Goal: Communication & Community: Answer question/provide support

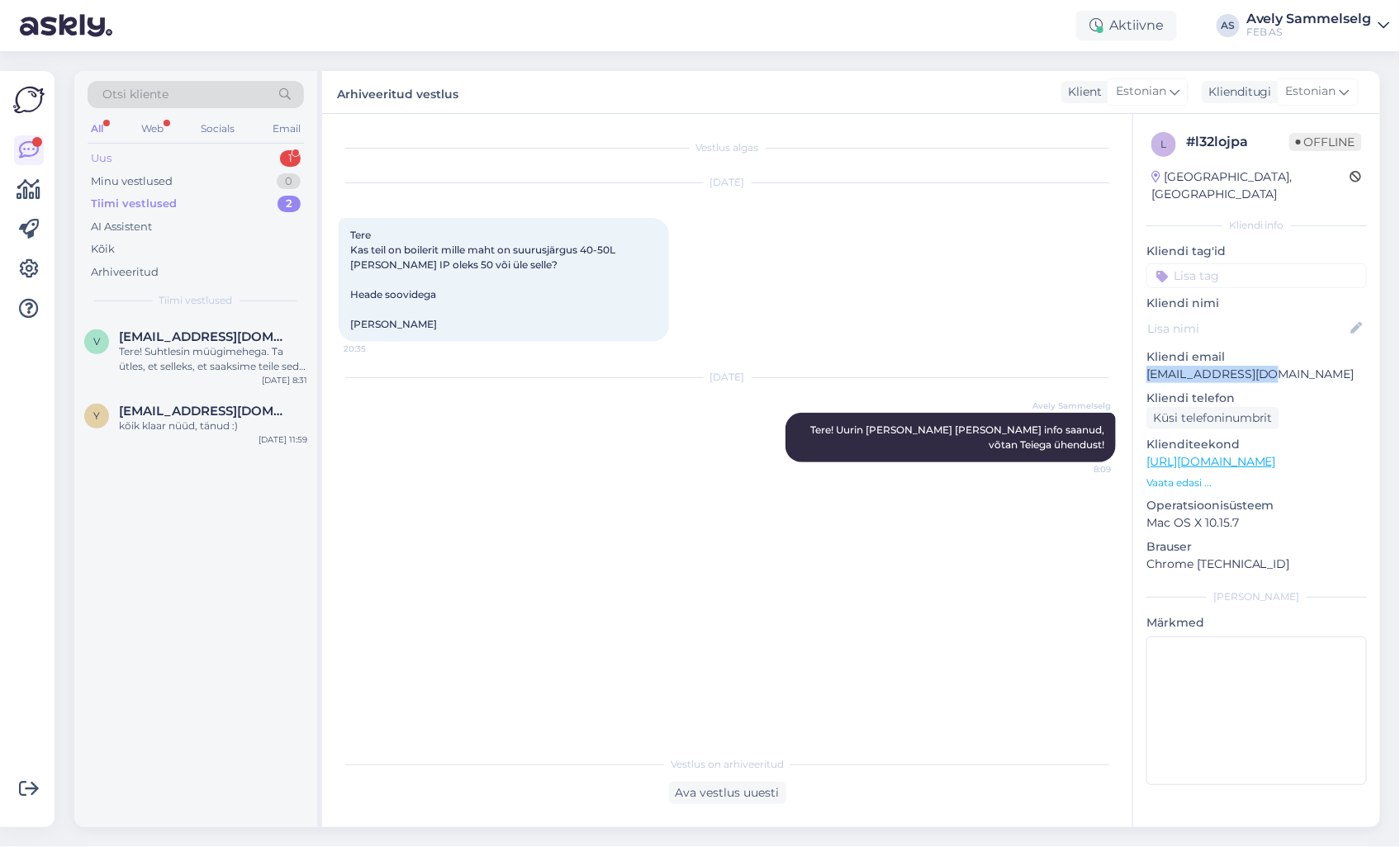
click at [225, 160] on div "Uus 1" at bounding box center [195, 158] width 216 height 23
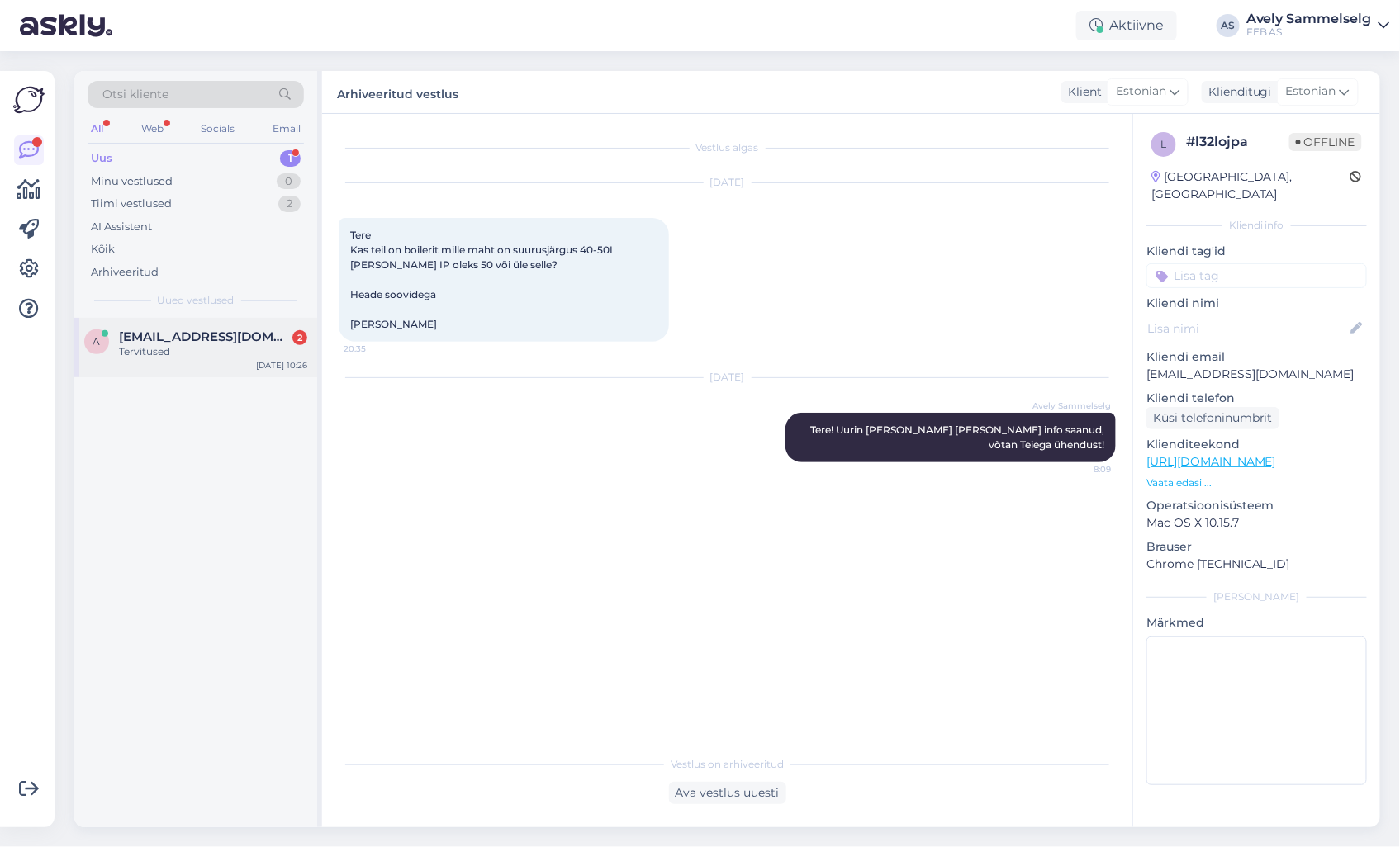
click at [207, 350] on div "Tervitused" at bounding box center [213, 351] width 188 height 15
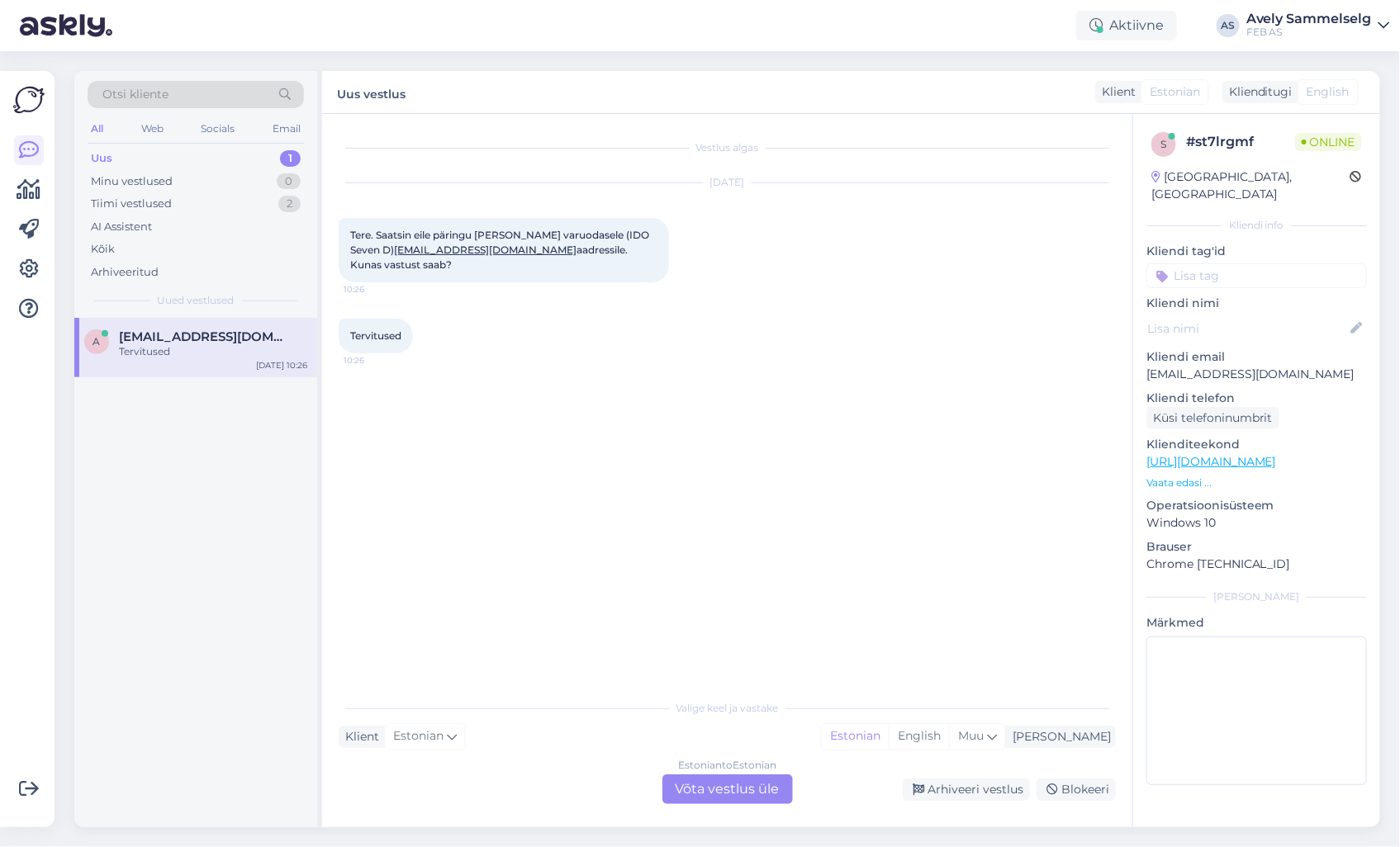
click at [736, 789] on div "Estonian to Estonian Võta vestlus üle" at bounding box center [727, 789] width 131 height 30
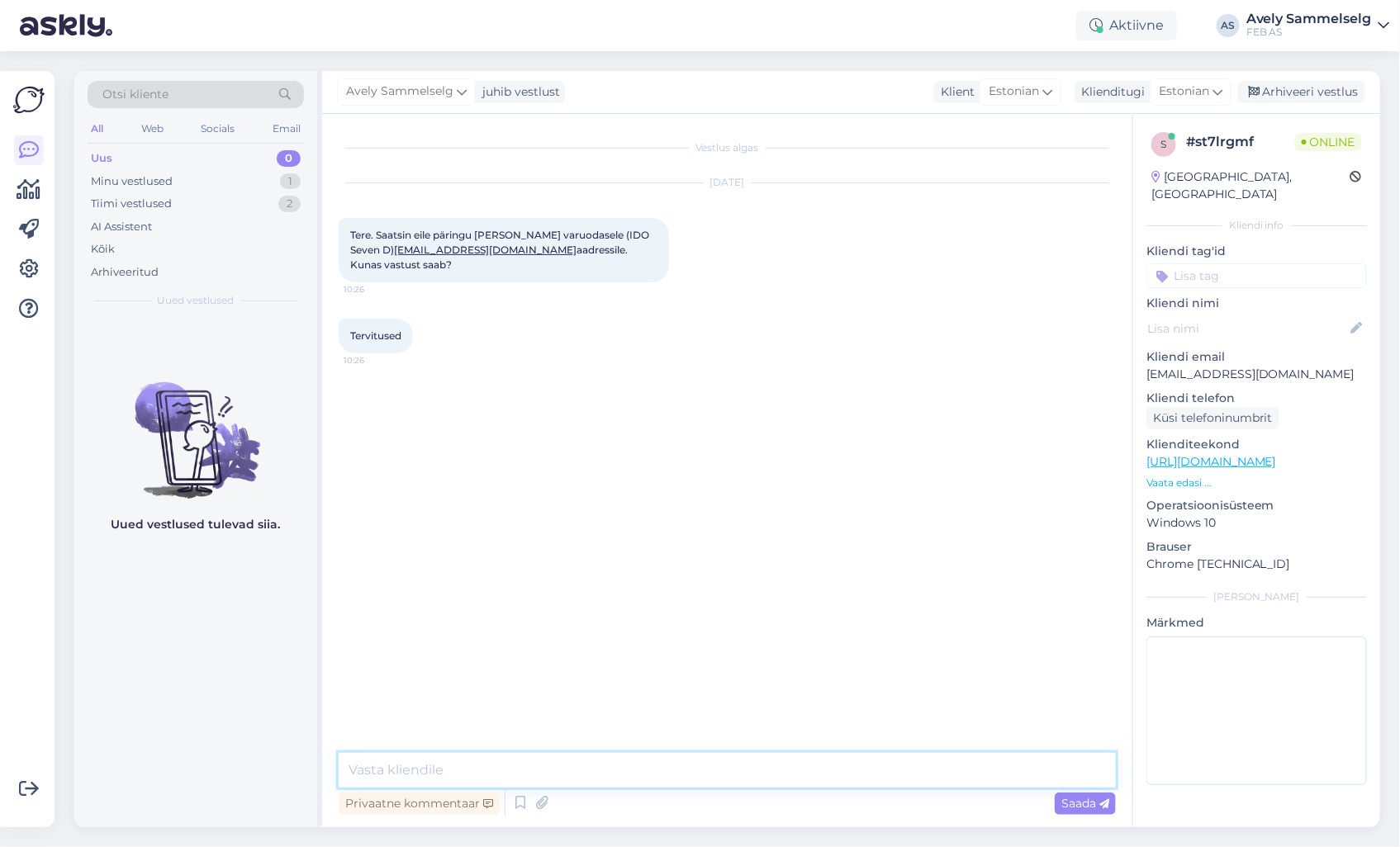
click at [672, 754] on textarea at bounding box center [727, 770] width 778 height 35
type textarea "Tere! Uurin üle"
drag, startPoint x: 571, startPoint y: 247, endPoint x: 341, endPoint y: 230, distance: 230.6
click at [341, 230] on div "Tere. Saatsin eile päringu [PERSON_NAME] varuodasele (IDO Seven D) [EMAIL_ADDRE…" at bounding box center [504, 250] width 330 height 65
copy span "Tere. Saatsin eile päringu [PERSON_NAME] varuodasele (IDO Seven D) [EMAIL_ADDRE…"
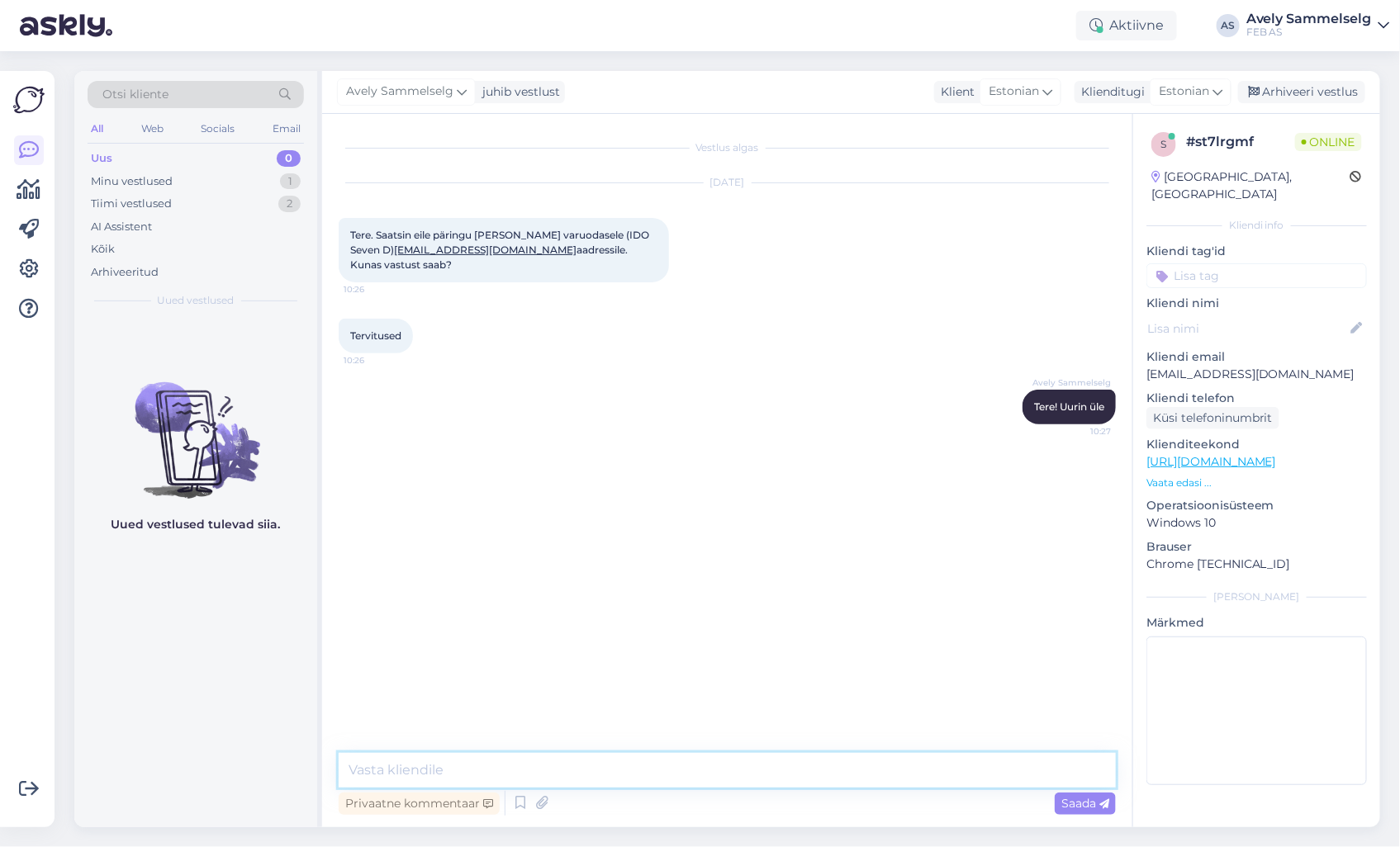
click at [708, 769] on textarea at bounding box center [727, 770] width 778 height 35
click at [1150, 476] on p "Vaata edasi ..." at bounding box center [1257, 483] width 221 height 15
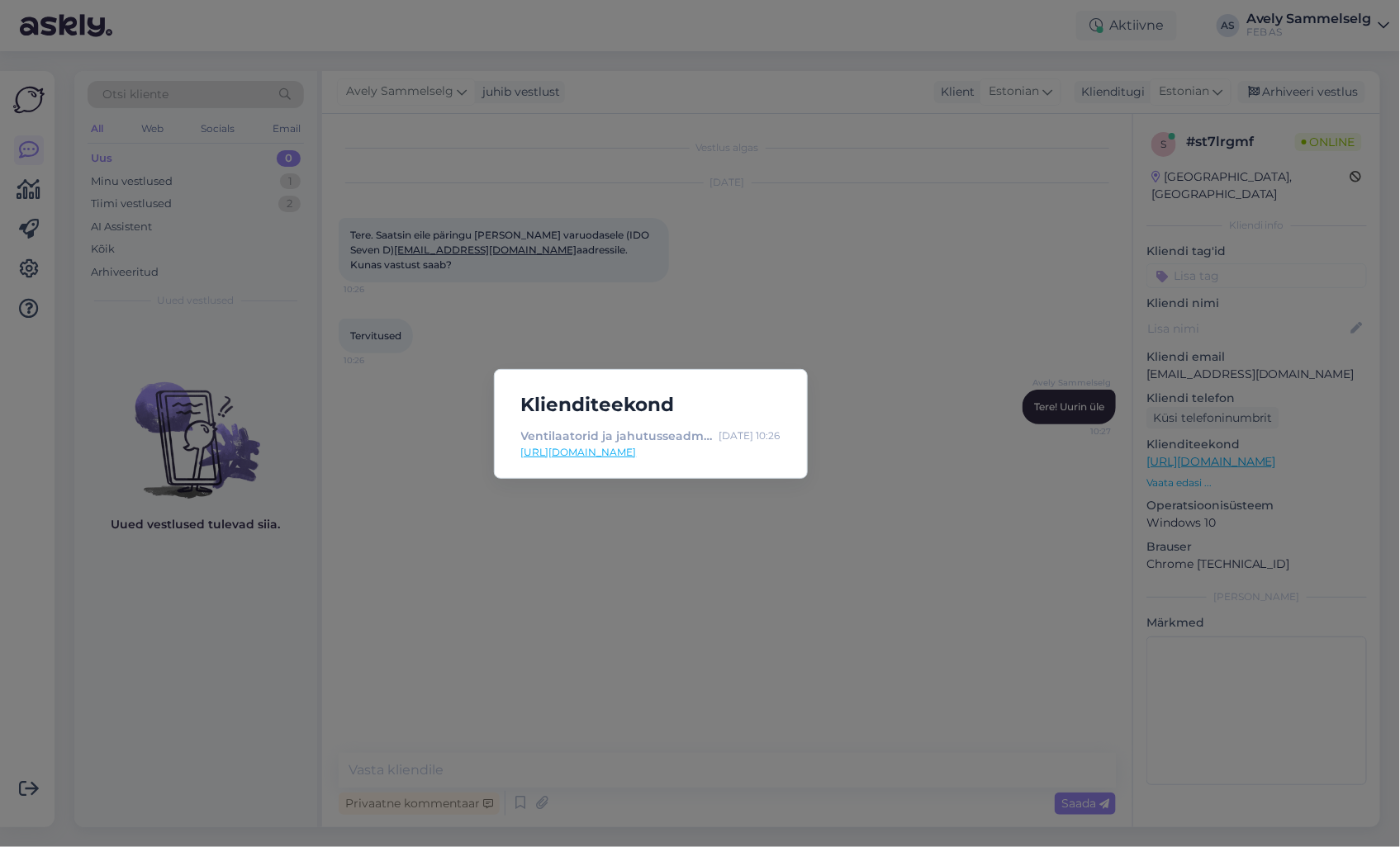
click at [948, 483] on div "Klienditeekond Ventilaatorid ja jahutusseadmed FEB-st! Tooted kohe laos olemas.…" at bounding box center [700, 424] width 1400 height 847
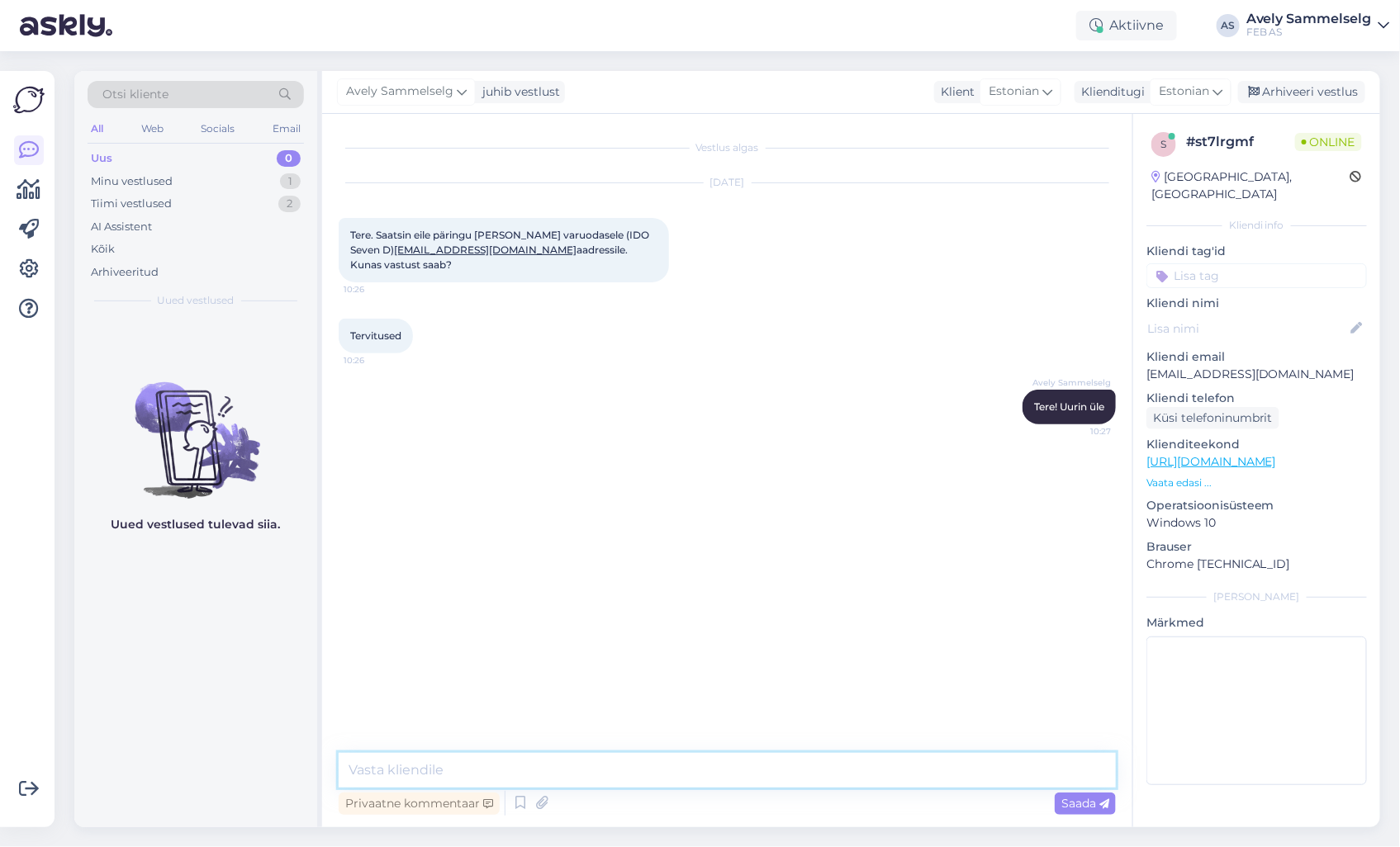
click at [727, 775] on textarea at bounding box center [727, 770] width 778 height 35
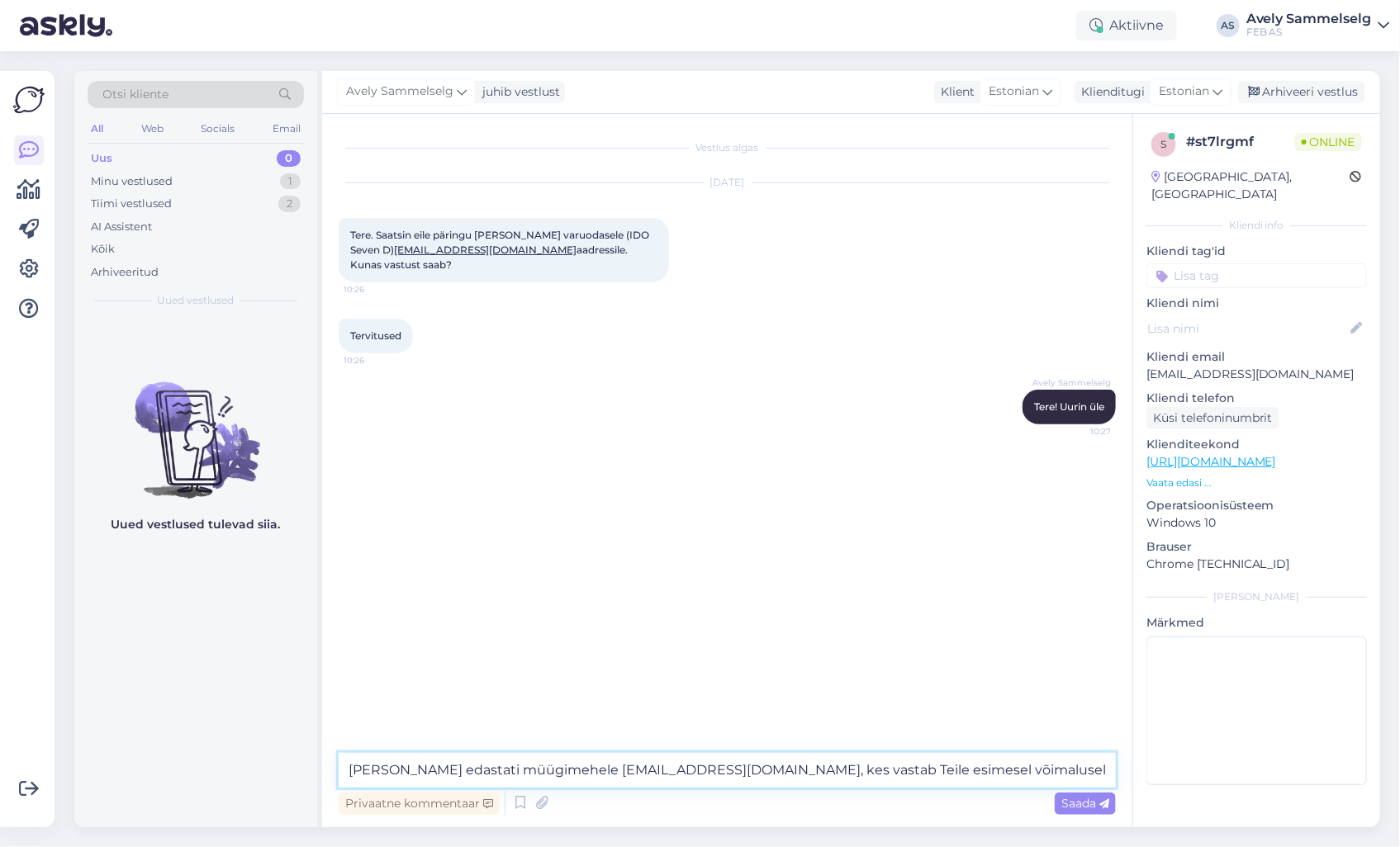
type textarea "[PERSON_NAME] edastati müügimehele [EMAIL_ADDRESS][DOMAIN_NAME], kes vastab Tei…"
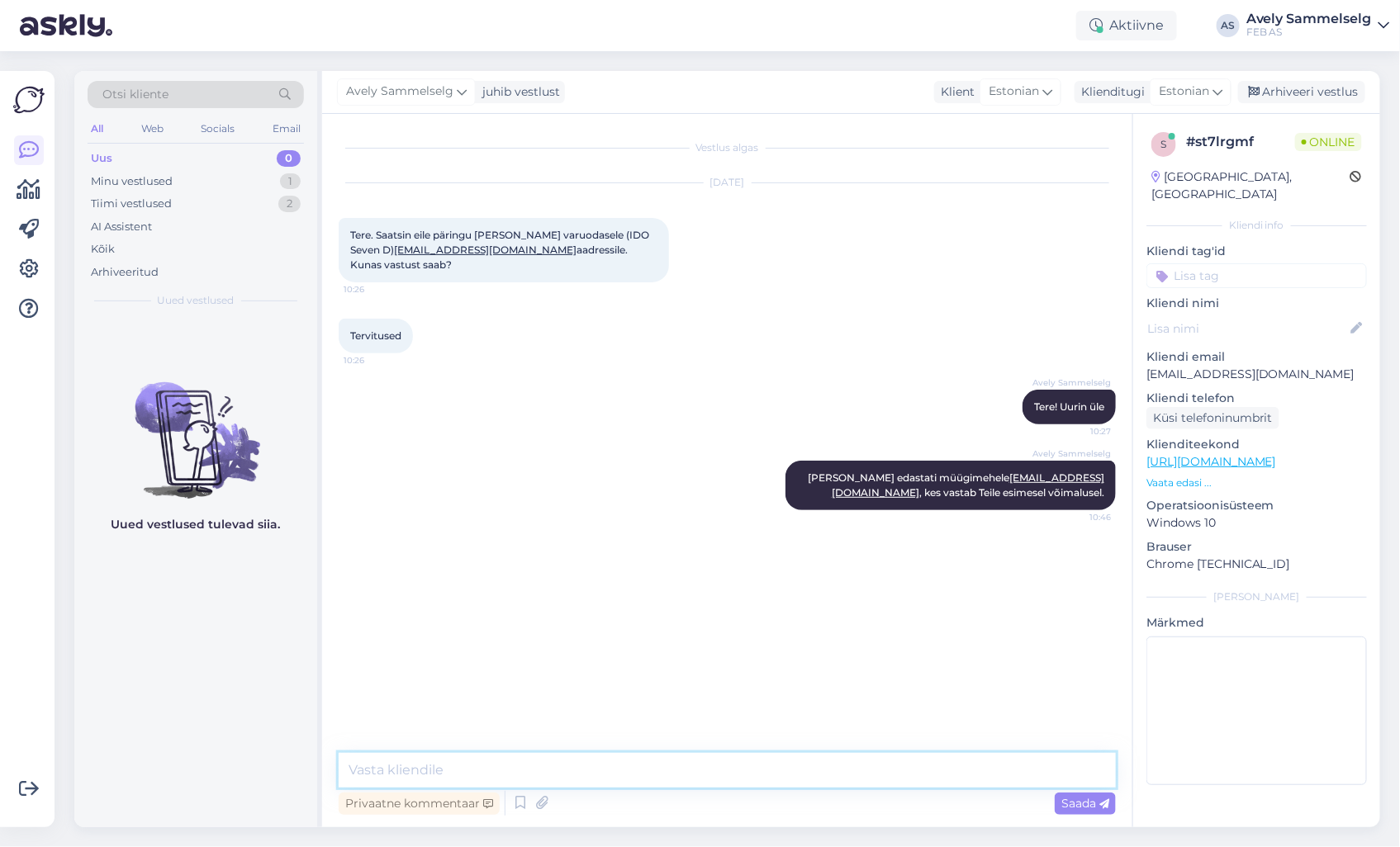
click at [714, 764] on textarea at bounding box center [727, 770] width 778 height 35
type textarea "Kui hetkel rohkem abiks ei saa olla, siis soovin Teile kena päeva jätku!"
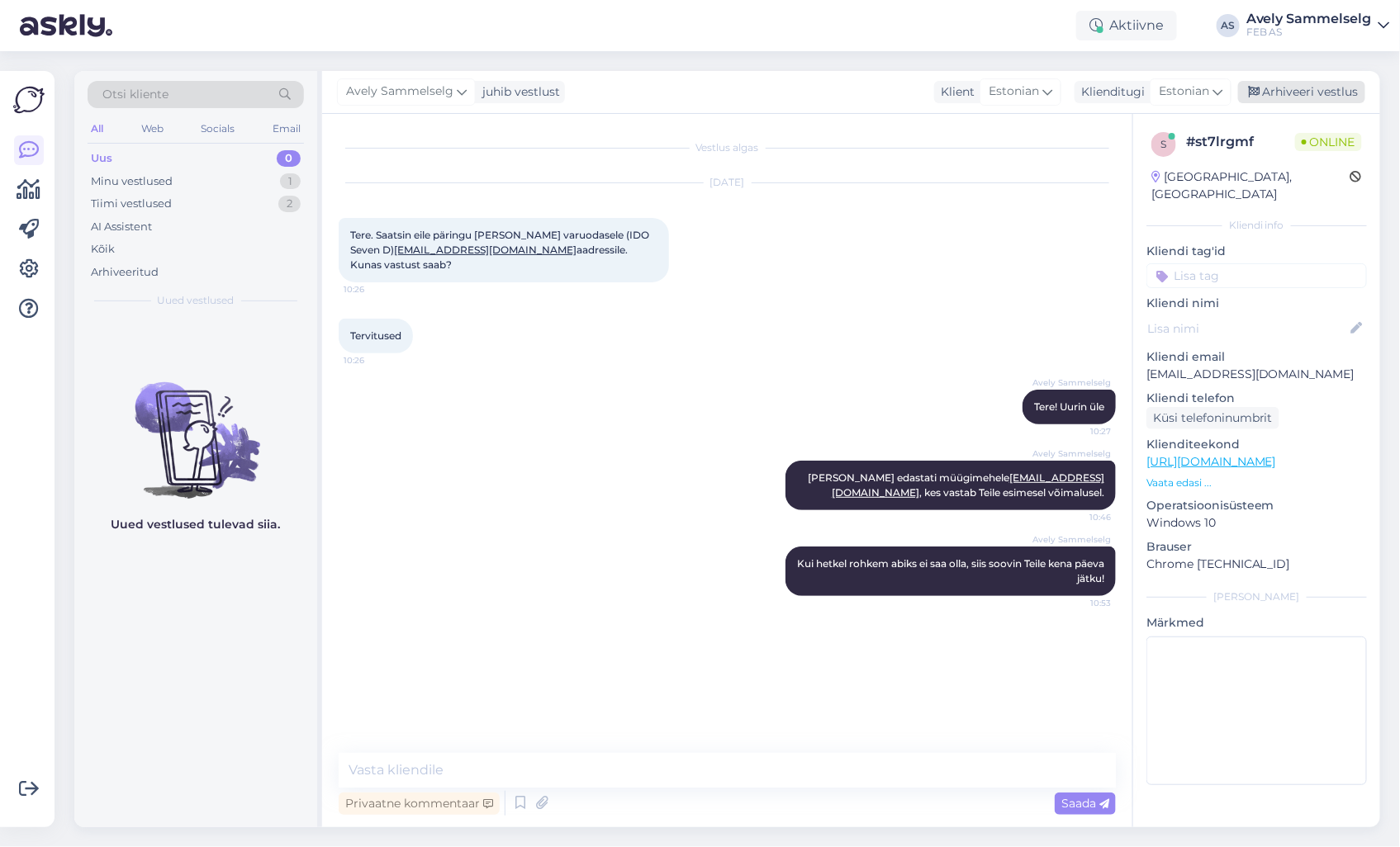
click at [1290, 91] on div "Arhiveeri vestlus" at bounding box center [1301, 92] width 127 height 22
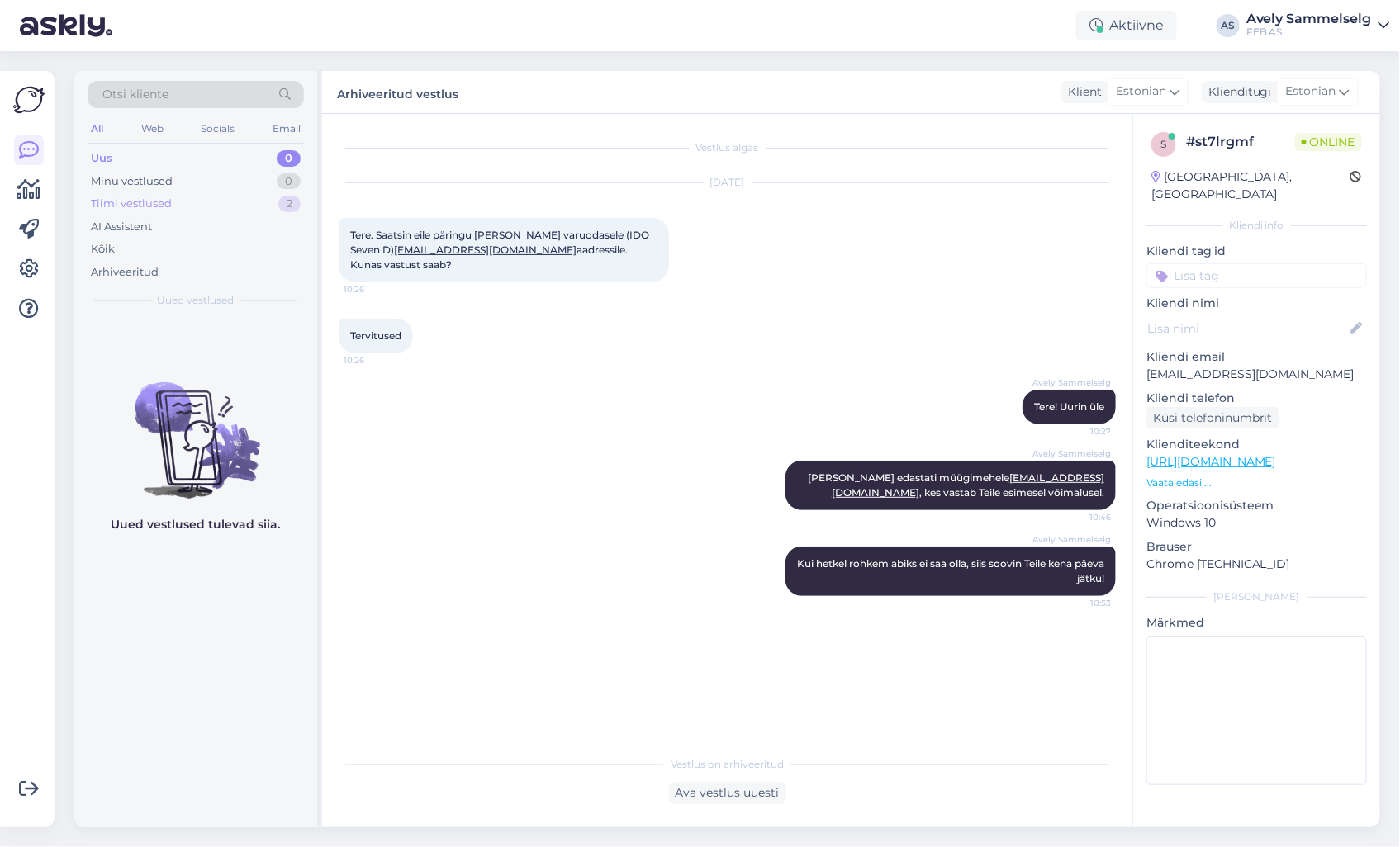
click at [200, 198] on div "Tiimi vestlused 2" at bounding box center [195, 204] width 216 height 23
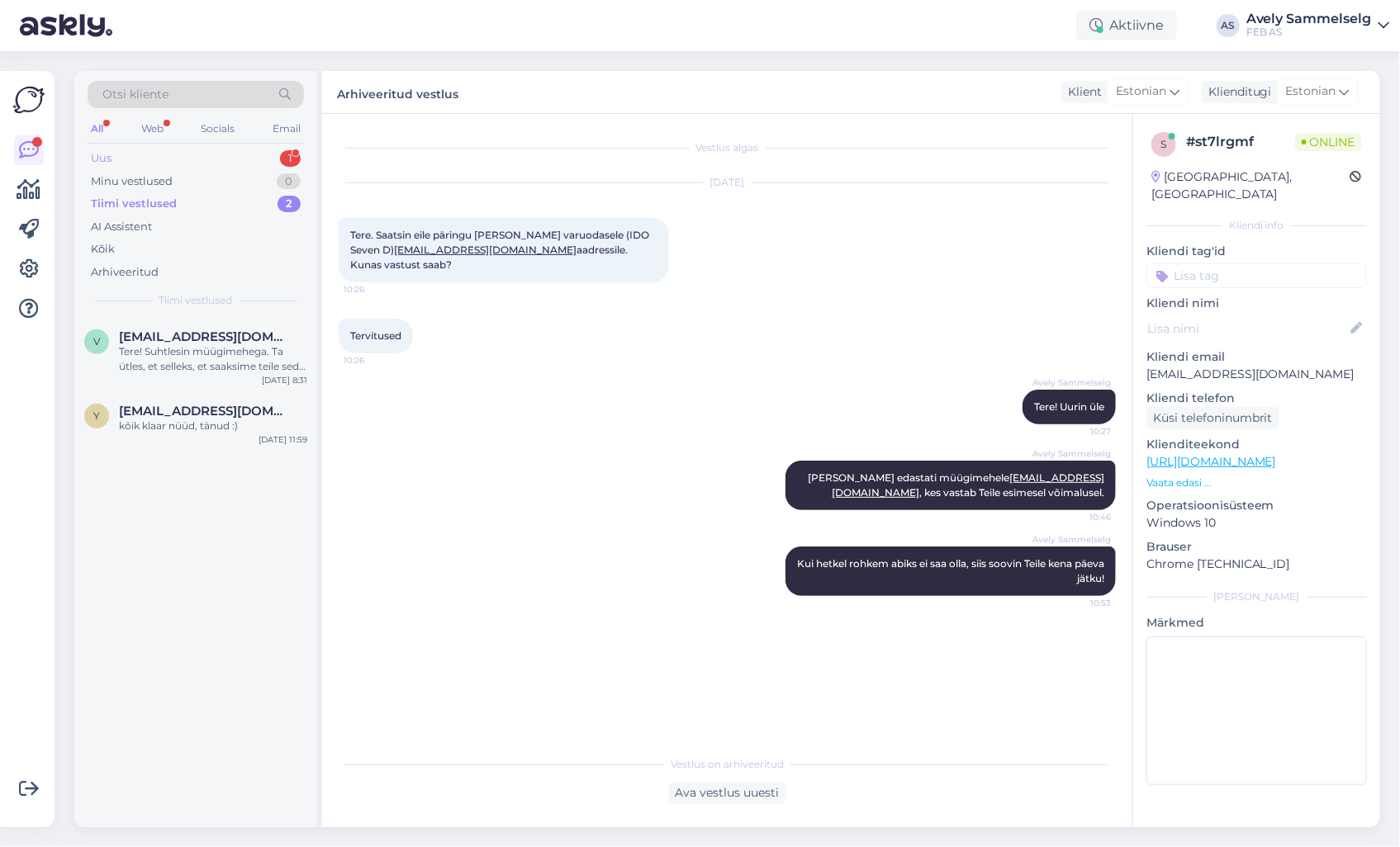
click at [188, 152] on div "Uus 1" at bounding box center [195, 158] width 216 height 23
click at [183, 359] on div "Tere! Kas on võimalik asendada Gustavsbergi [PERSON_NAME]-poti loputuskasti süs…" at bounding box center [213, 359] width 188 height 30
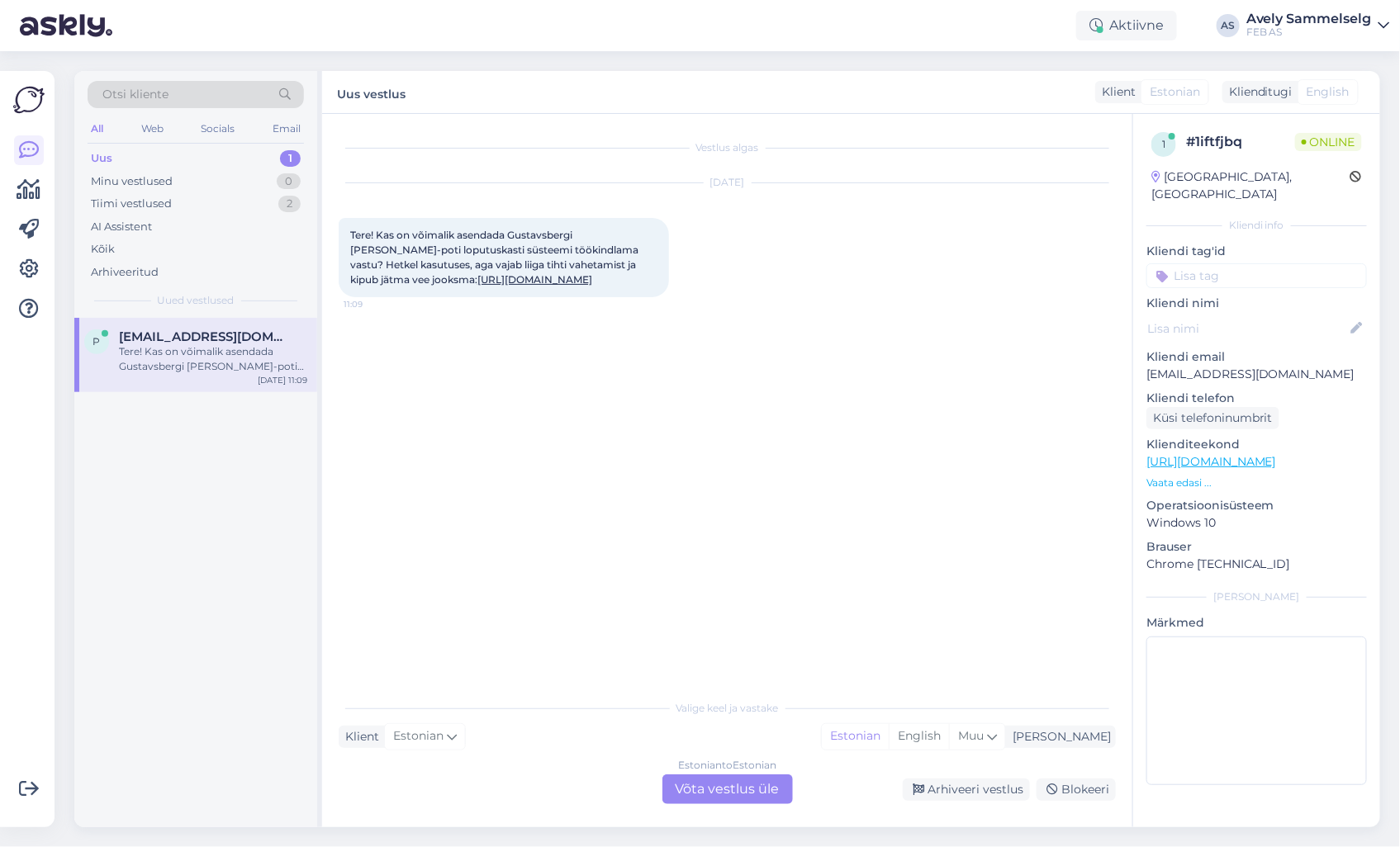
click at [745, 795] on div "Estonian to Estonian Võta vestlus üle" at bounding box center [727, 789] width 131 height 30
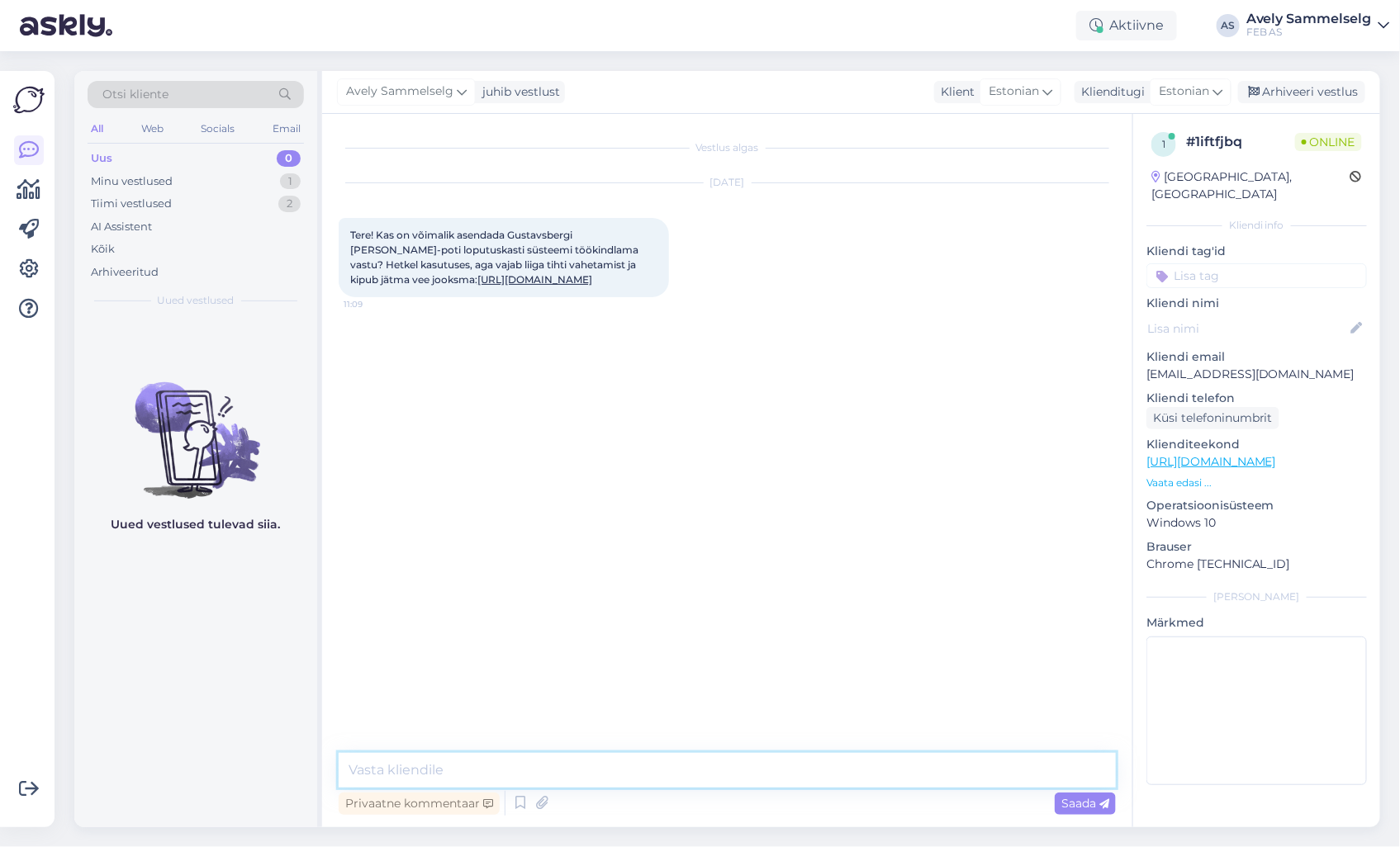
click at [723, 775] on textarea at bounding box center [727, 770] width 778 height 35
type textarea "Tere!"
type textarea "Uurin üle,võtab veidi aega. [PERSON_NAME] vastuse saanud, võtan Teiega ühenust"
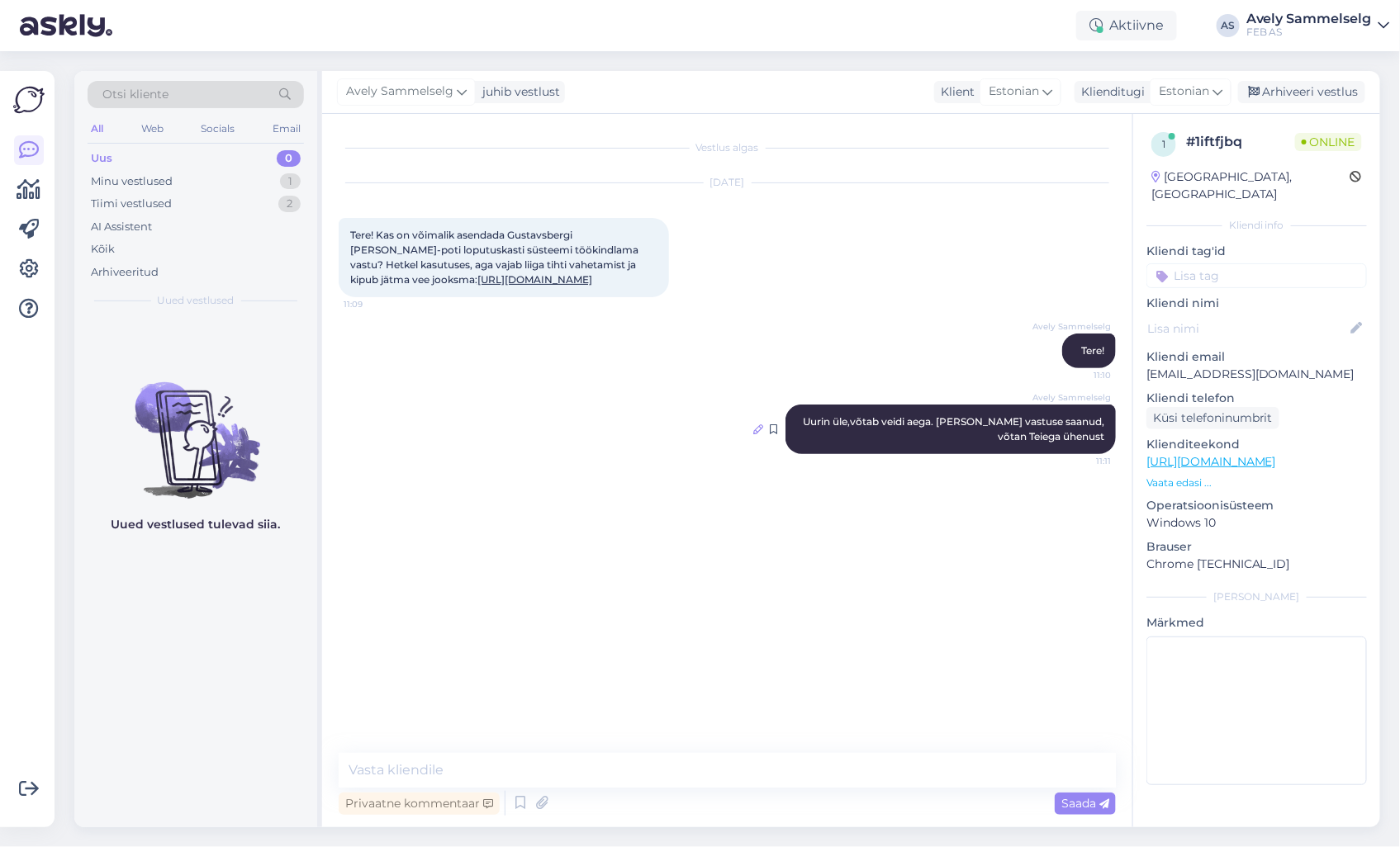
click at [762, 434] on icon at bounding box center [757, 429] width 10 height 10
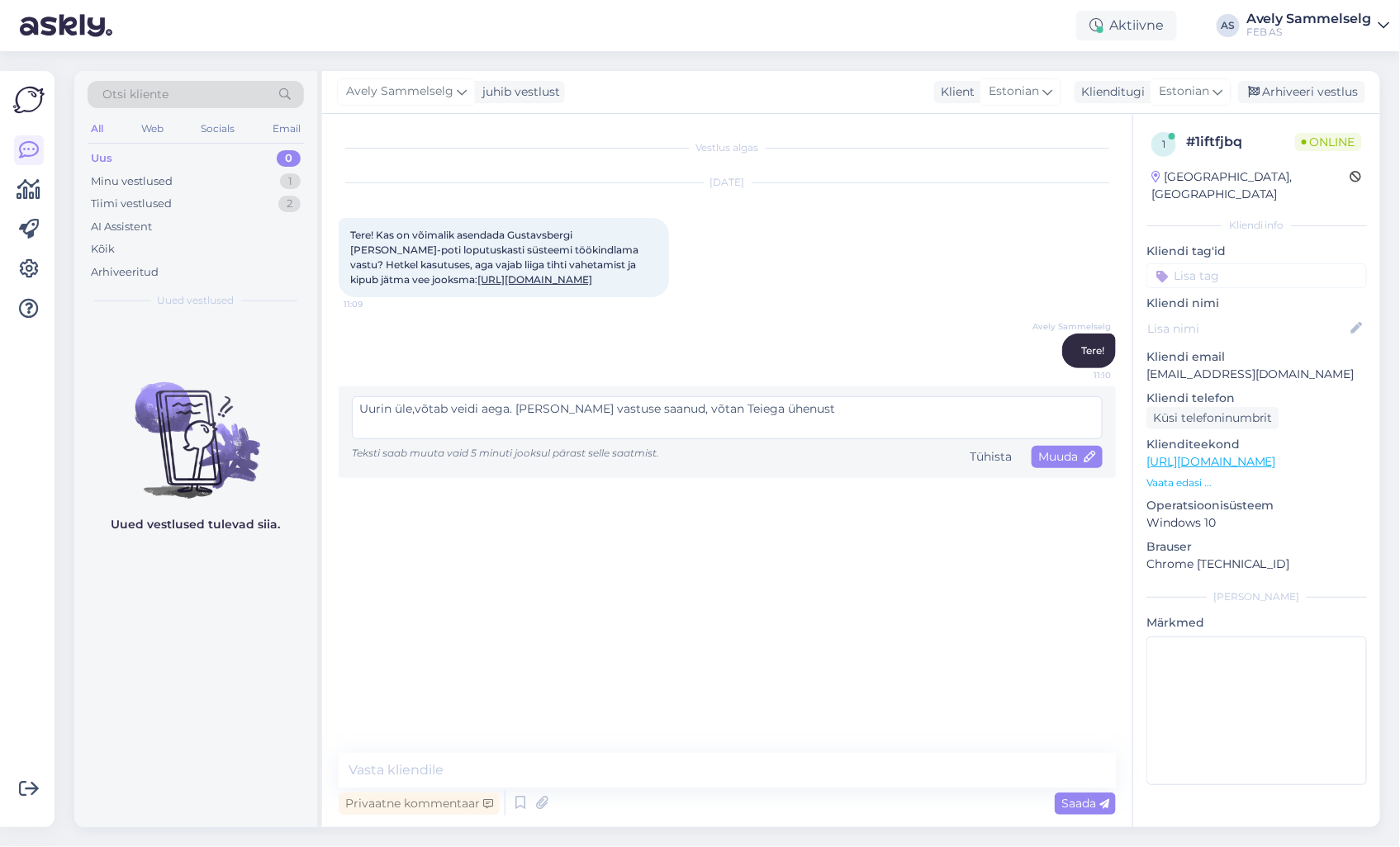
click at [765, 423] on textarea "Uurin üle,võtab veidi aega. [PERSON_NAME] vastuse saanud, võtan Teiega ühenust" at bounding box center [727, 417] width 751 height 43
click at [415, 422] on textarea "Uurin üle,võtab veidi aega. [PERSON_NAME] vastuse saanud, võtan Teiega ühendust" at bounding box center [727, 417] width 751 height 43
type textarea "Uurin üle, võtab veidi aega. [PERSON_NAME] vastuse saanud, võtan Teiega ühendust"
click at [1078, 465] on span "Muuda" at bounding box center [1067, 456] width 57 height 15
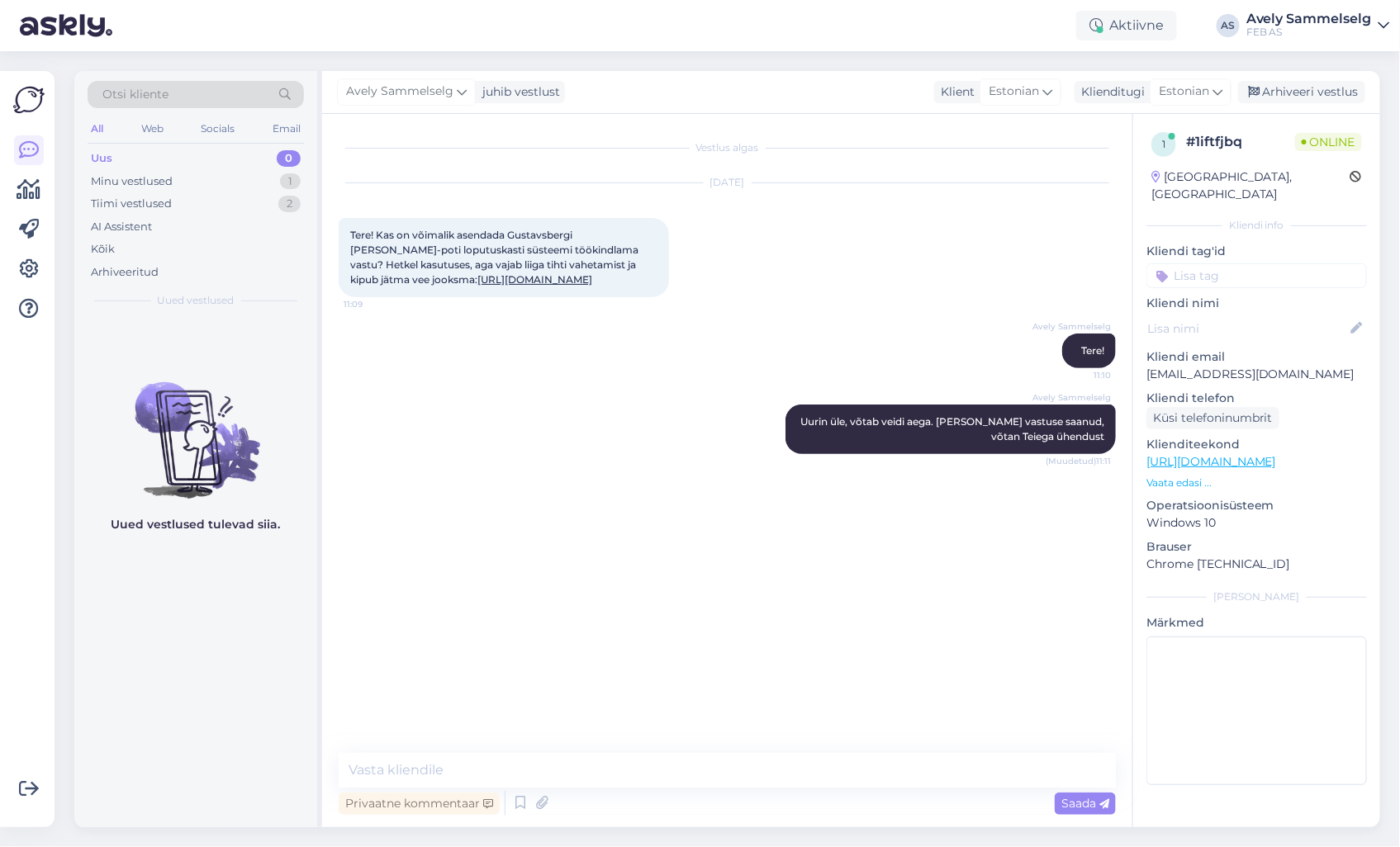
click at [477, 281] on link "[URL][DOMAIN_NAME]" at bounding box center [535, 280] width 115 height 13
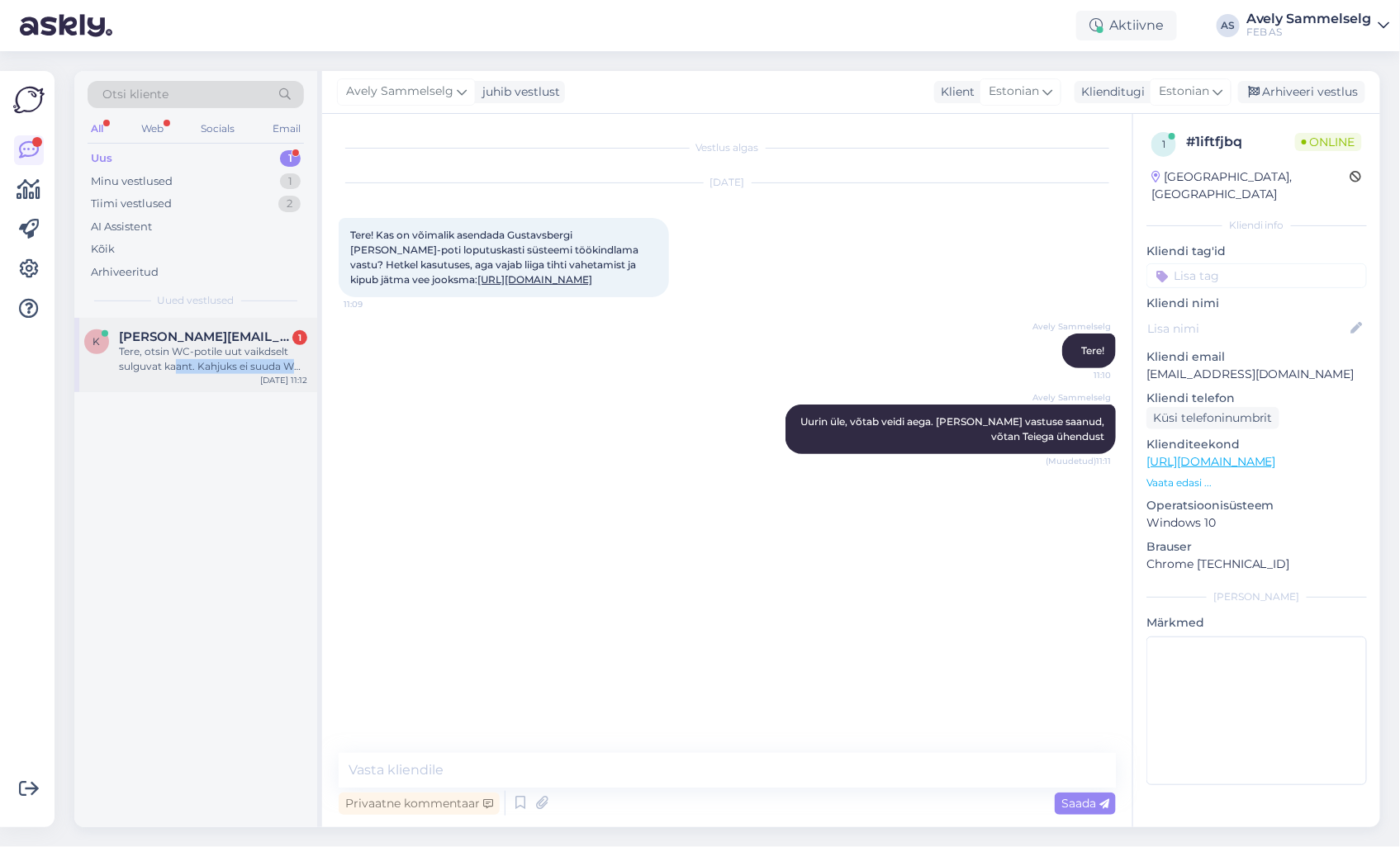
click at [174, 373] on div "k [PERSON_NAME][EMAIL_ADDRESS][DOMAIN_NAME] 1 Tere, otsin WC-potile uut vaikdse…" at bounding box center [195, 354] width 243 height 74
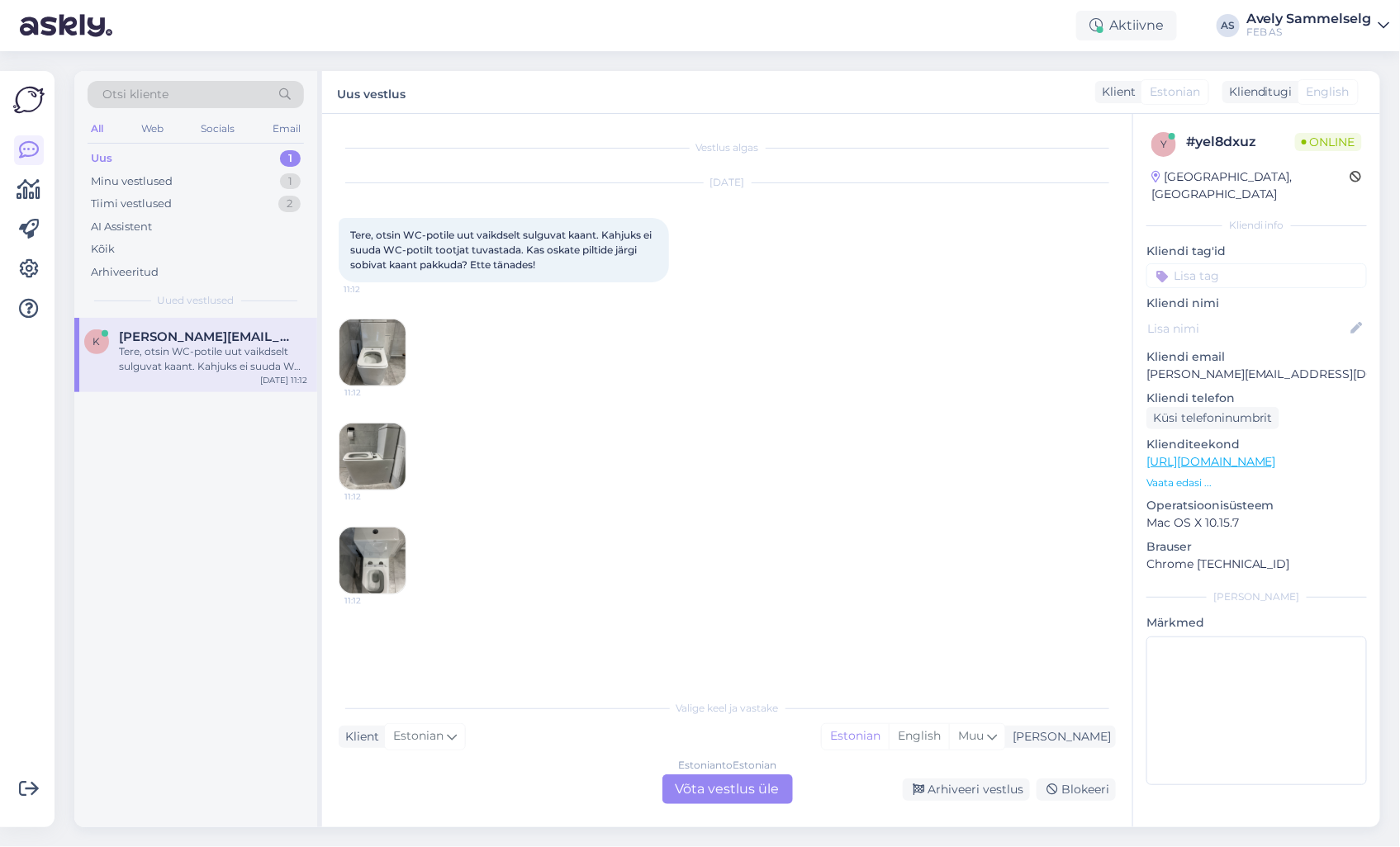
click at [736, 795] on div "Estonian to Estonian Võta vestlus üle" at bounding box center [727, 789] width 131 height 30
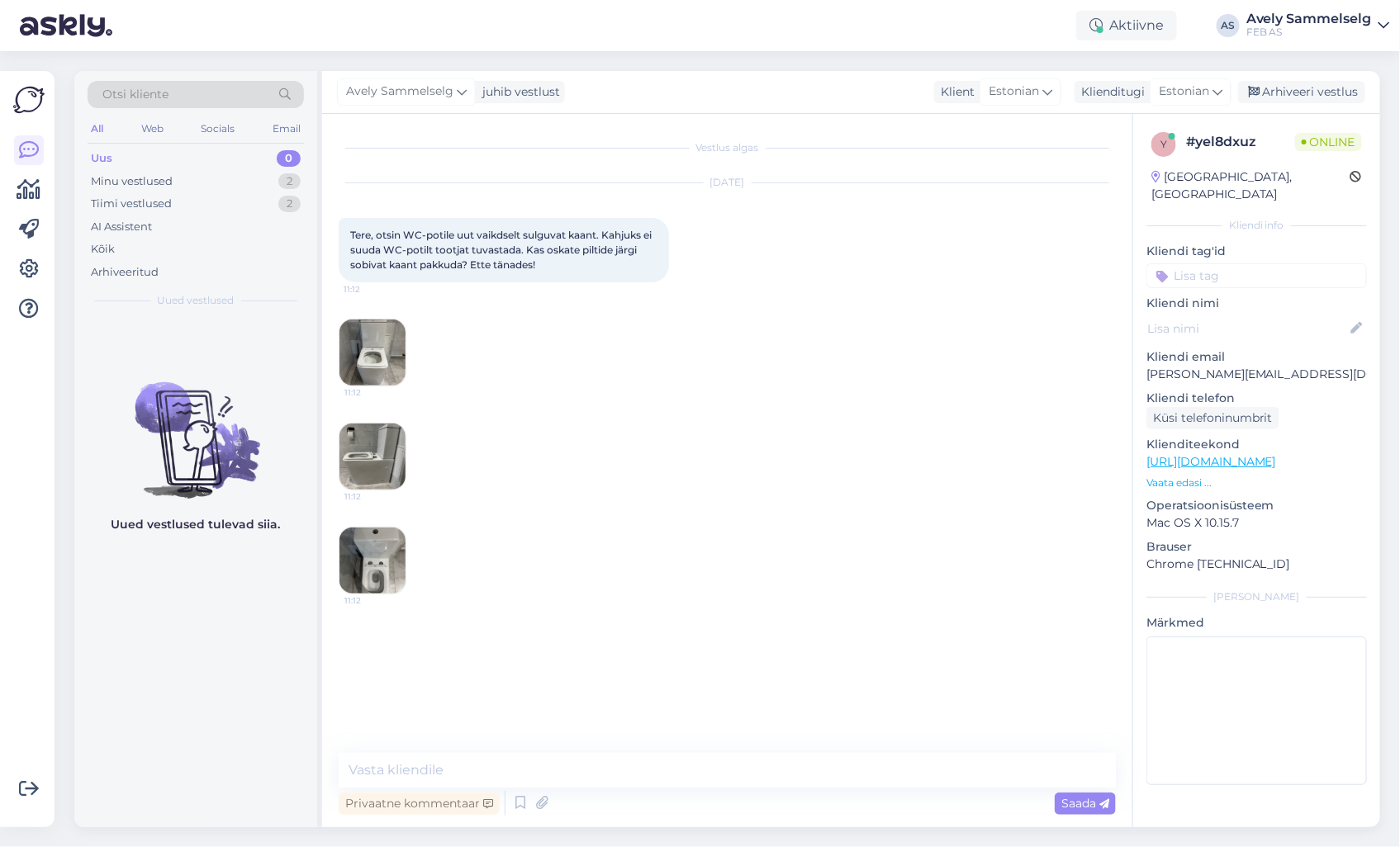
click at [370, 364] on img at bounding box center [372, 352] width 66 height 66
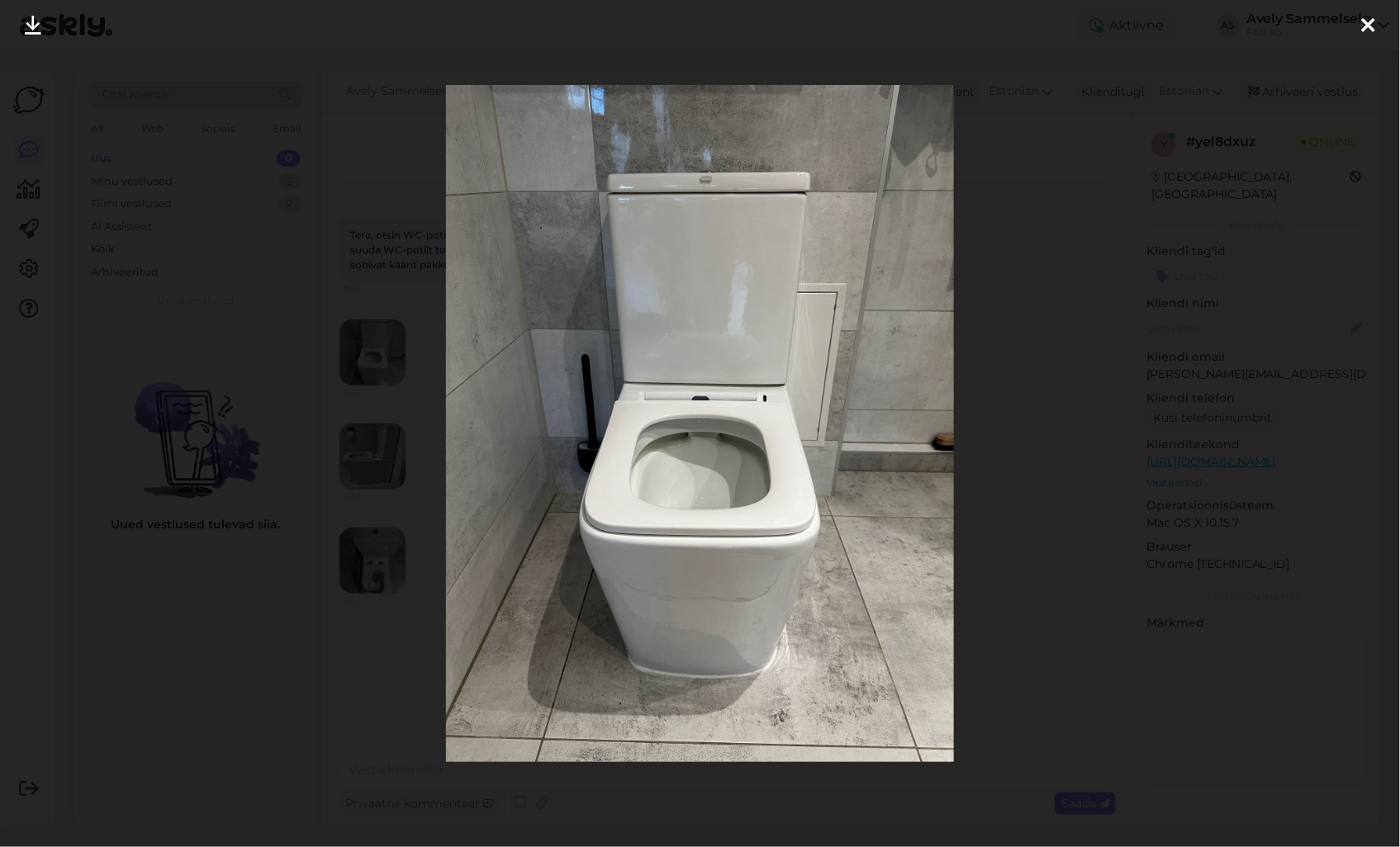
click at [820, 448] on img at bounding box center [700, 424] width 508 height 678
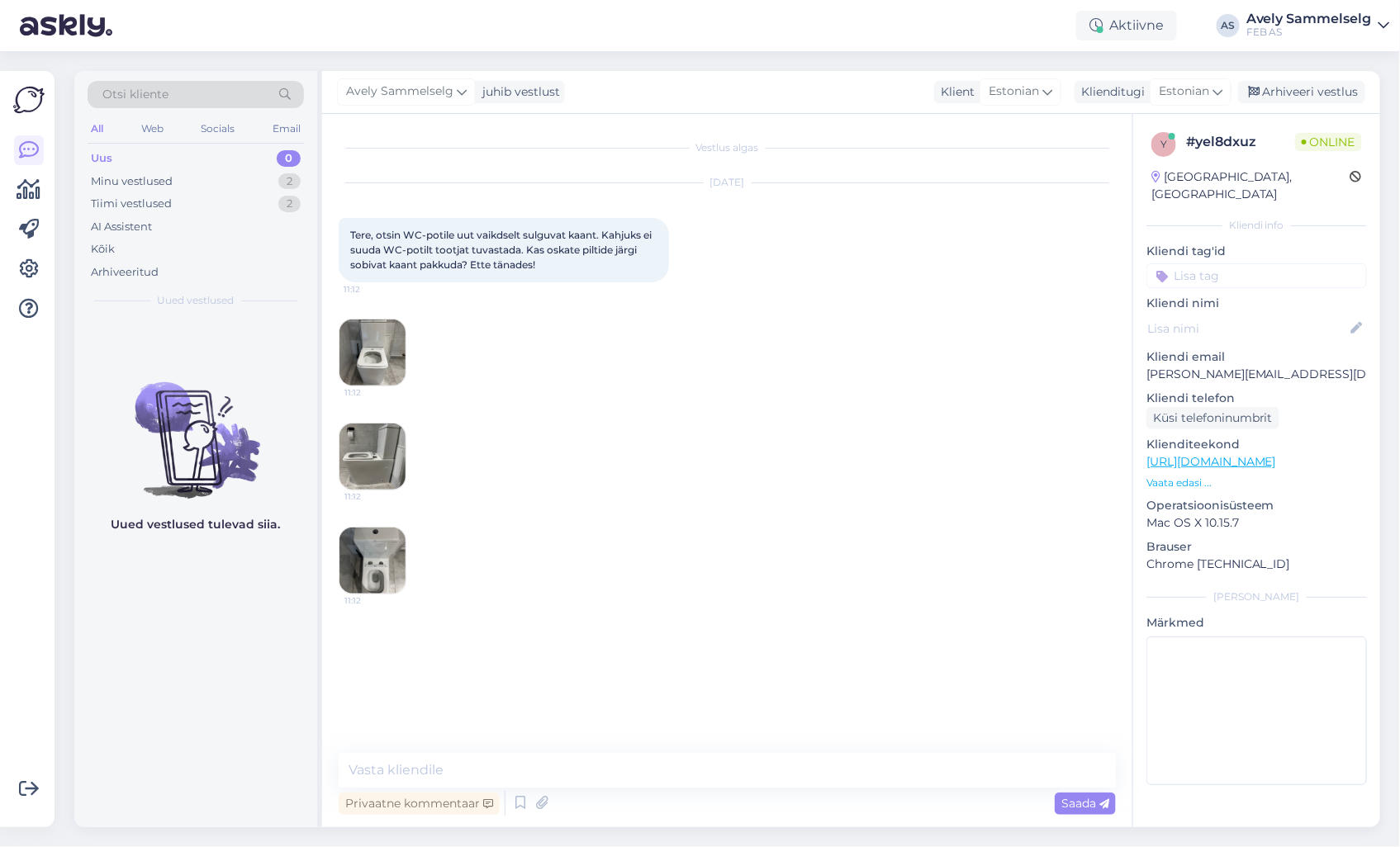
click at [378, 451] on img at bounding box center [372, 456] width 66 height 66
click at [387, 539] on img at bounding box center [372, 560] width 66 height 66
click at [380, 358] on img at bounding box center [372, 352] width 66 height 66
click at [663, 769] on textarea at bounding box center [727, 770] width 778 height 35
type textarea "Tere!"
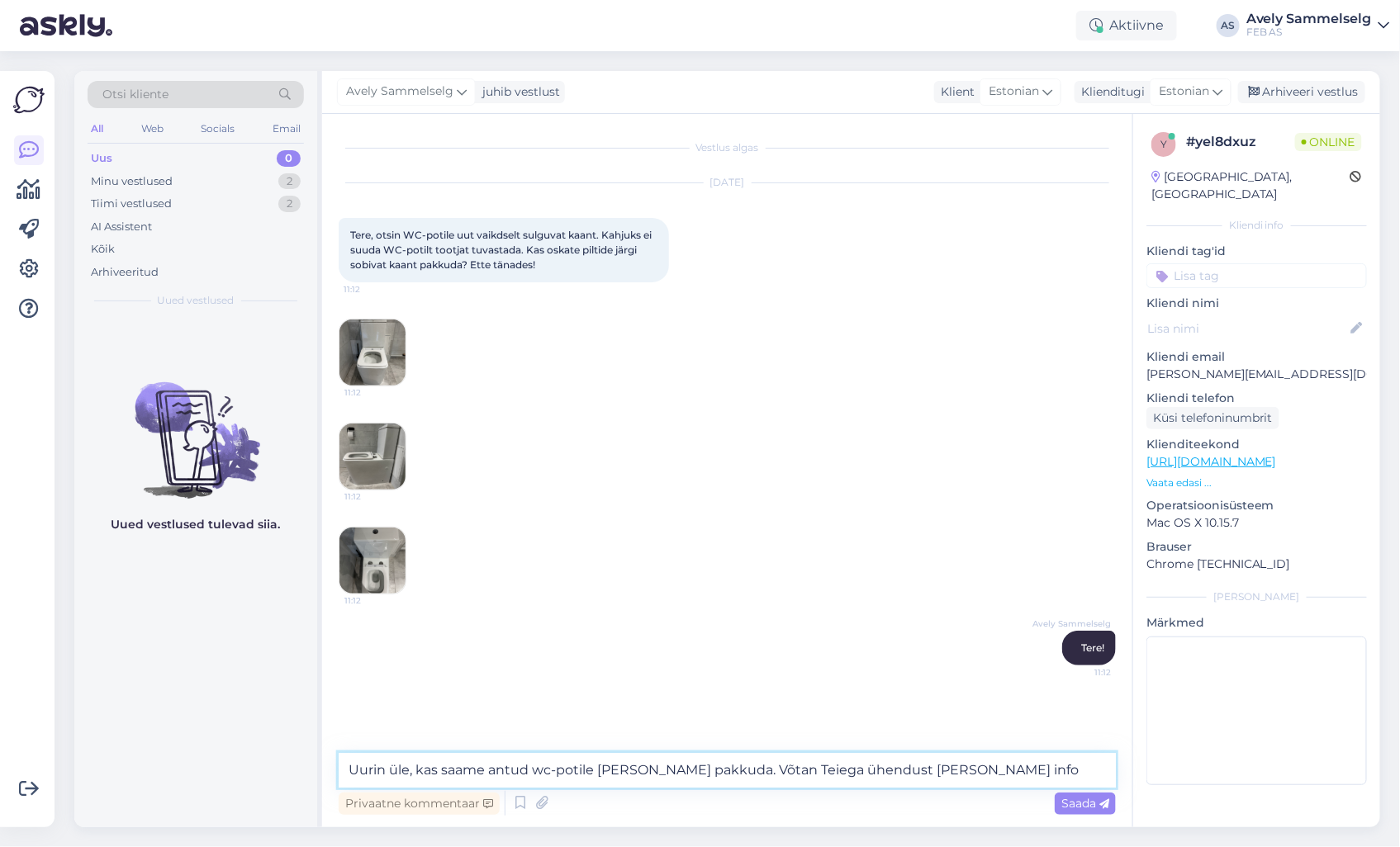
type textarea "Uurin üle, kas saame antud wc-potile [PERSON_NAME] pakkuda. Võtan Teiega ühendu…"
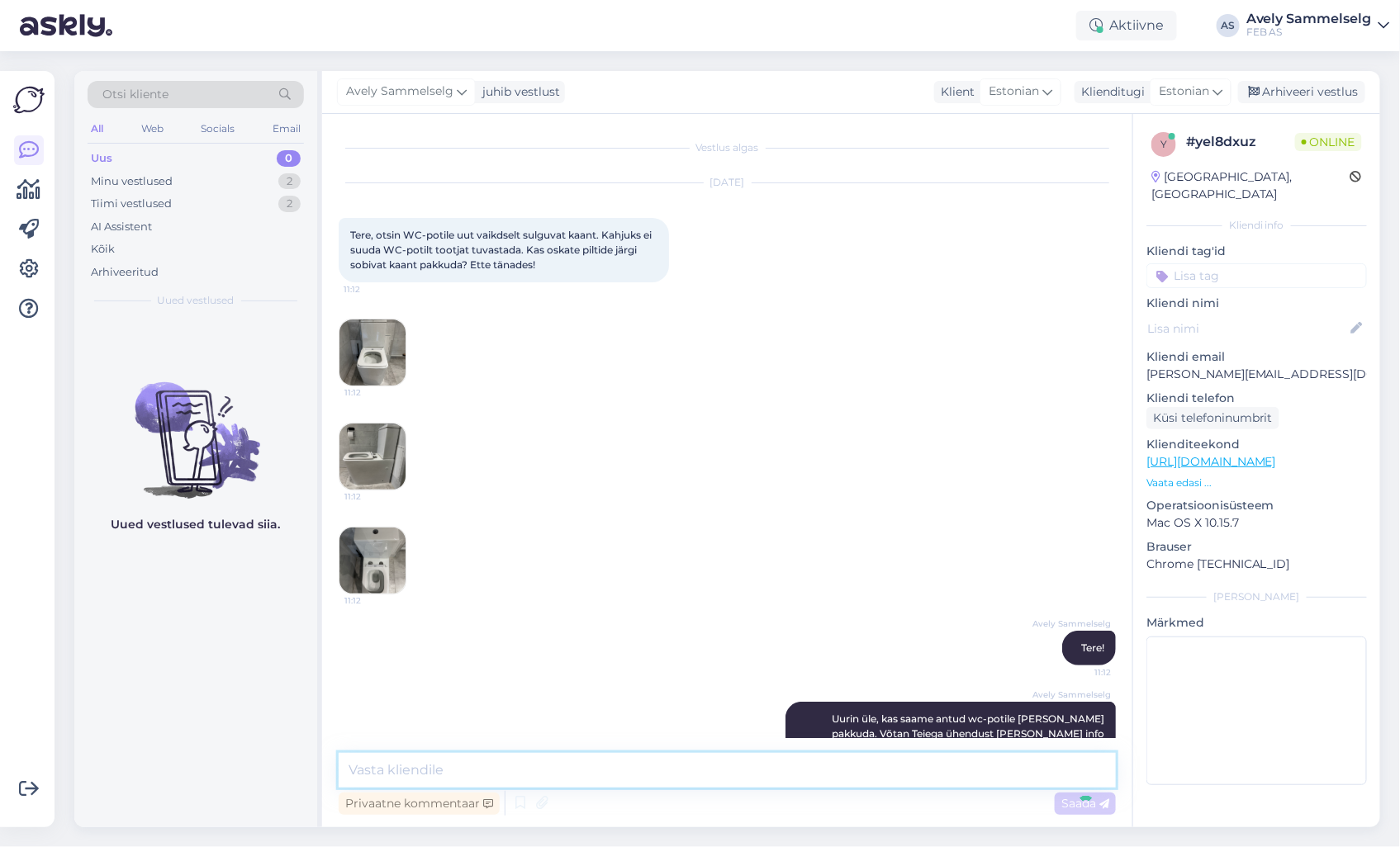
scroll to position [30, 0]
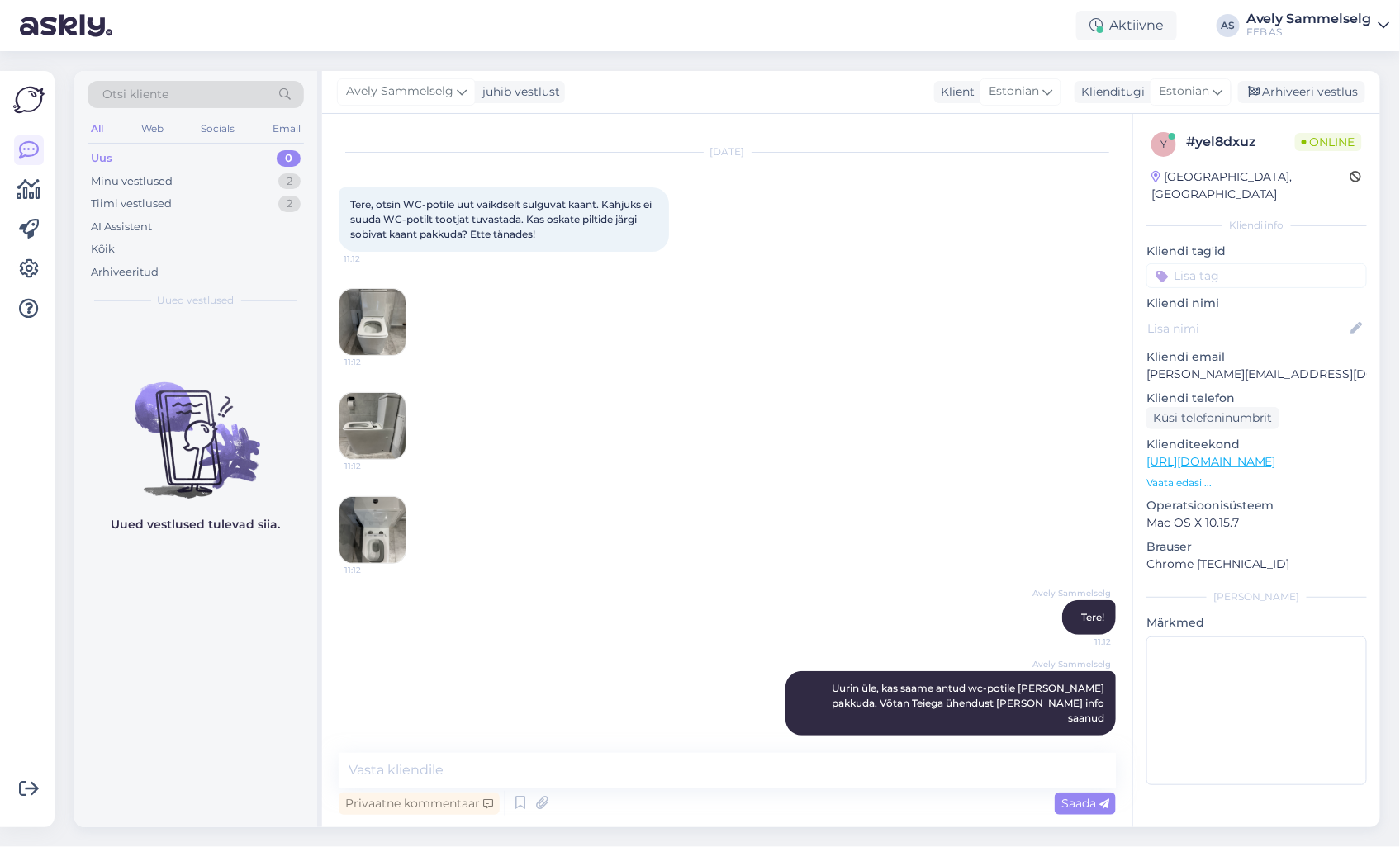
click at [383, 326] on img at bounding box center [372, 322] width 66 height 66
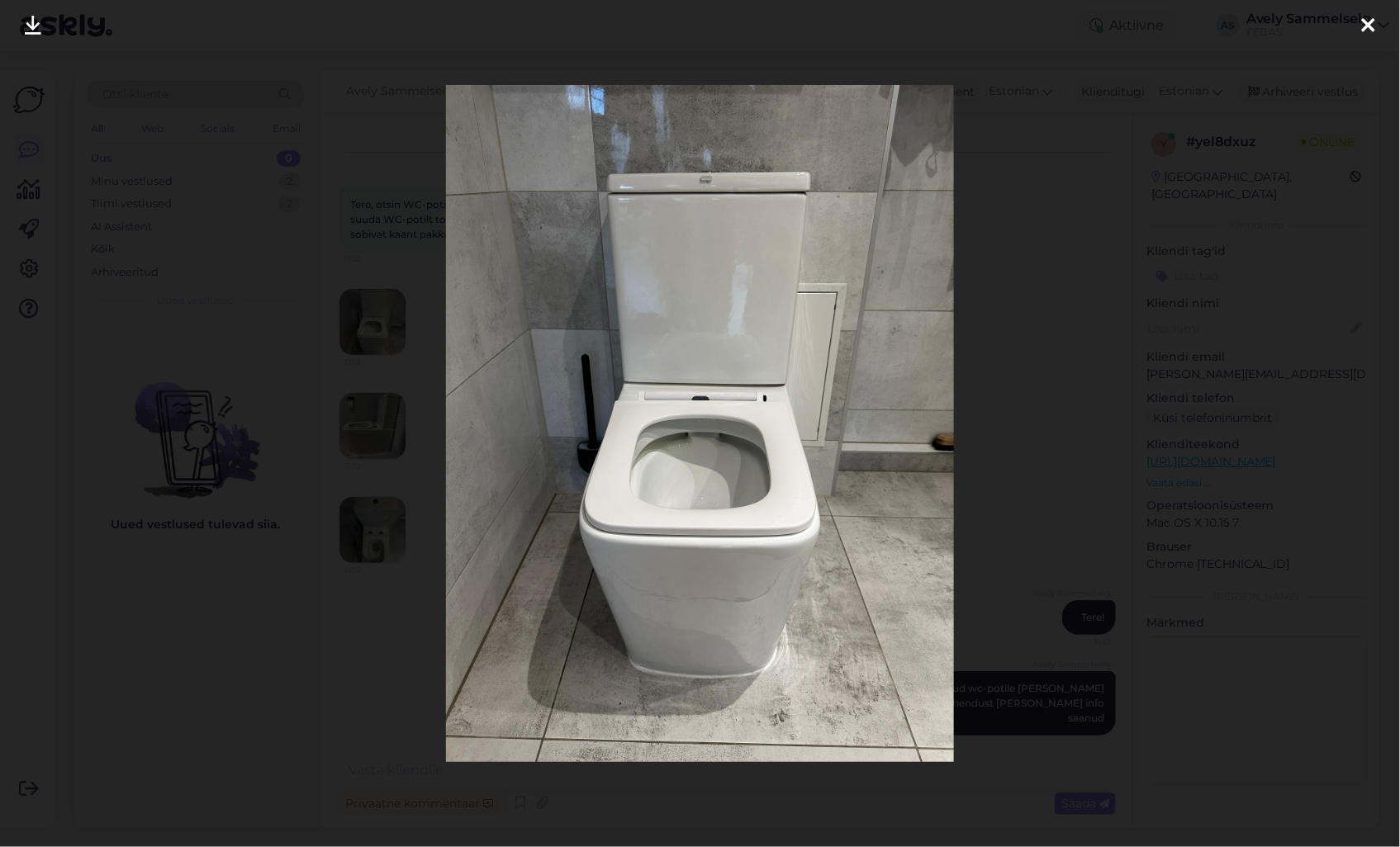
click at [999, 134] on div at bounding box center [700, 424] width 1400 height 847
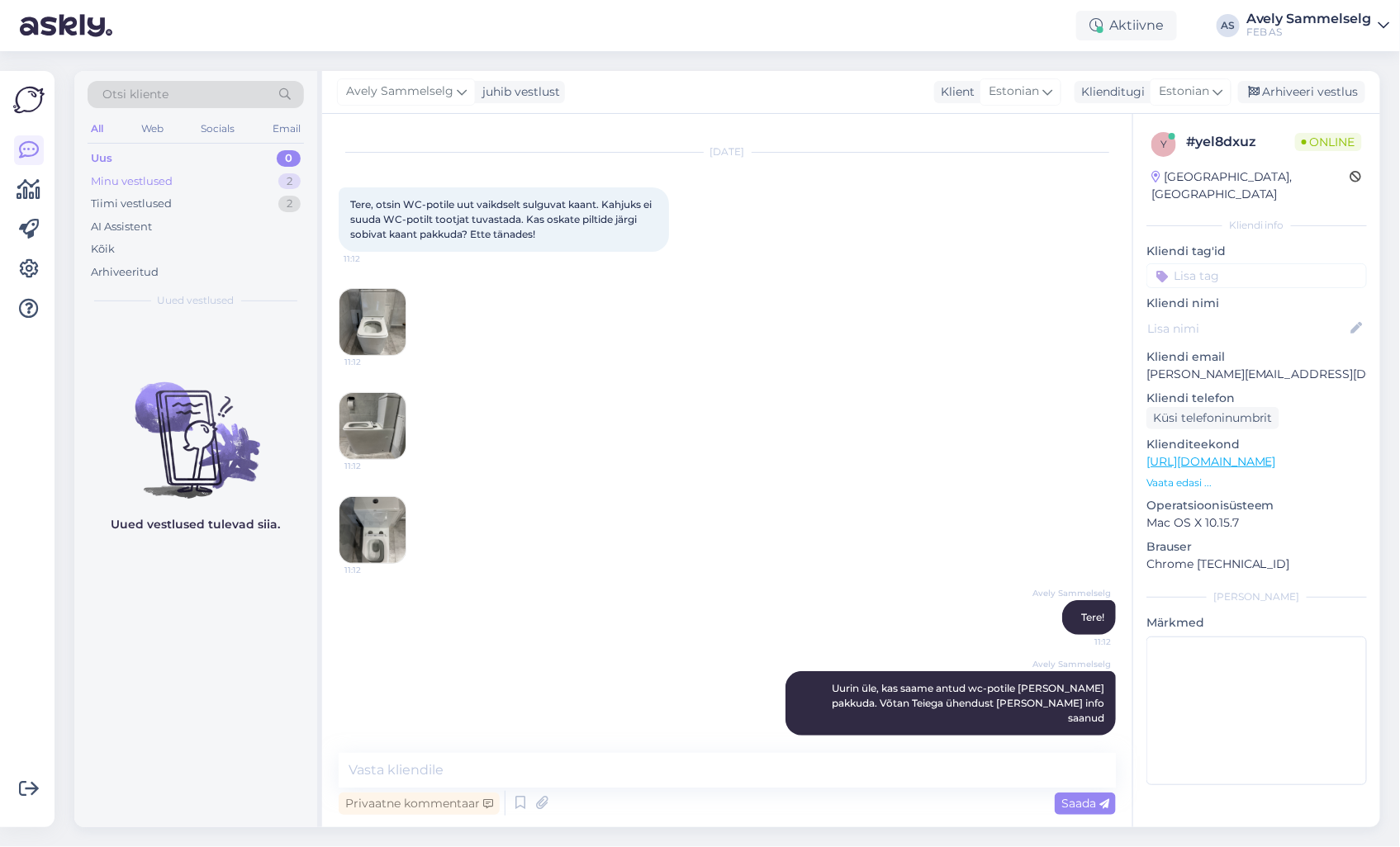
click at [157, 173] on div "Minu vestlused" at bounding box center [132, 182] width 82 height 16
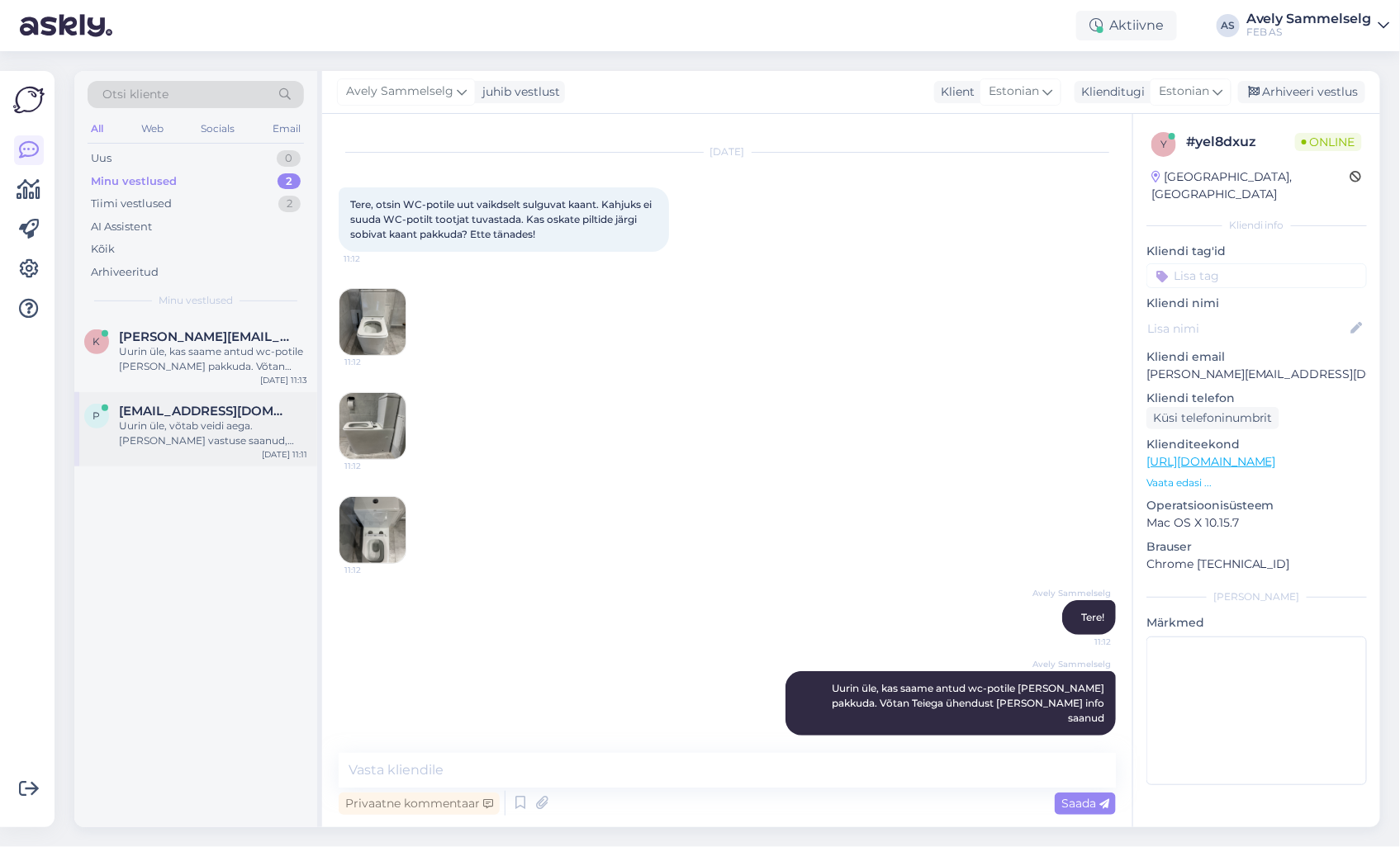
click at [165, 448] on div "p [EMAIL_ADDRESS][DOMAIN_NAME] Uurin üle, võtab veidi aega. [PERSON_NAME] vastu…" at bounding box center [195, 429] width 243 height 74
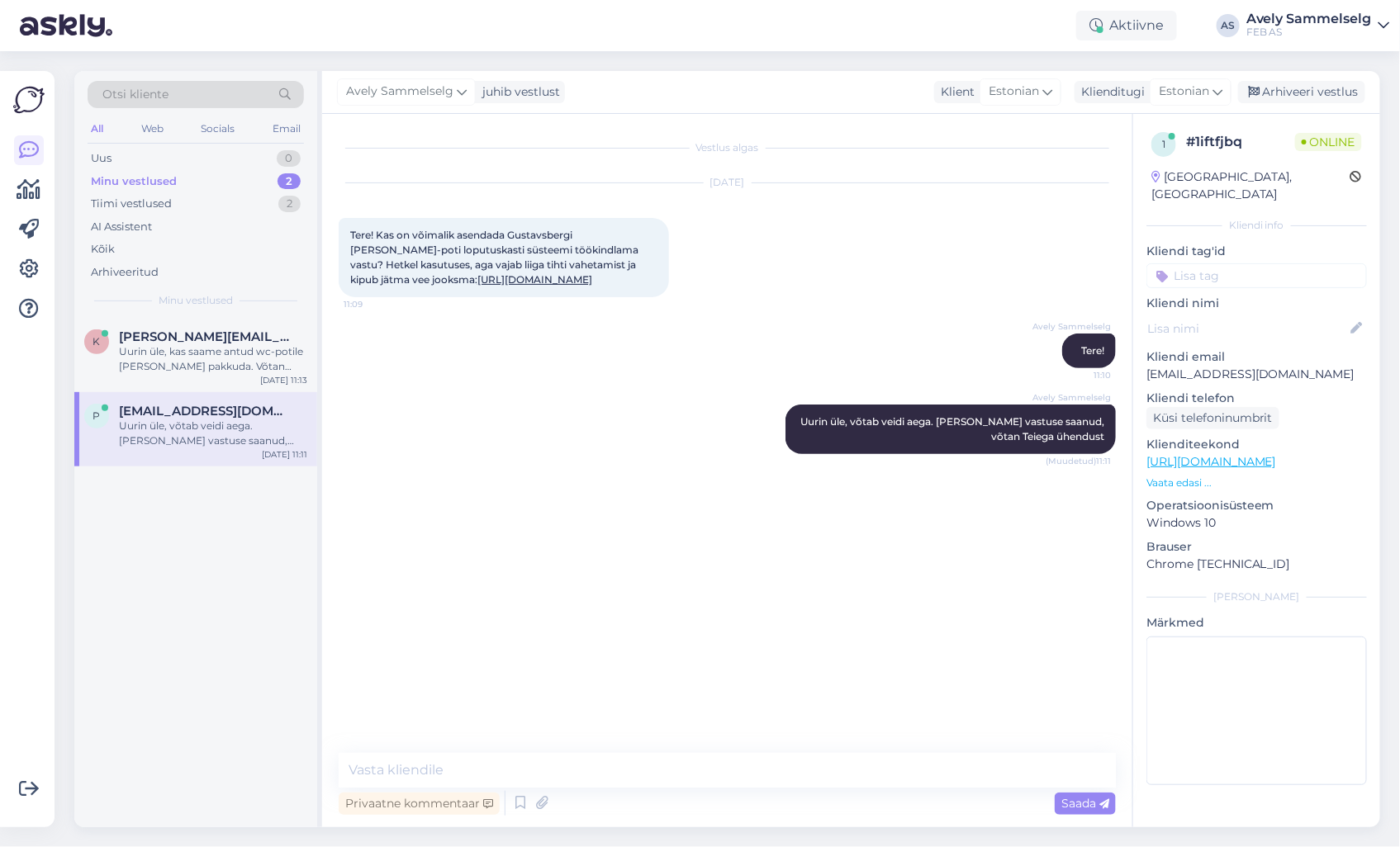
scroll to position [0, 0]
click at [195, 337] on span "[PERSON_NAME][EMAIL_ADDRESS][DOMAIN_NAME]" at bounding box center [204, 337] width 172 height 15
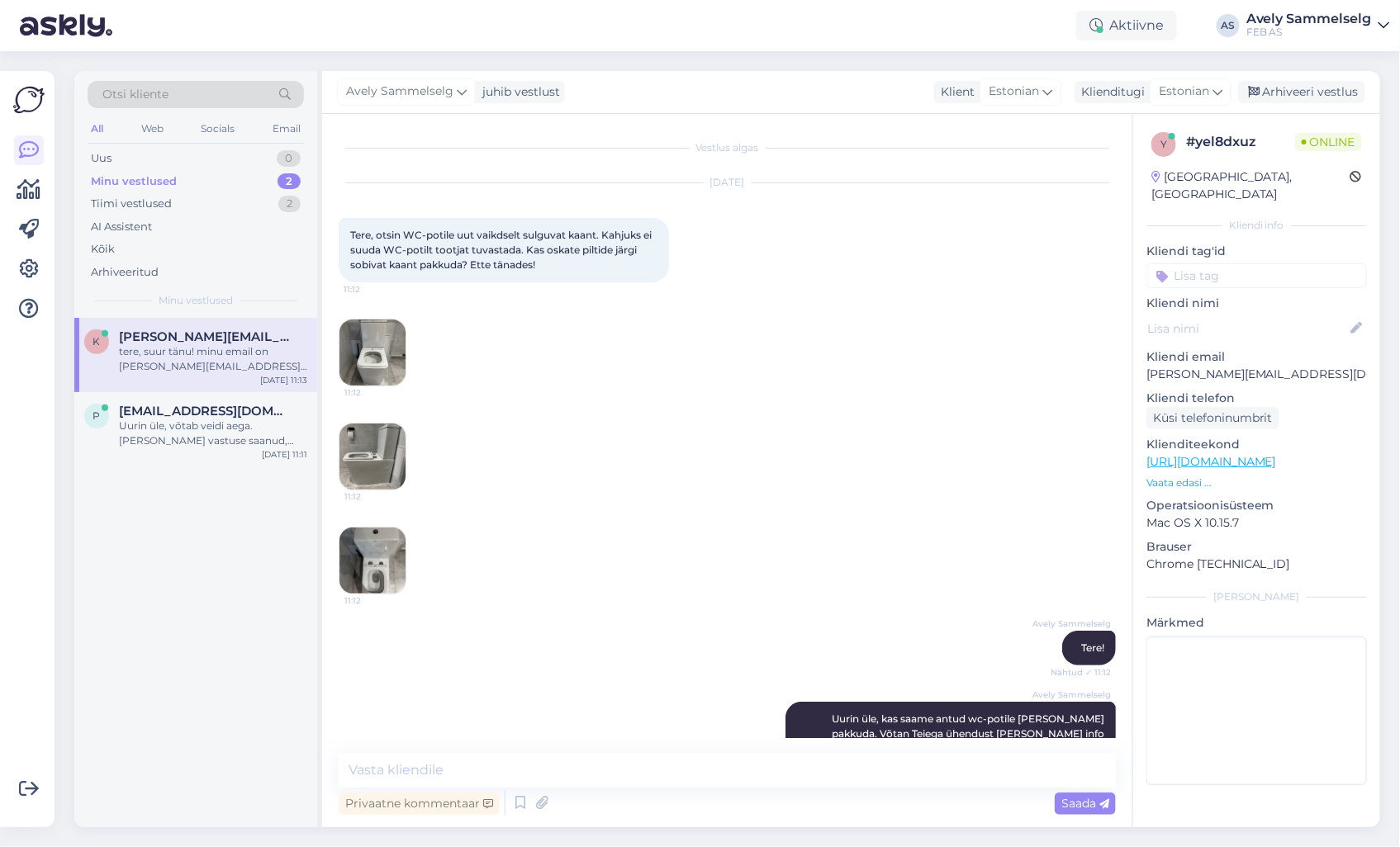
scroll to position [118, 0]
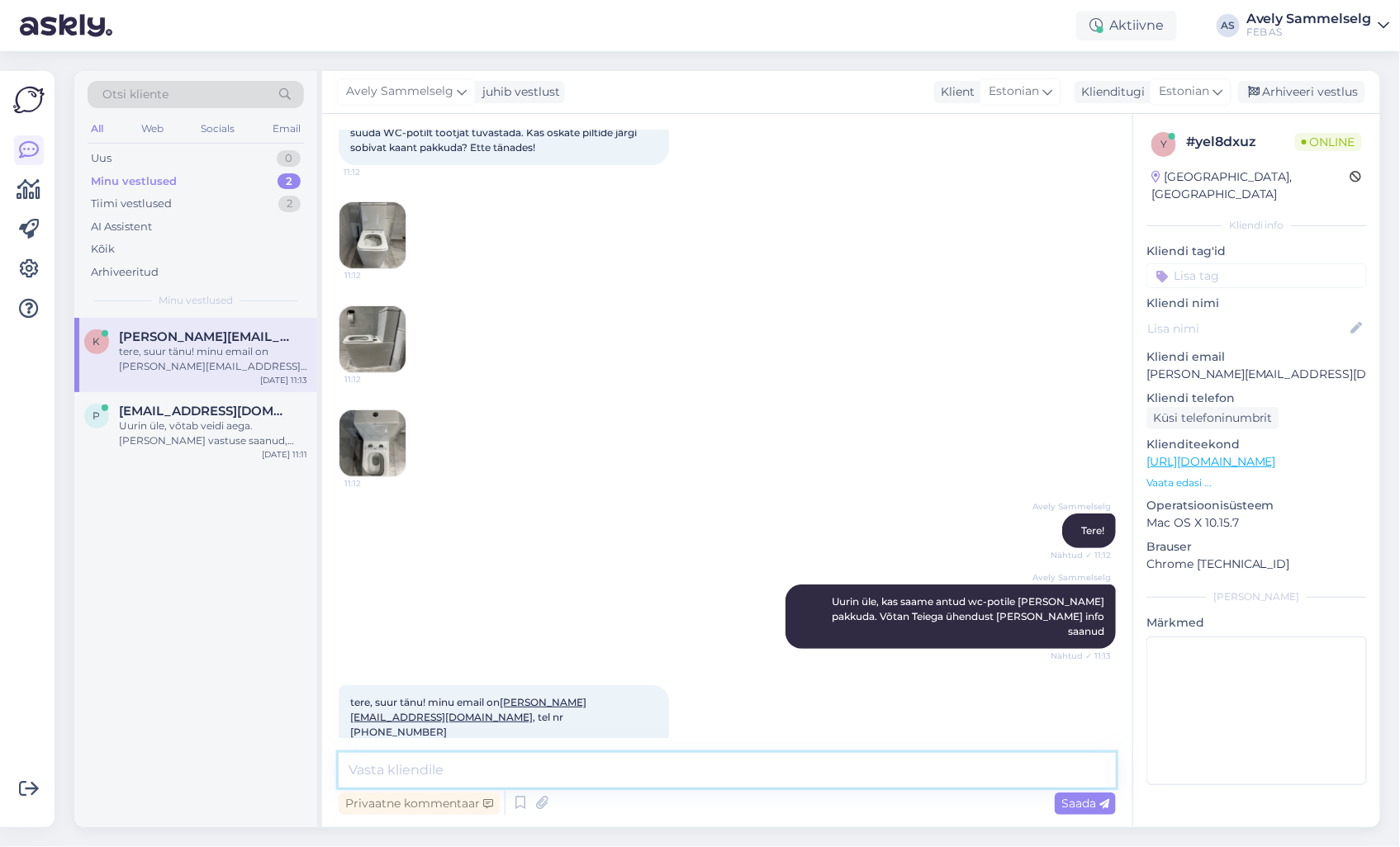
click at [505, 772] on textarea at bounding box center [727, 770] width 778 height 35
type textarea "Tänan!"
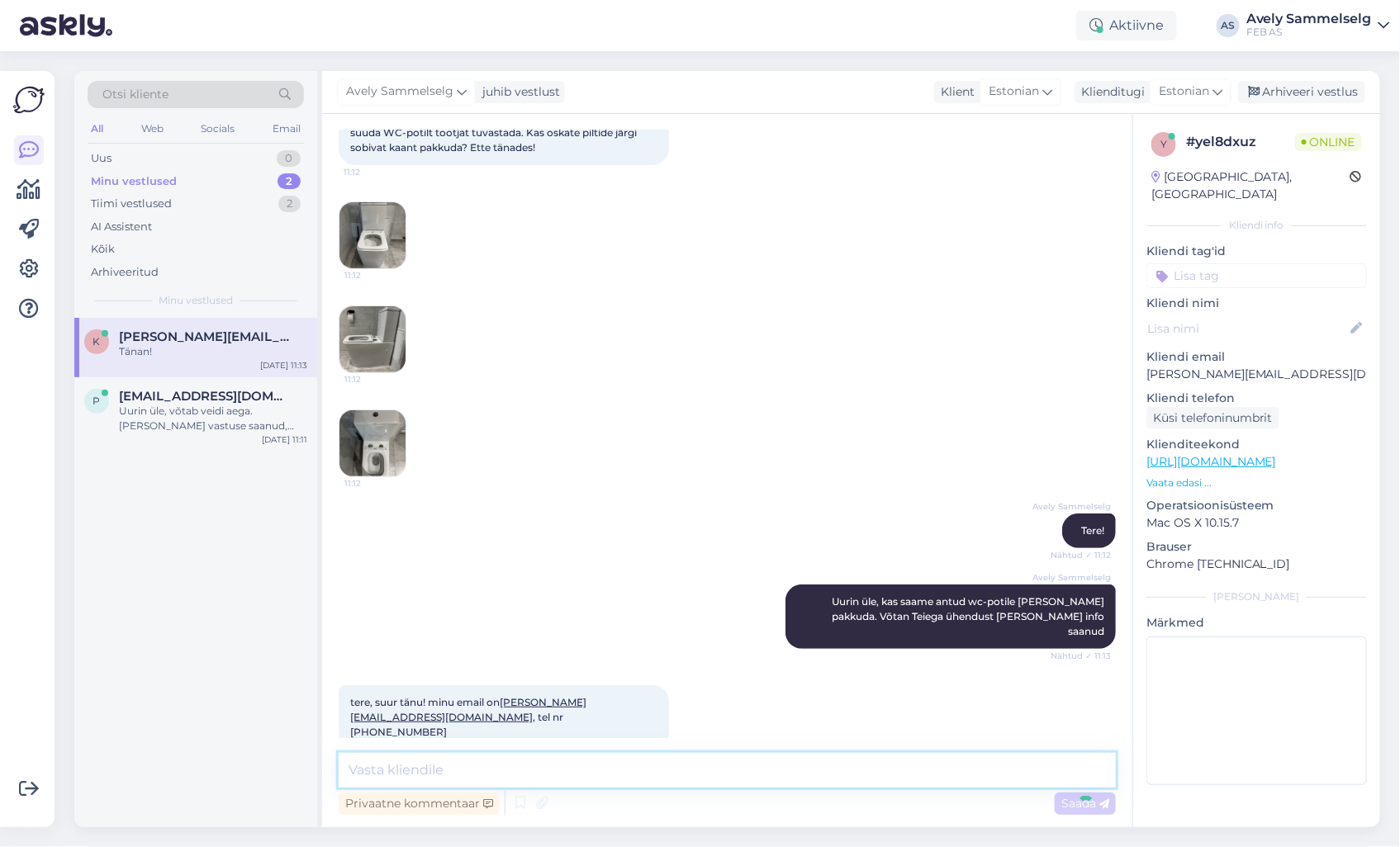
scroll to position [187, 0]
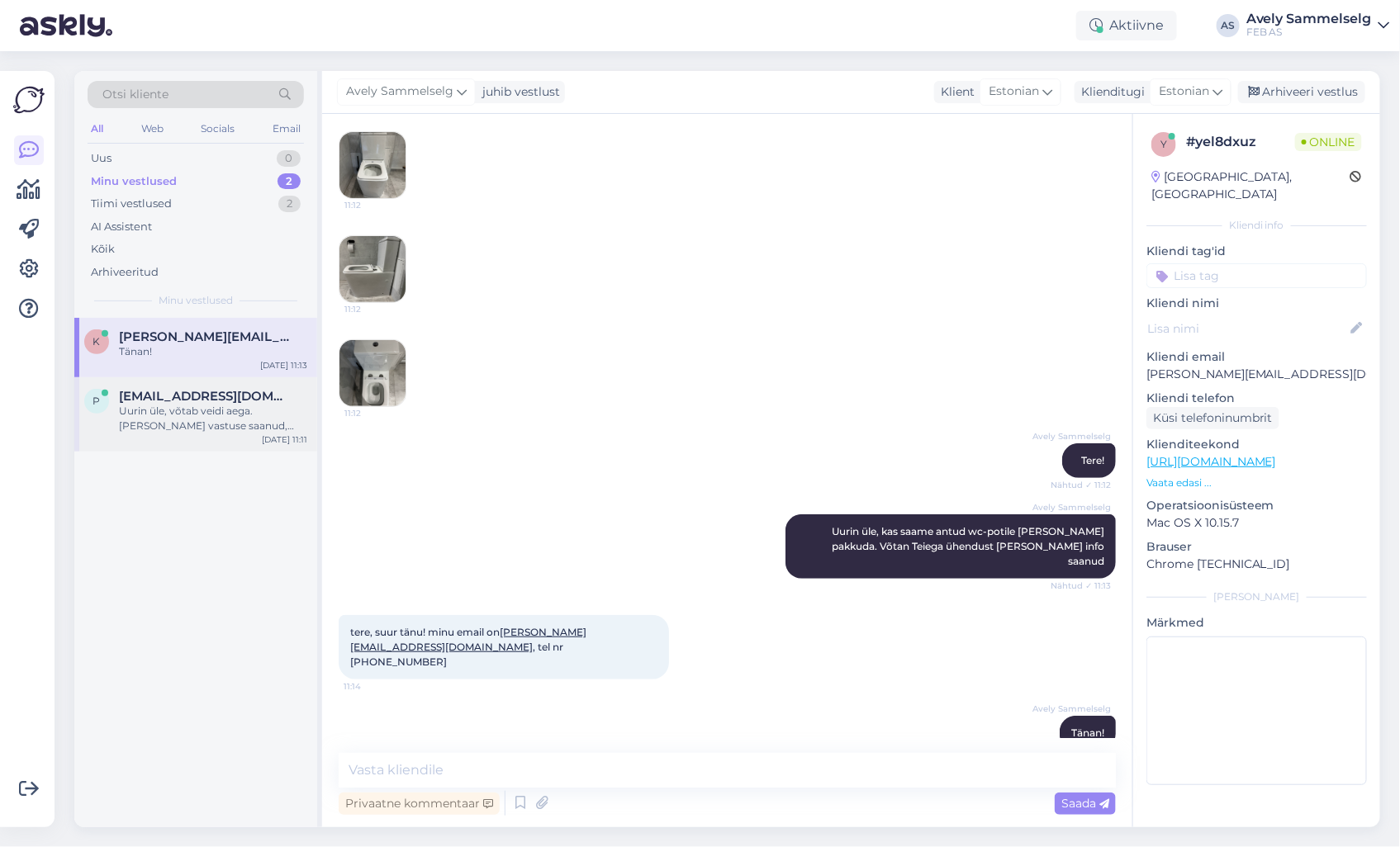
click at [162, 419] on div "Uurin üle, võtab veidi aega. [PERSON_NAME] vastuse saanud, võtan Teiega ühendust" at bounding box center [213, 419] width 188 height 30
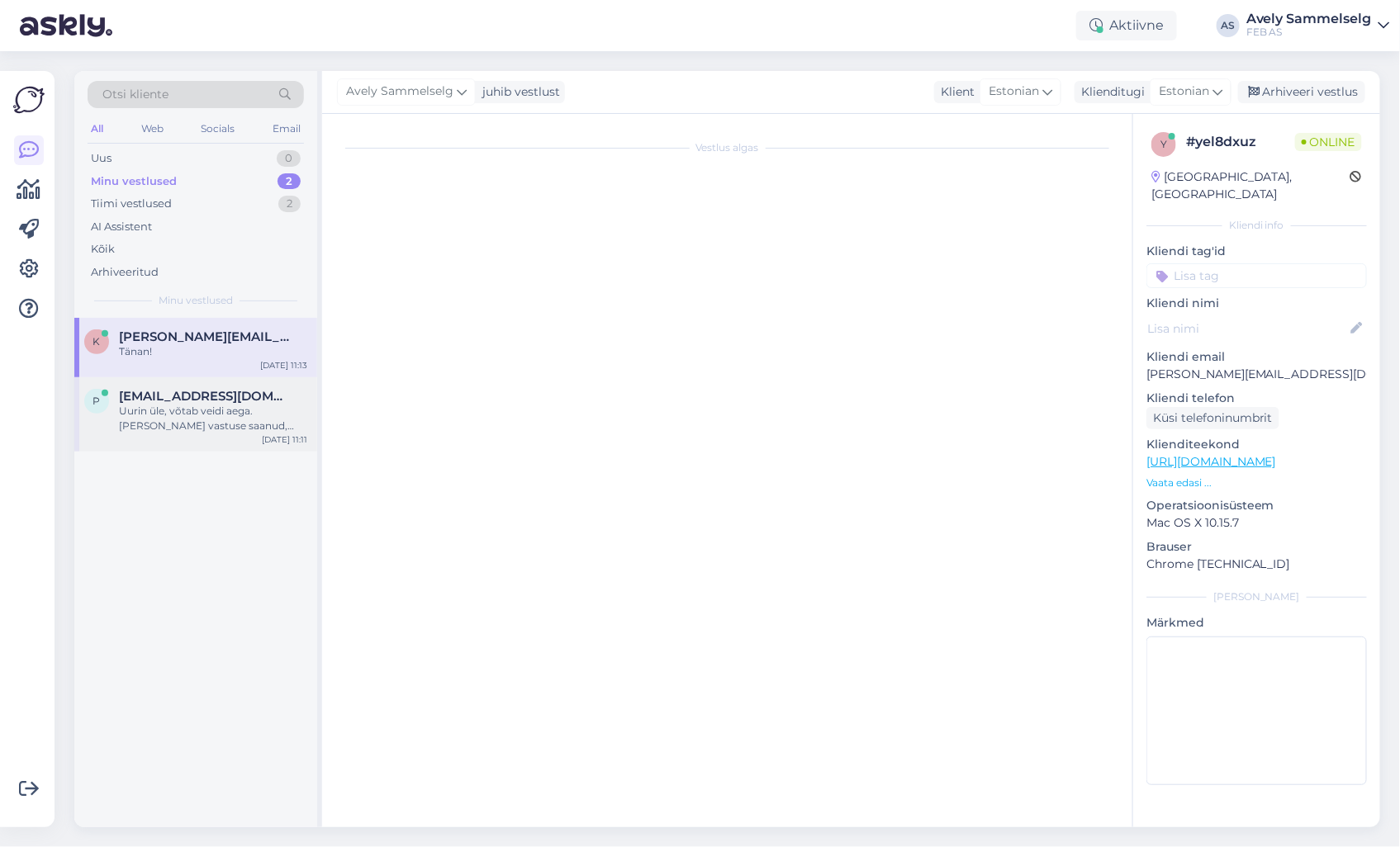
scroll to position [0, 0]
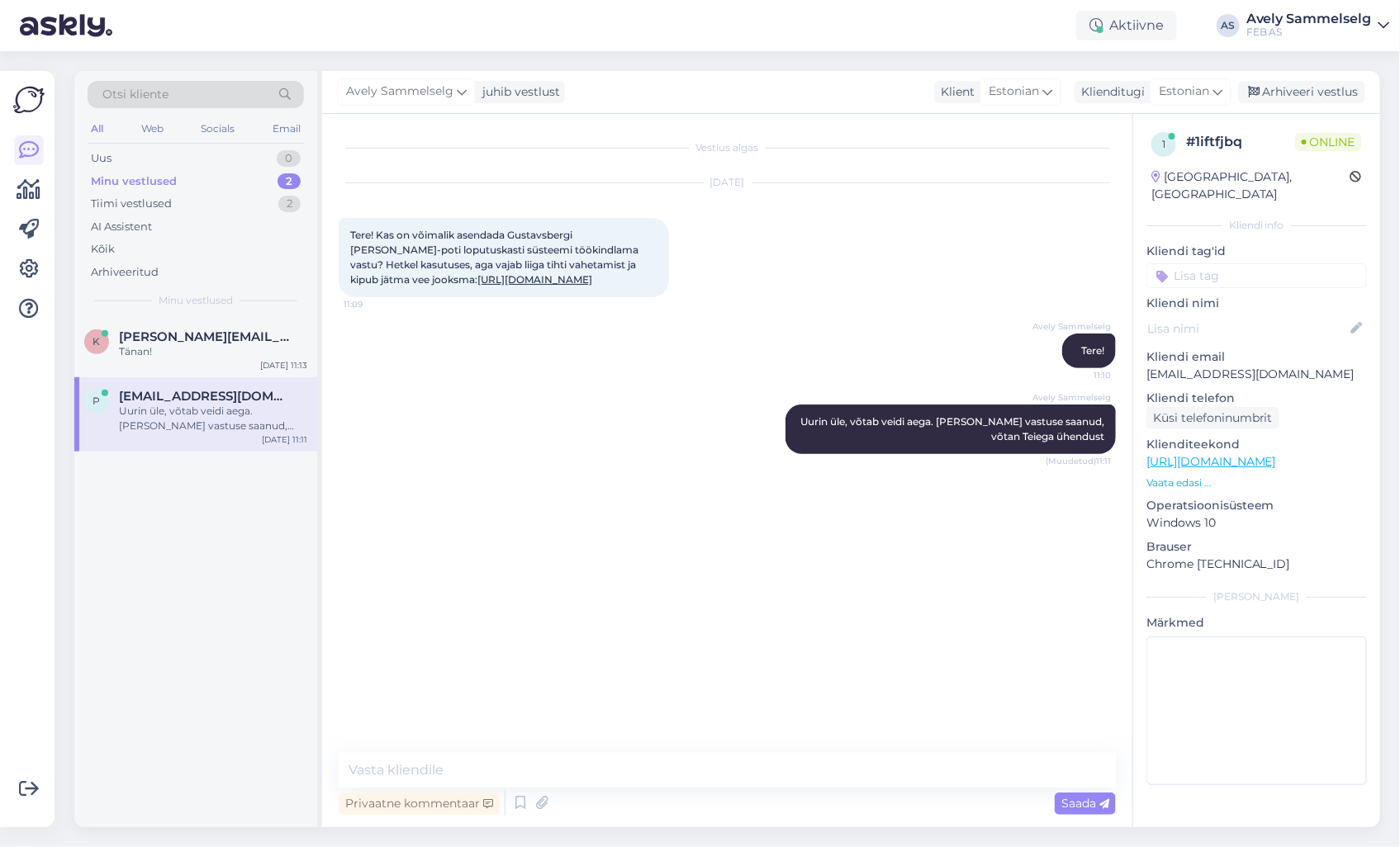
drag, startPoint x: 378, startPoint y: 231, endPoint x: 662, endPoint y: 292, distance: 290.5
click at [662, 292] on div "Tere! Kas on võimalik asendada Gustavsbergi [PERSON_NAME]-poti loputuskasti süs…" at bounding box center [504, 257] width 330 height 79
copy span "Kas on võimalik asendada Gustavsbergi [PERSON_NAME]-poti loputuskasti süsteemi …"
click at [535, 361] on div "Avely Sammelselg Tere! 11:10" at bounding box center [727, 351] width 778 height 71
click at [174, 342] on span "[PERSON_NAME][EMAIL_ADDRESS][DOMAIN_NAME]" at bounding box center [204, 337] width 172 height 15
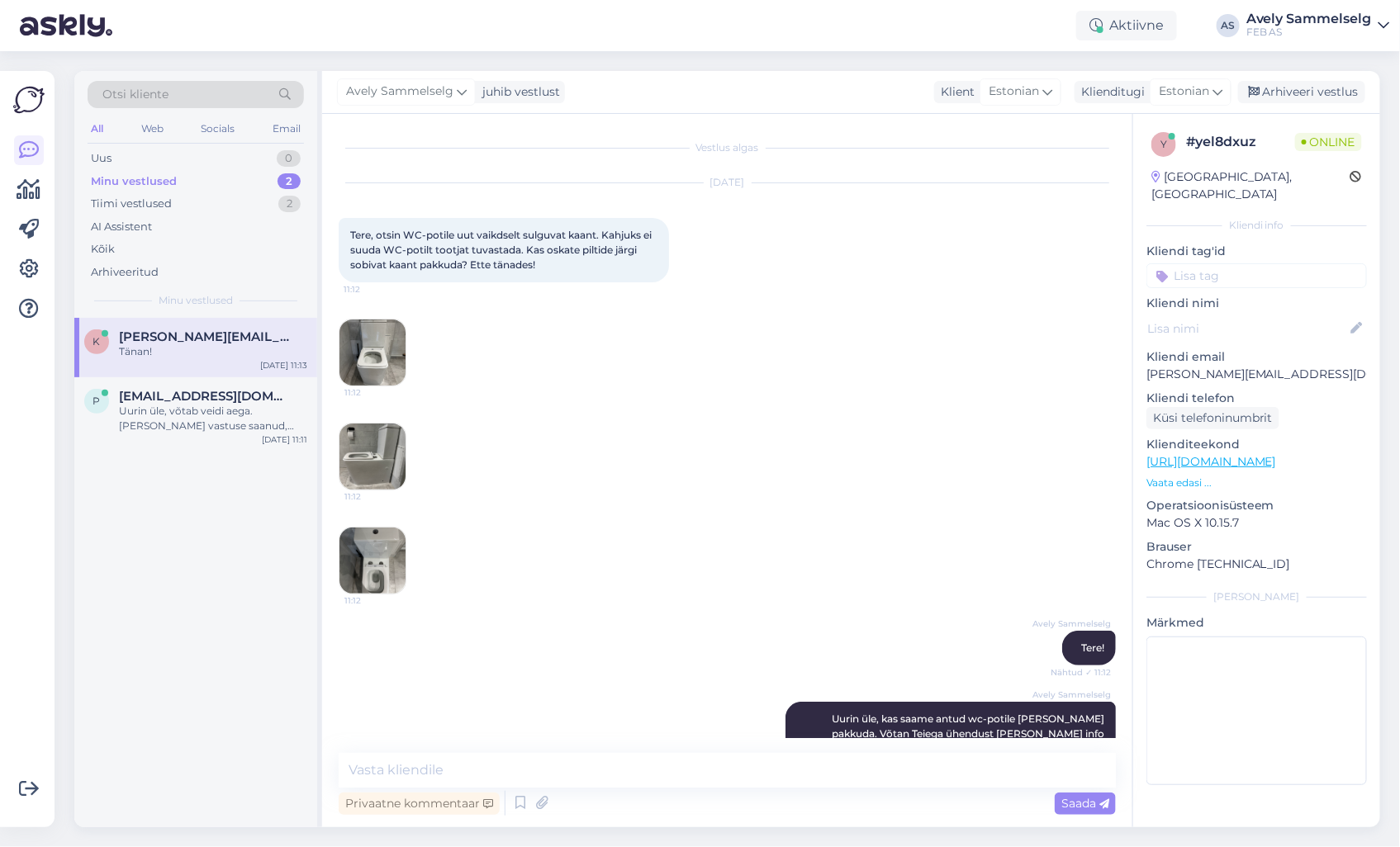
click at [378, 364] on img at bounding box center [372, 352] width 66 height 66
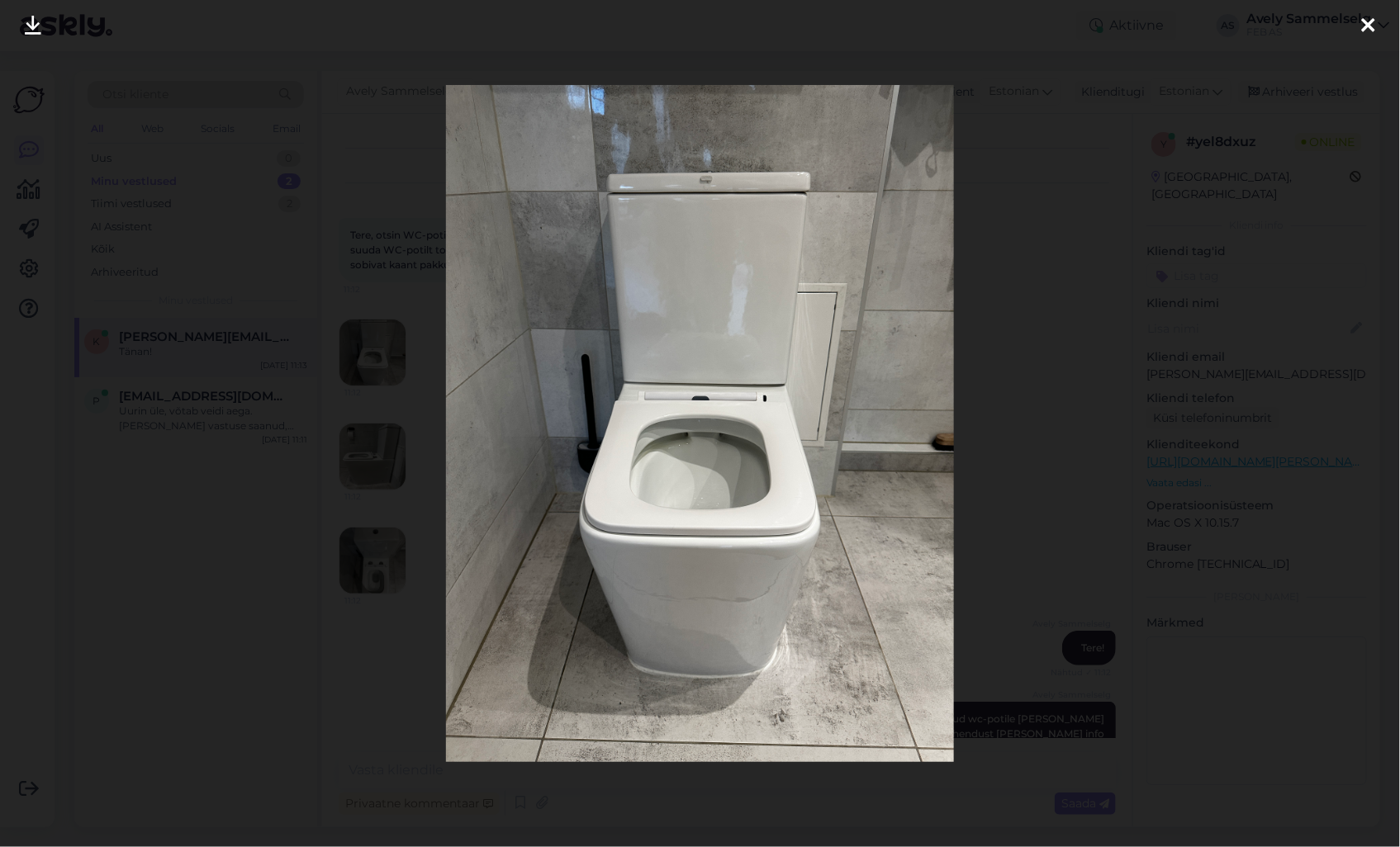
click at [1018, 200] on div at bounding box center [700, 424] width 1400 height 847
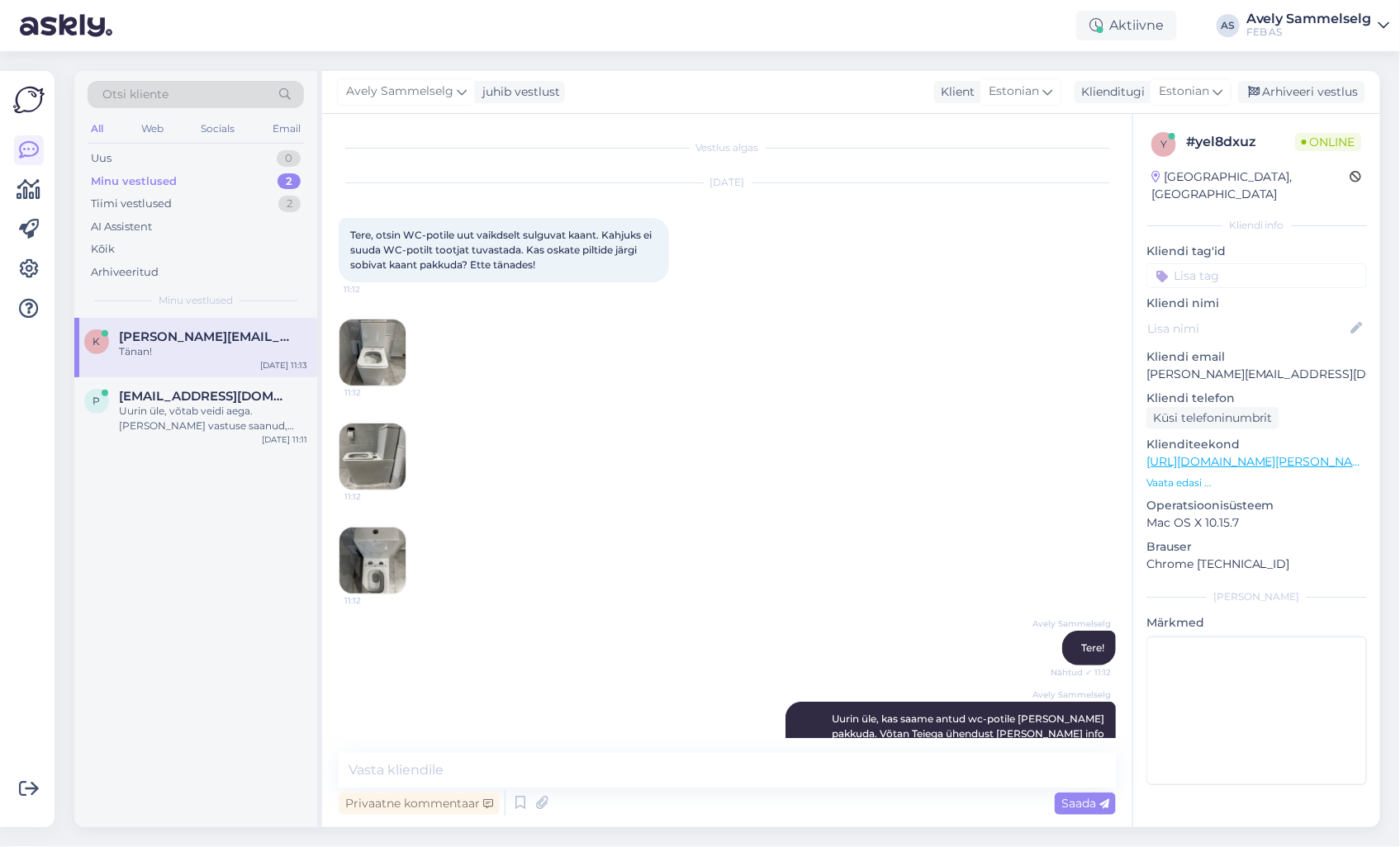
scroll to position [187, 0]
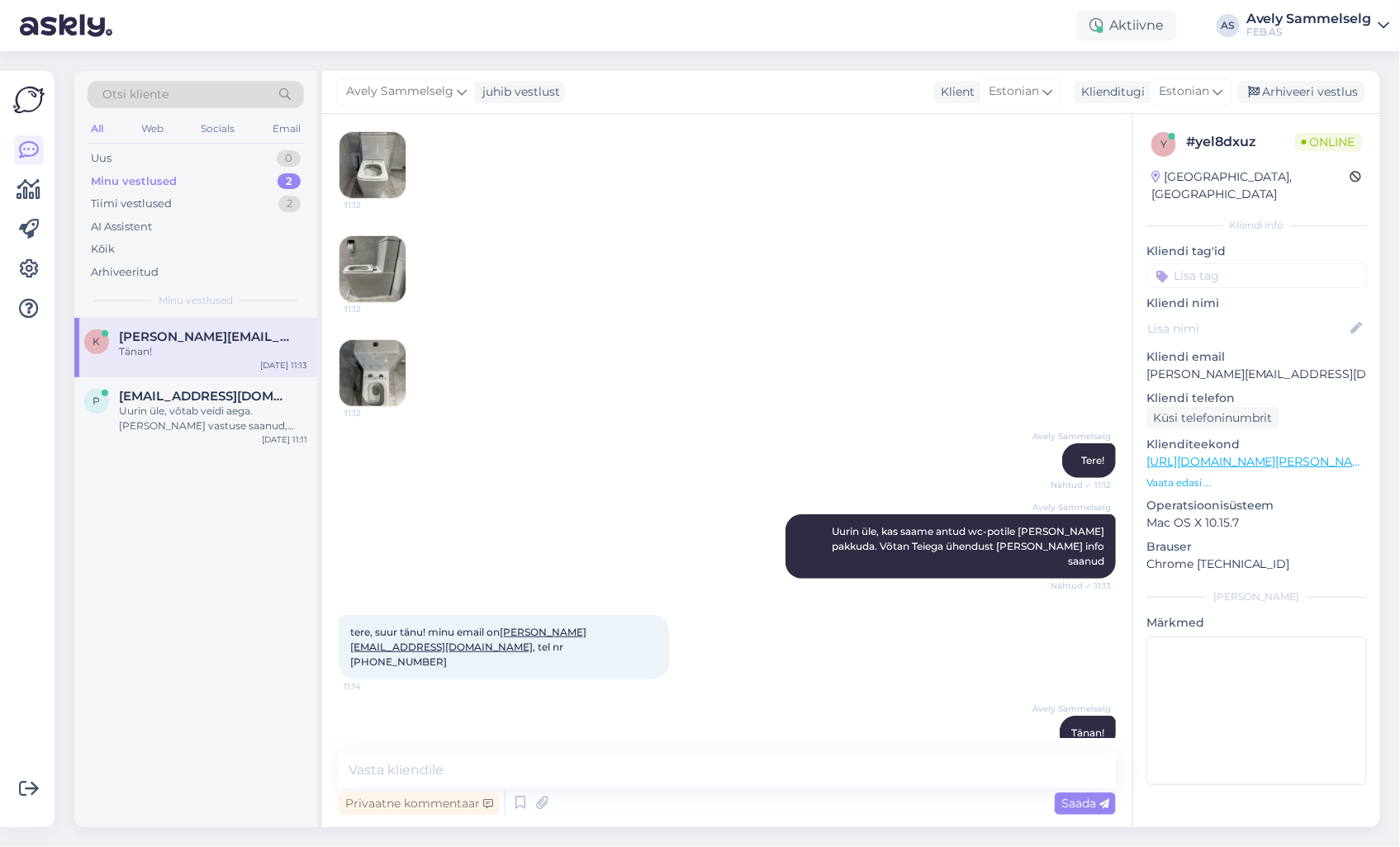
click at [381, 161] on img at bounding box center [372, 165] width 66 height 66
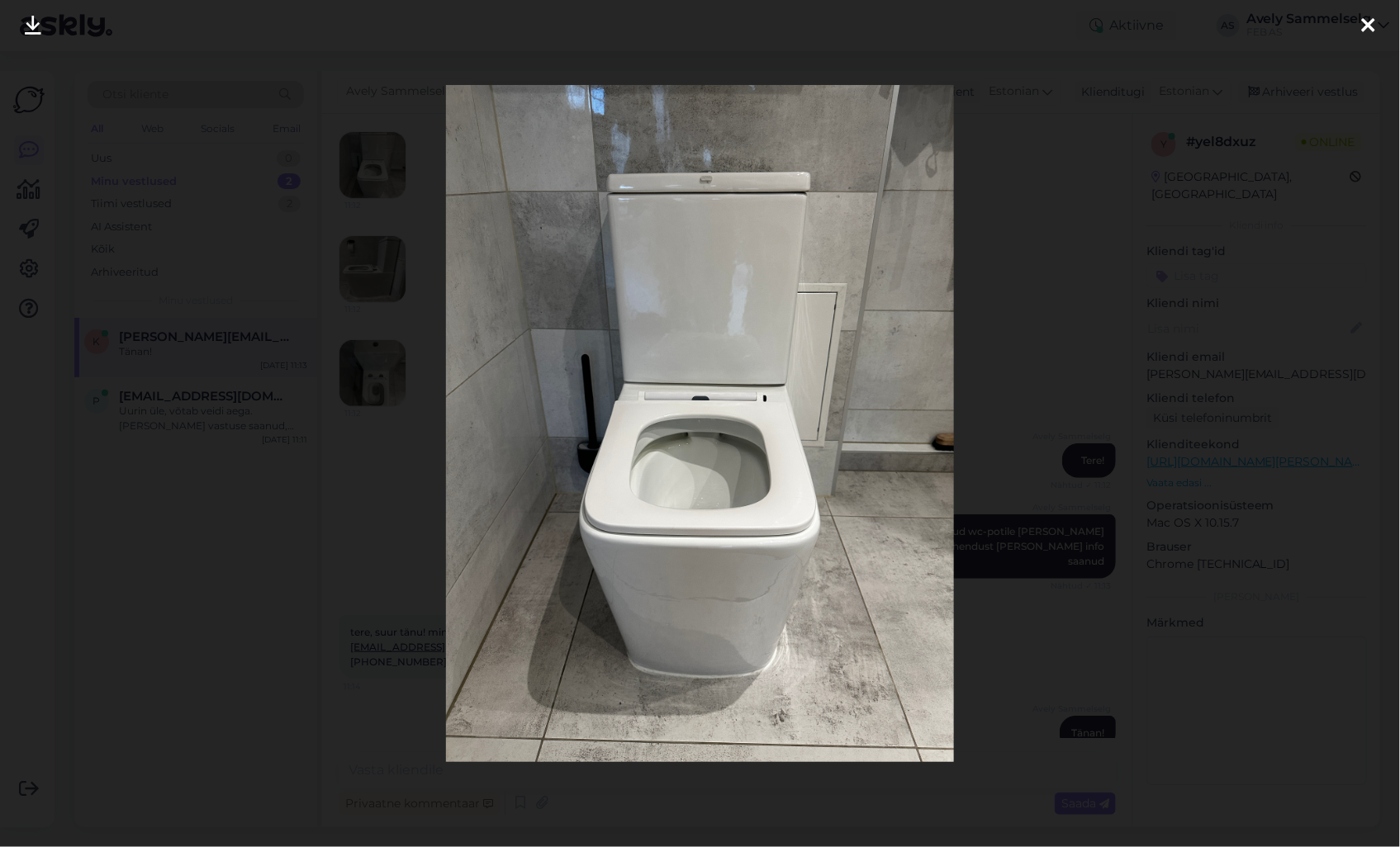
click at [987, 316] on div at bounding box center [700, 424] width 1400 height 847
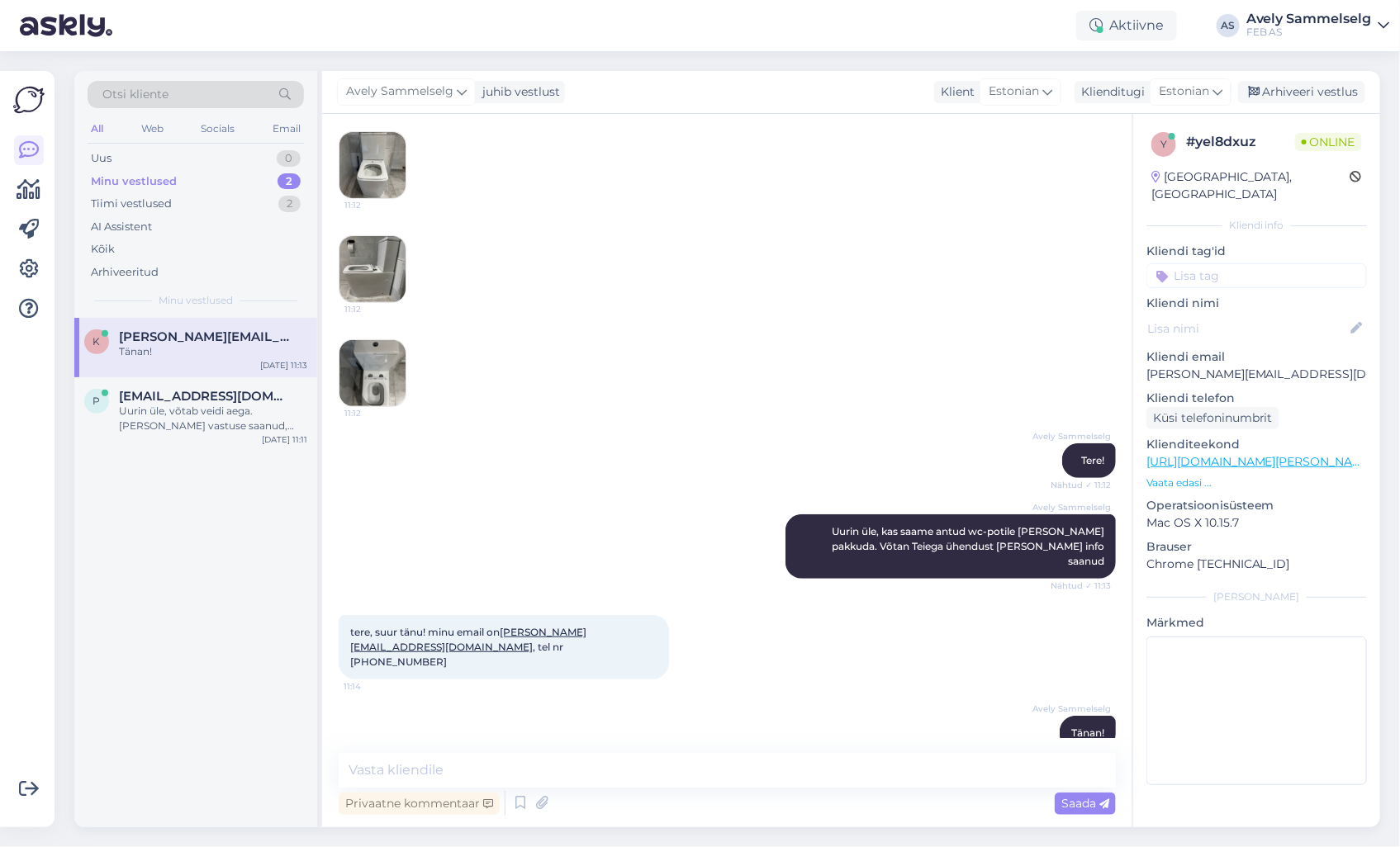
click at [371, 267] on img at bounding box center [372, 269] width 66 height 66
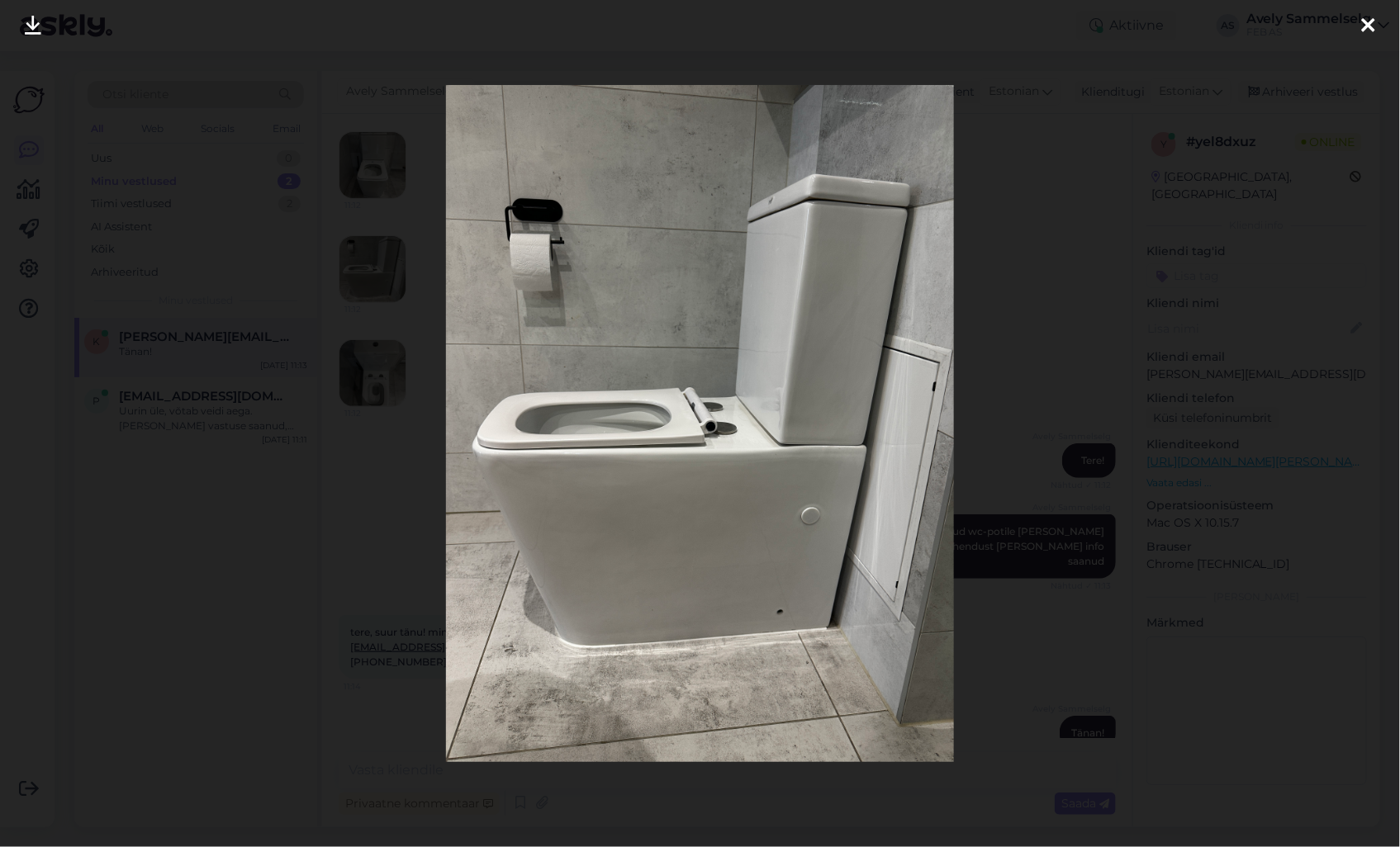
click at [726, 465] on img at bounding box center [700, 424] width 508 height 678
click at [1014, 289] on div at bounding box center [700, 424] width 1400 height 847
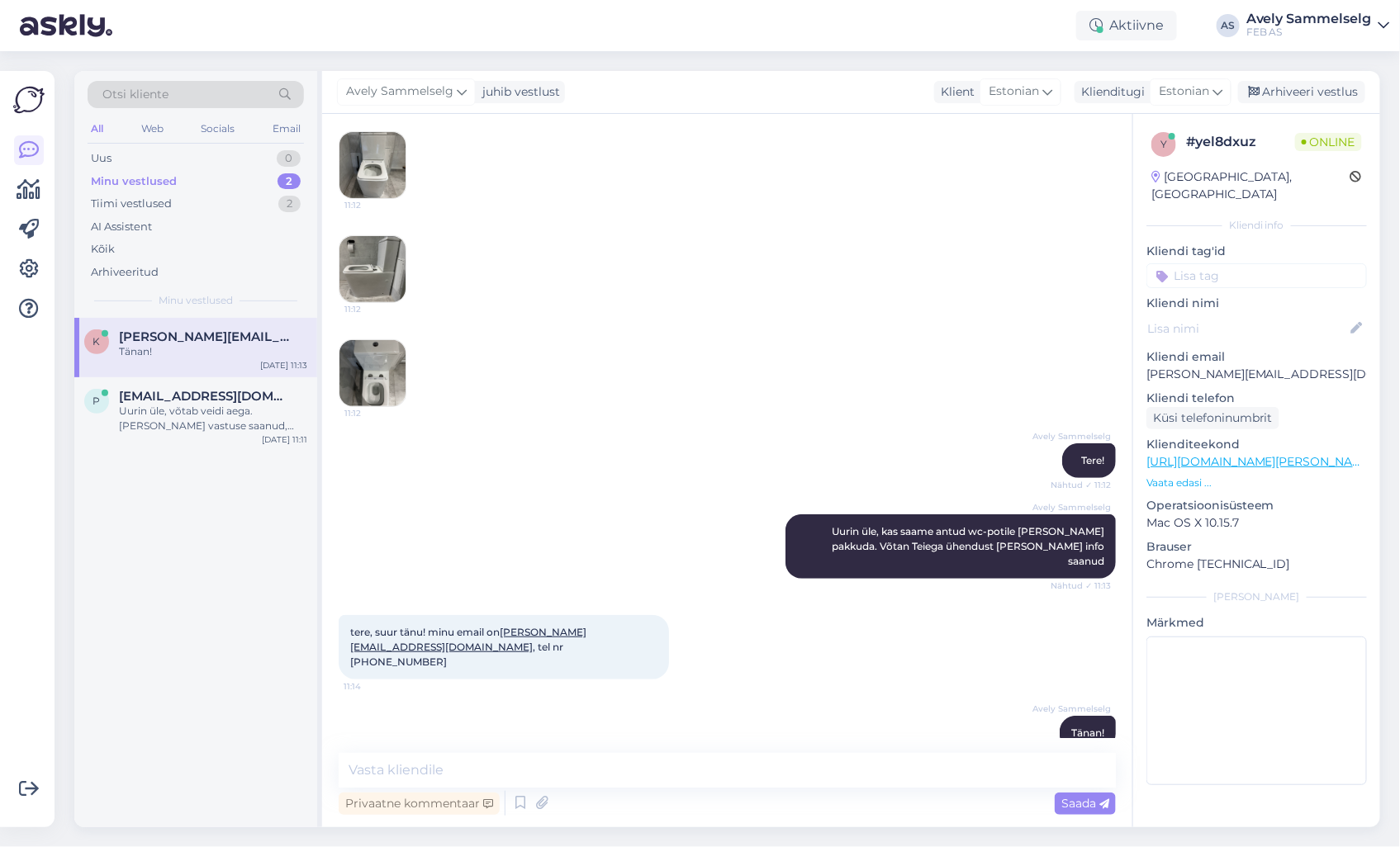
click at [367, 361] on img at bounding box center [372, 373] width 66 height 66
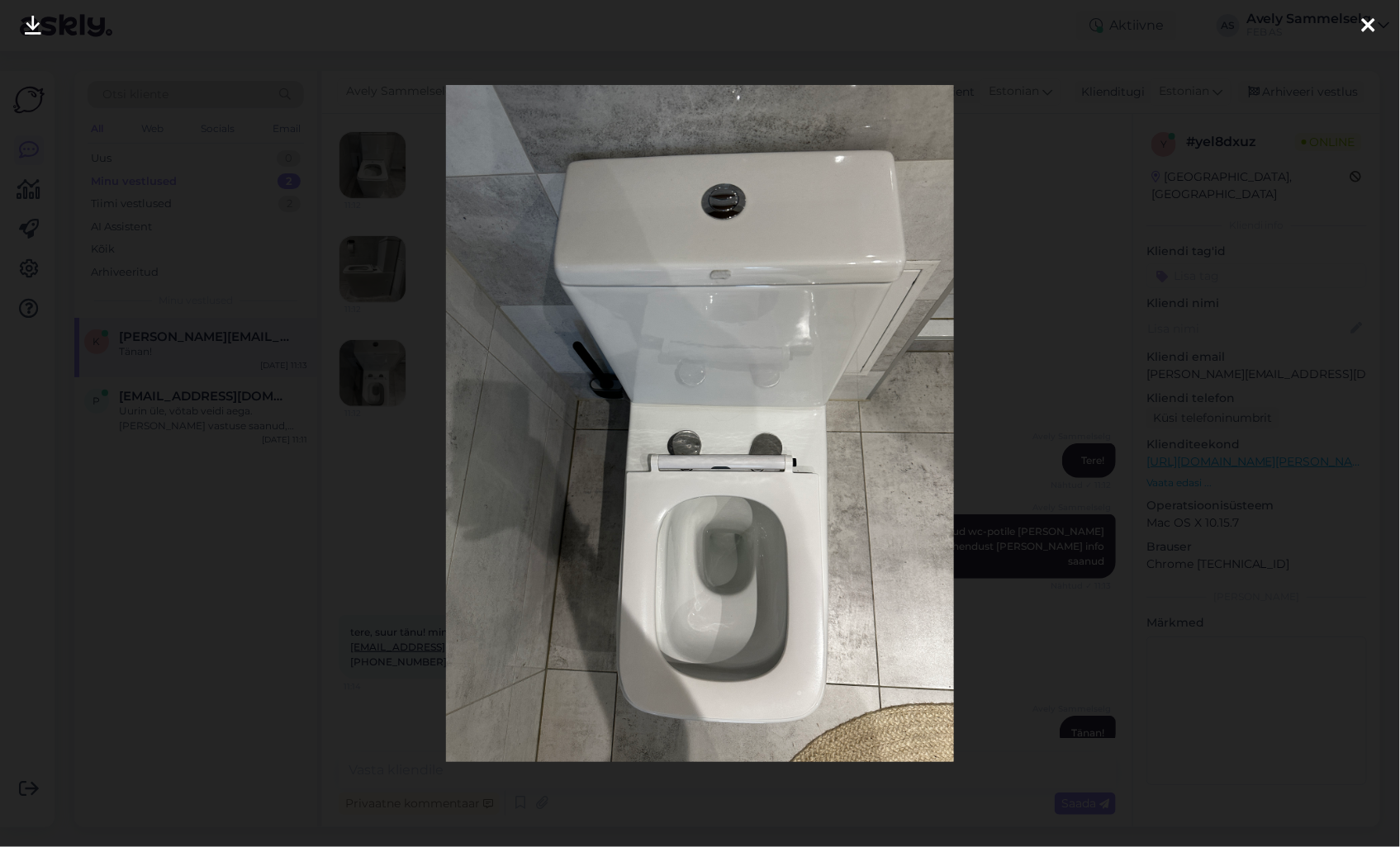
click at [1374, 29] on icon at bounding box center [1368, 26] width 13 height 22
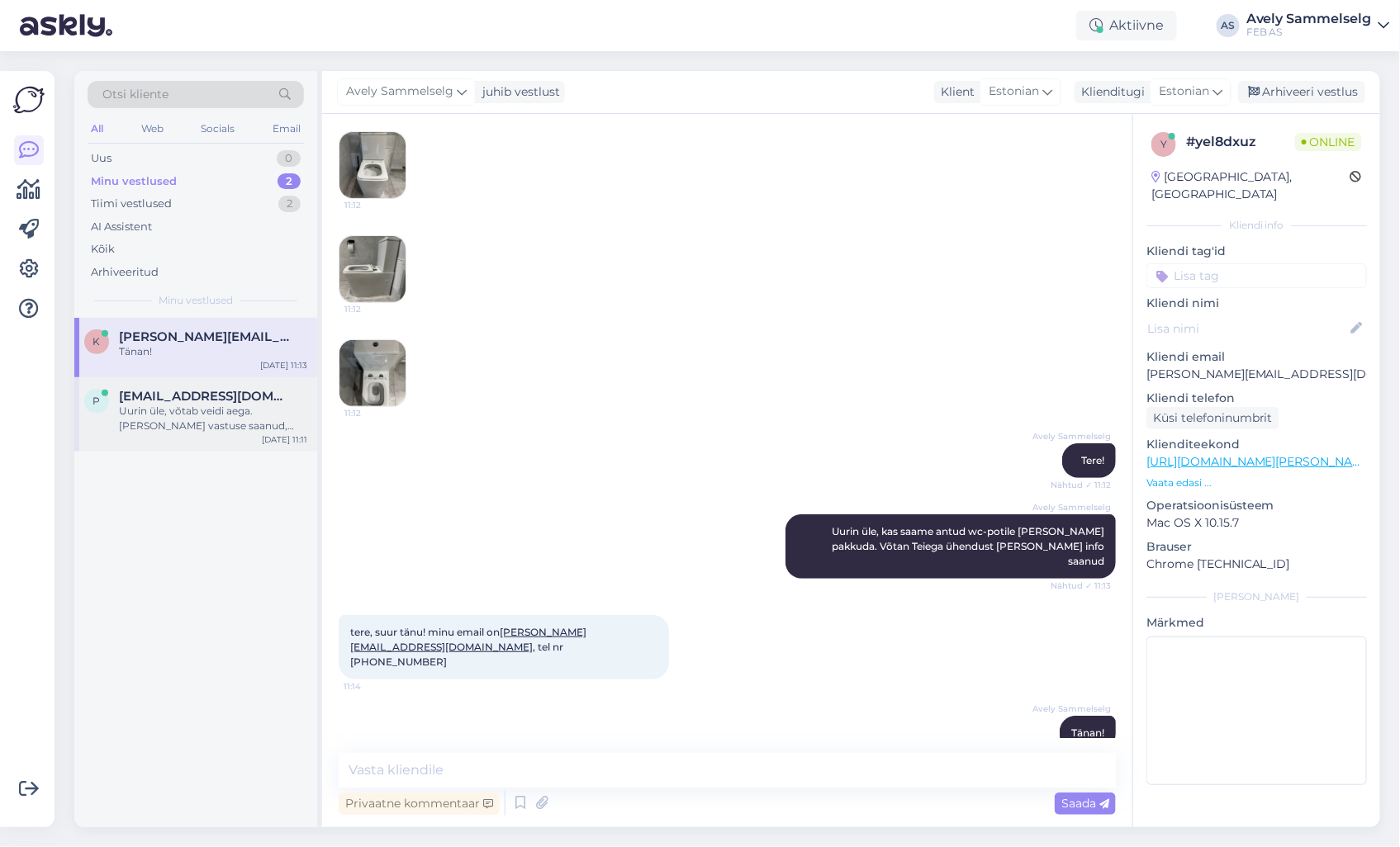
click at [158, 425] on div "Uurin üle, võtab veidi aega. [PERSON_NAME] vastuse saanud, võtan Teiega ühendust" at bounding box center [213, 419] width 188 height 30
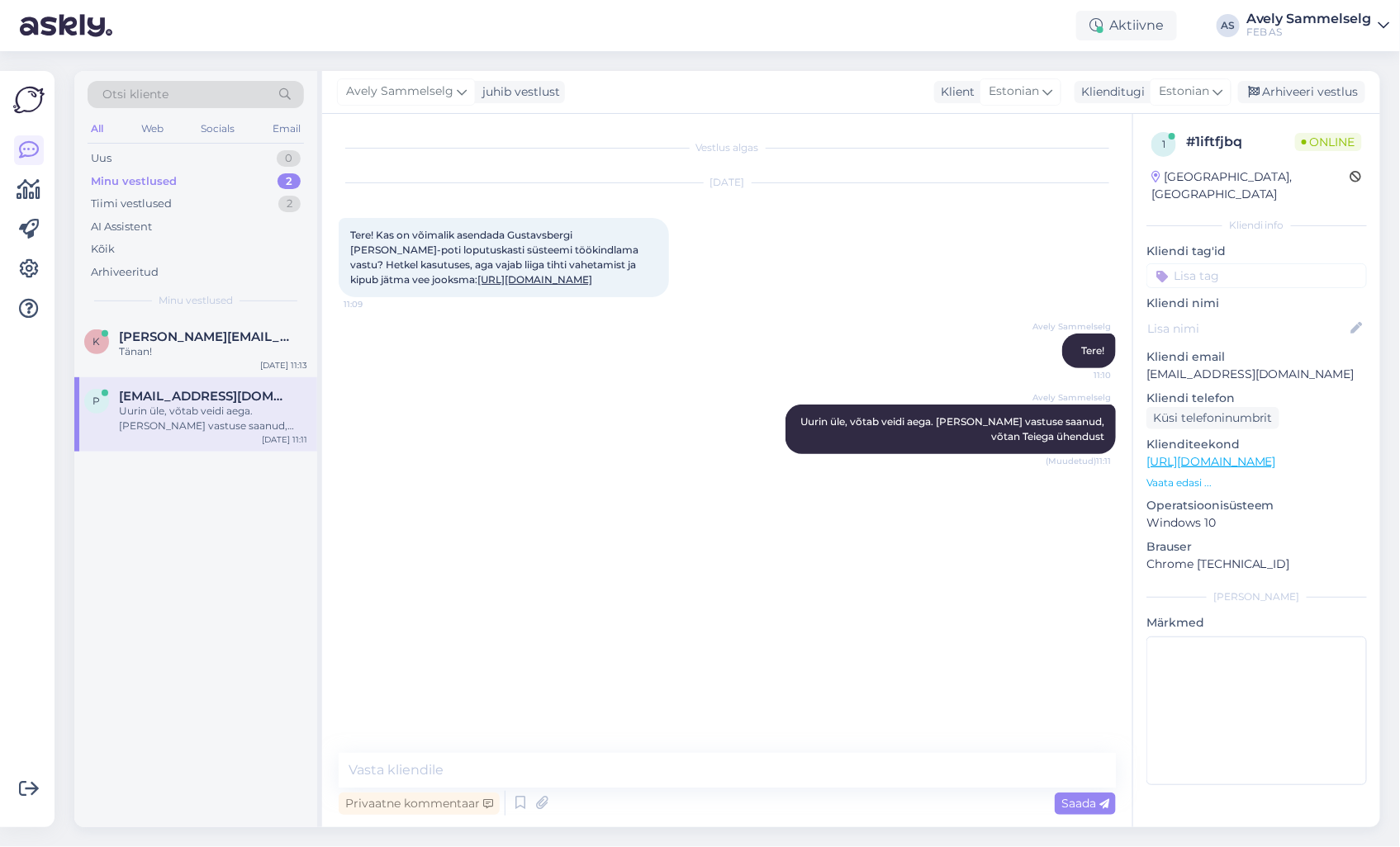
click at [1269, 455] on link "[URL][DOMAIN_NAME]" at bounding box center [1211, 462] width 130 height 15
click at [174, 359] on div "Tänan!" at bounding box center [213, 351] width 188 height 15
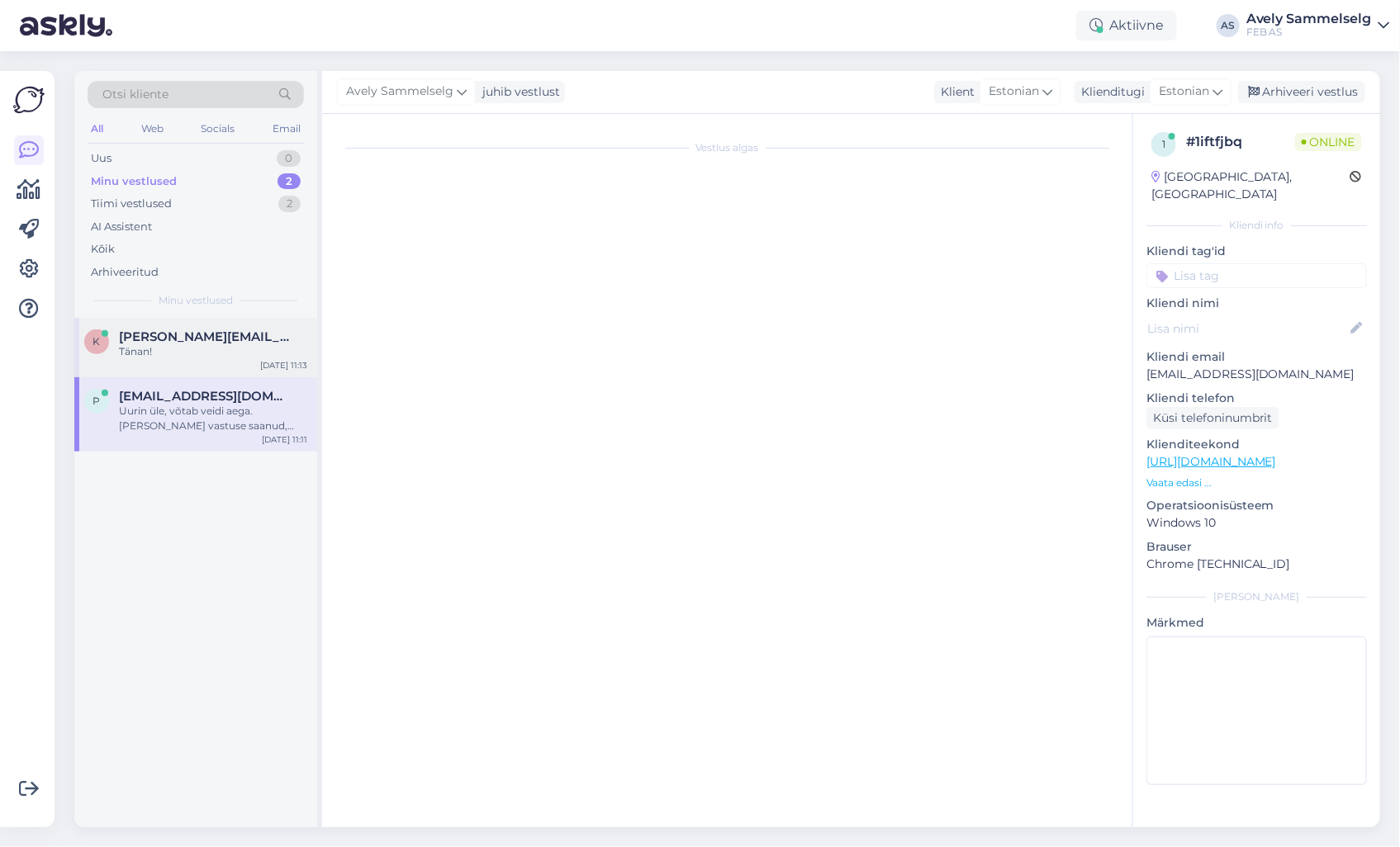
scroll to position [187, 0]
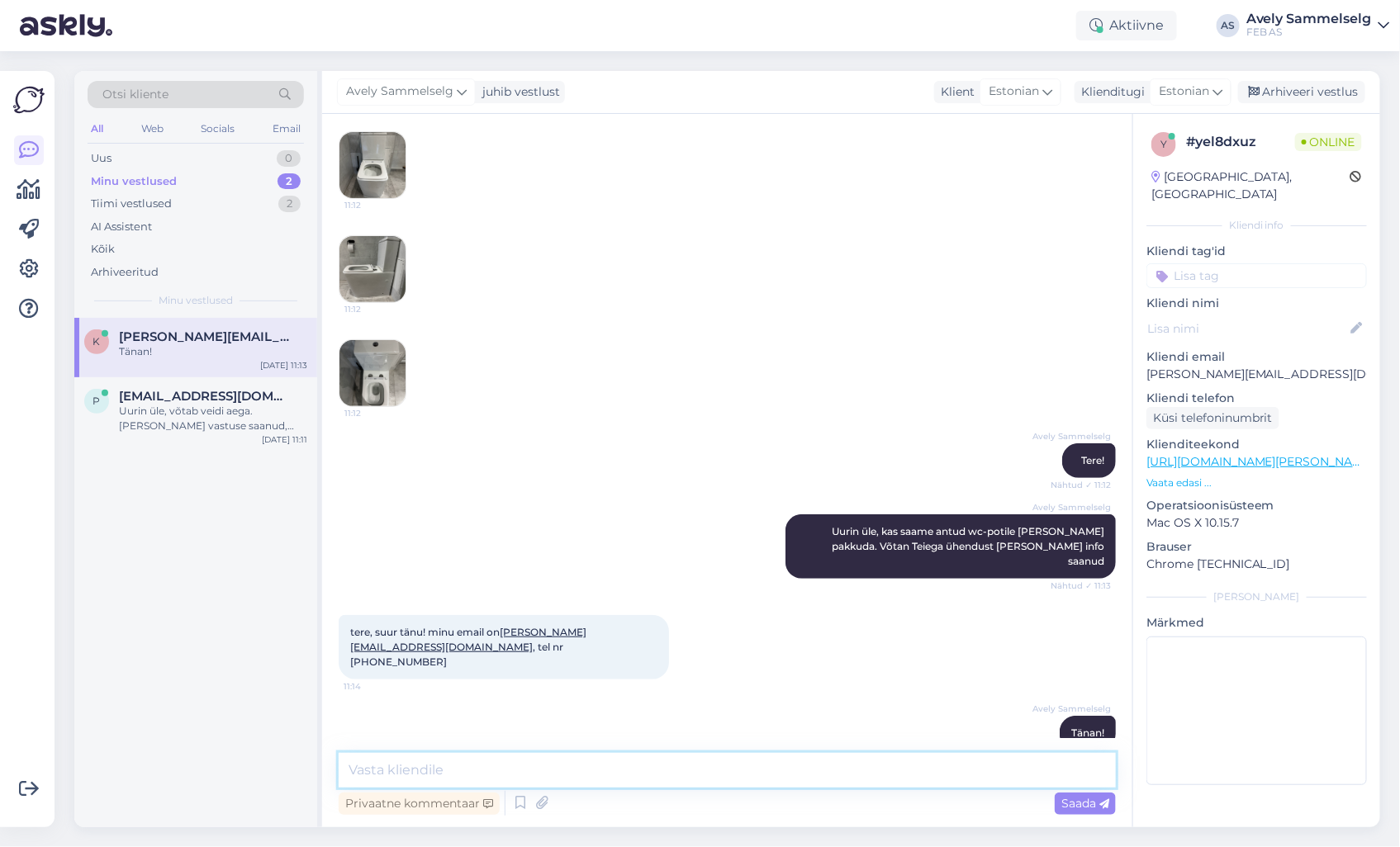
click at [686, 778] on textarea at bounding box center [727, 770] width 778 height 35
click at [801, 766] on textarea at bounding box center [727, 770] width 778 height 35
type textarea "Küsin korra üle, et kas loputusnupu [PERSON_NAME] ei ole tootja nime?"
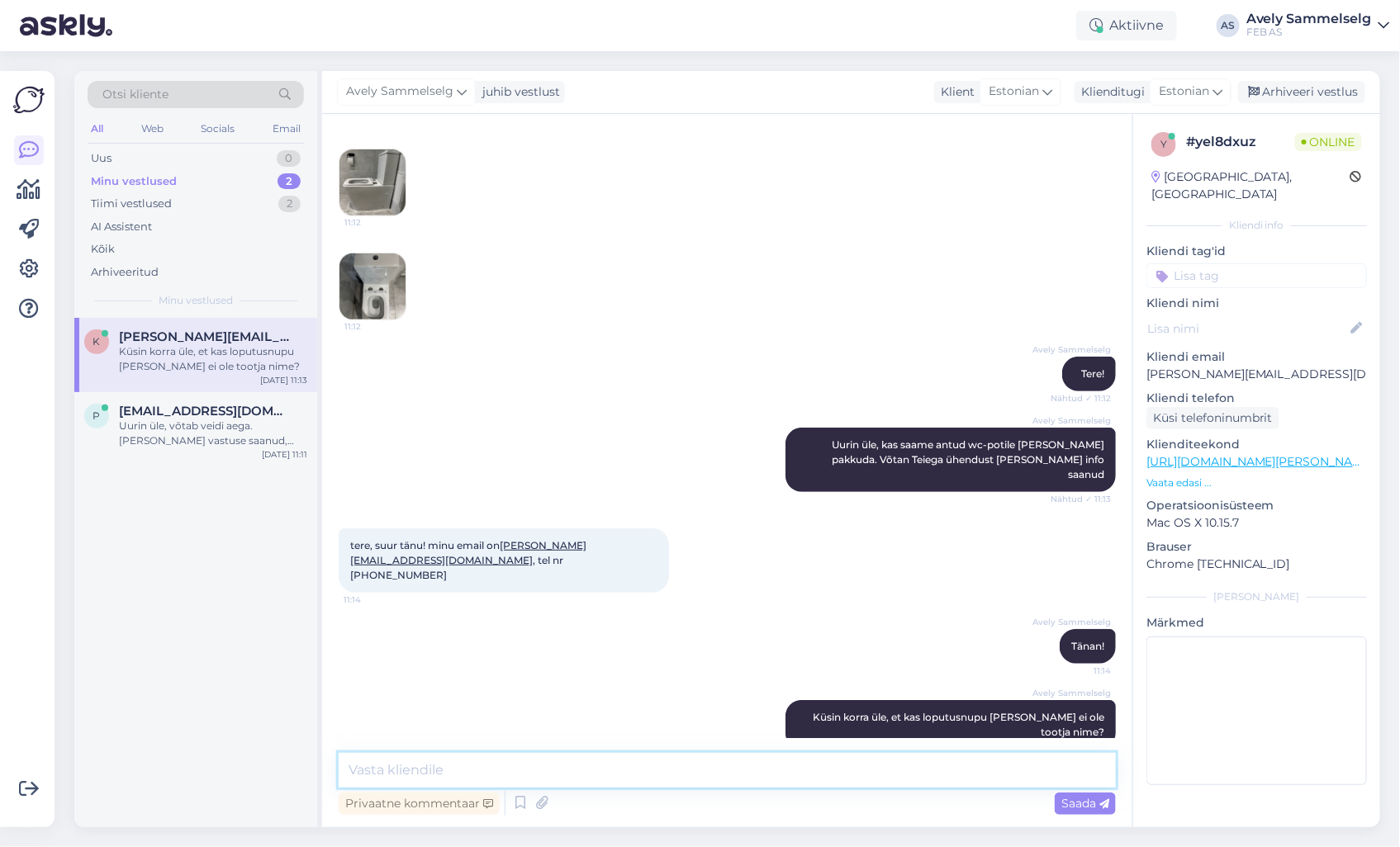
click at [743, 778] on textarea at bounding box center [727, 770] width 778 height 35
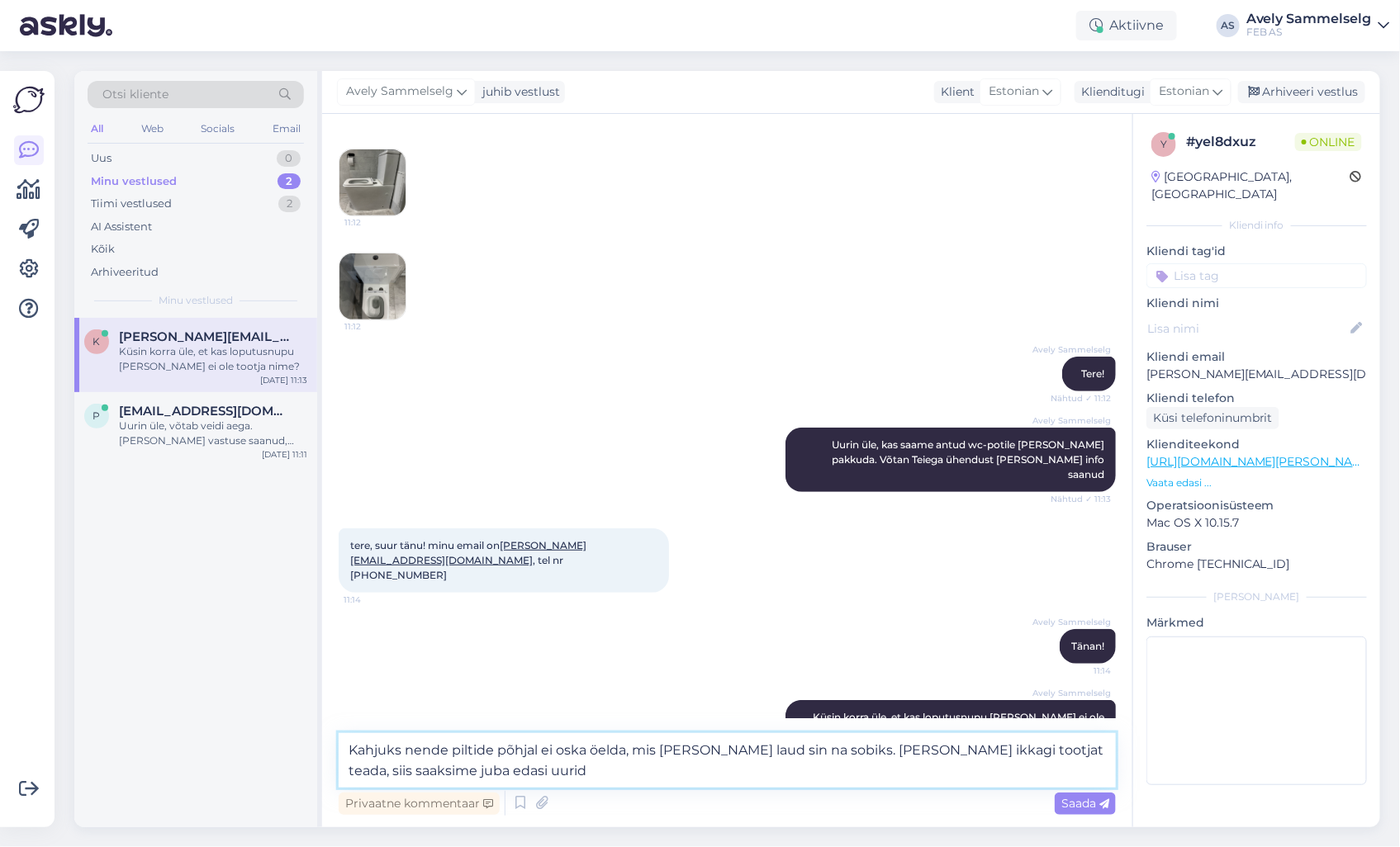
type textarea "Kahjuks nende piltide põhjal ei oska öelda, mis [PERSON_NAME] laud sin na sobik…"
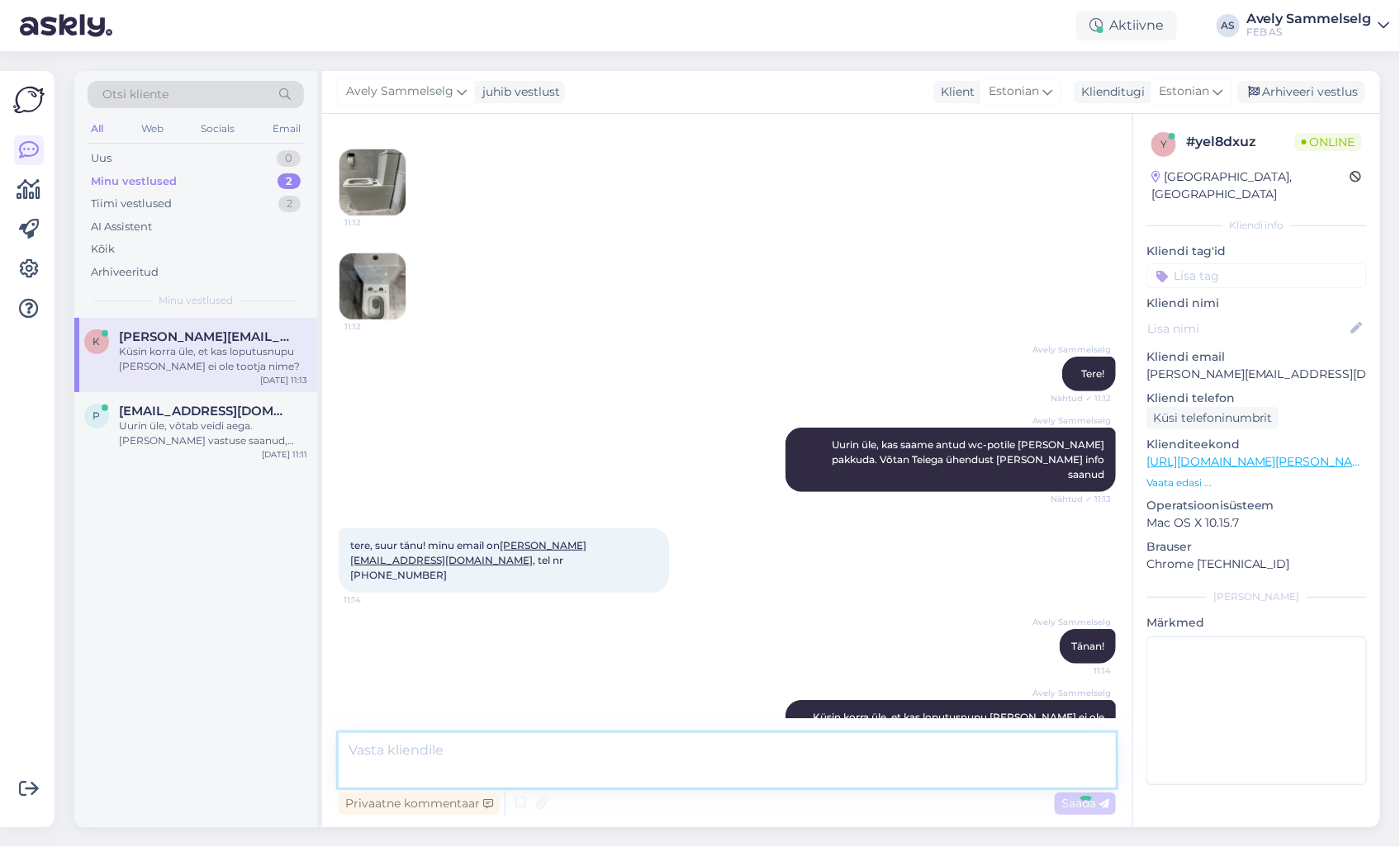
scroll to position [374, 0]
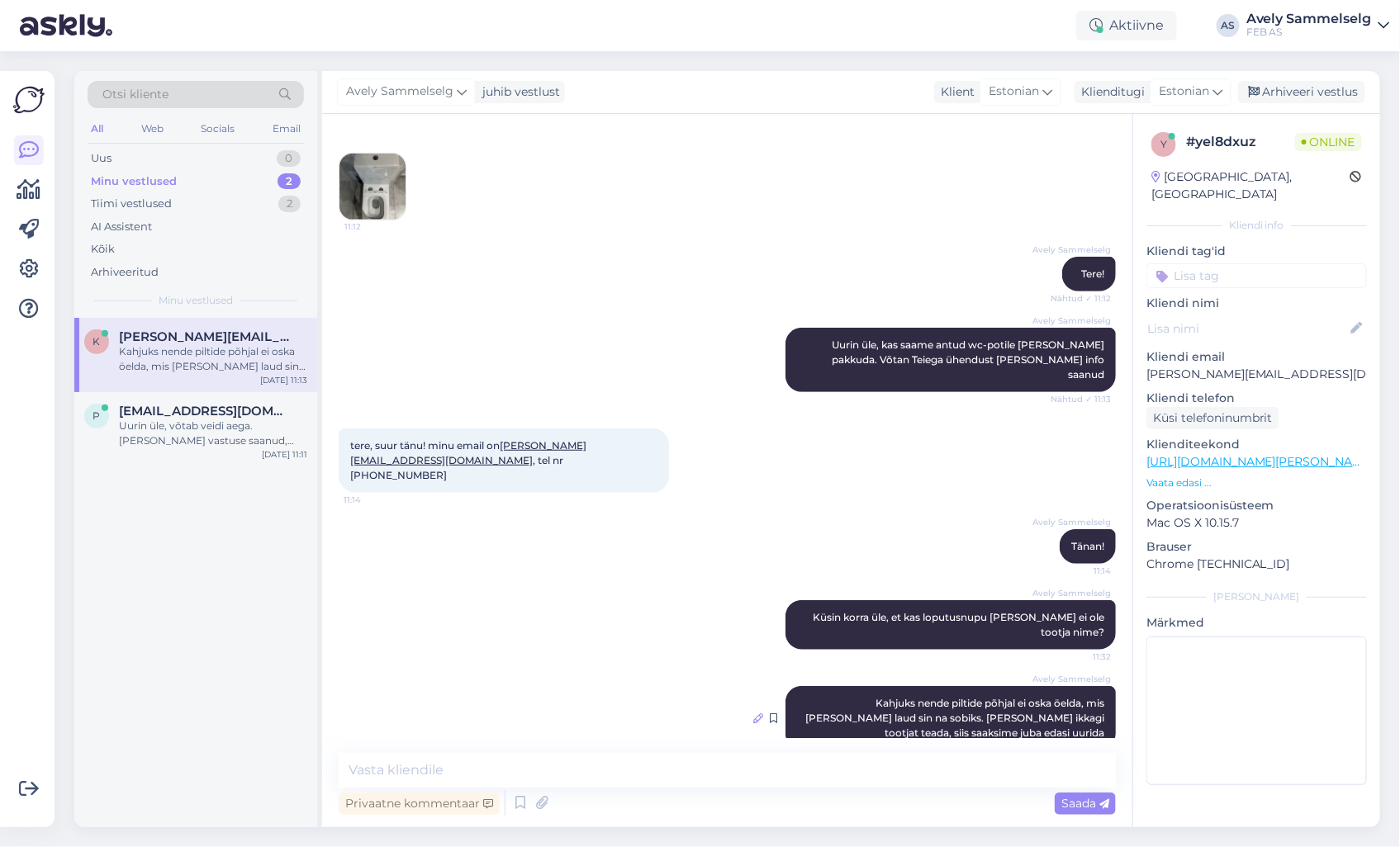
click at [753, 714] on icon at bounding box center [757, 718] width 10 height 10
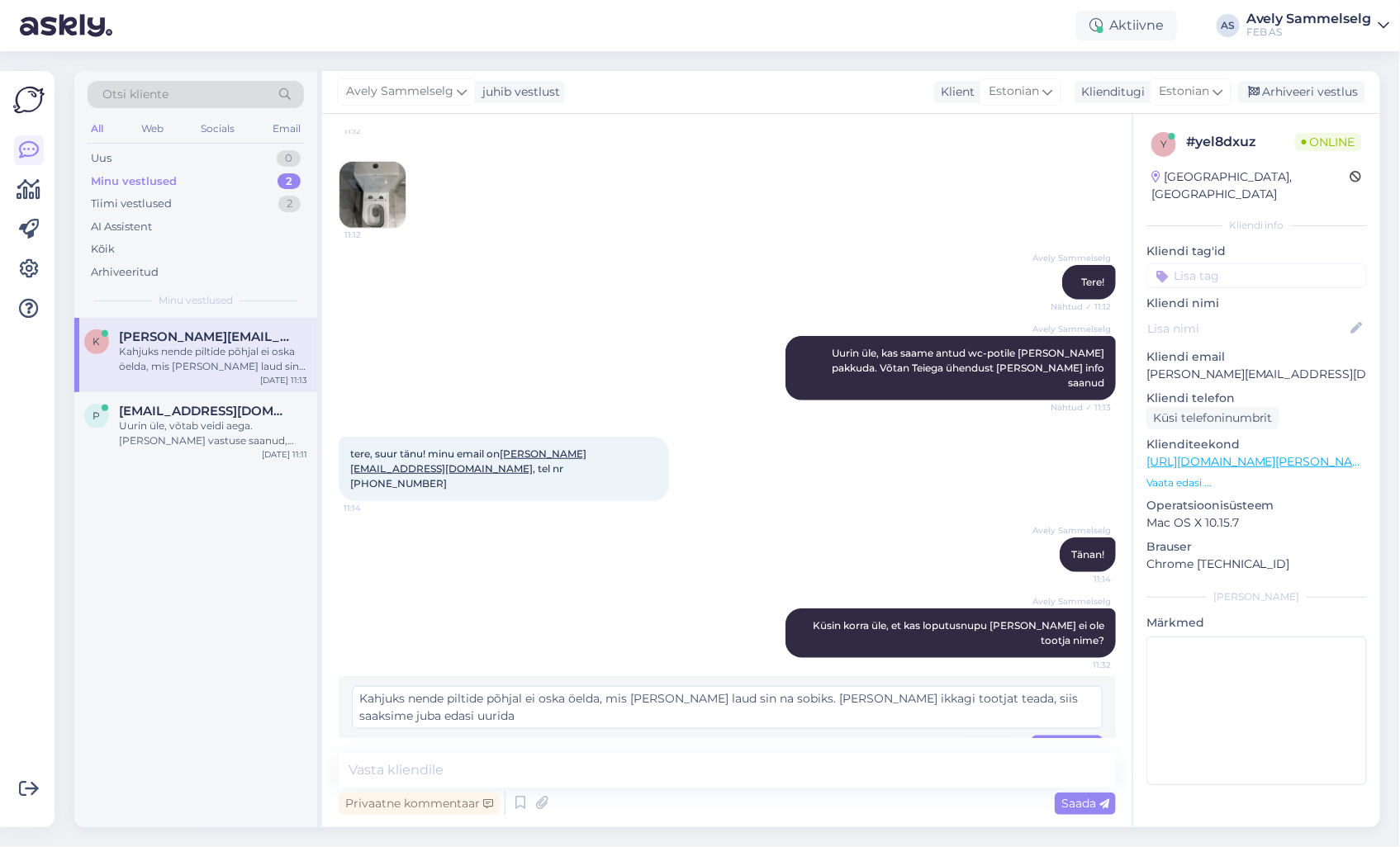
drag, startPoint x: 720, startPoint y: 670, endPoint x: 697, endPoint y: 670, distance: 23.0
click at [697, 686] on textarea "Kahjuks nende piltide põhjal ei oska öelda, mis [PERSON_NAME] laud sin na sobik…" at bounding box center [727, 707] width 751 height 43
type textarea "Kahjuks nende piltide põhjal ei oska öelda, mis [PERSON_NAME] laud sellele sobi…"
click at [1054, 739] on span "Muuda" at bounding box center [1067, 747] width 57 height 15
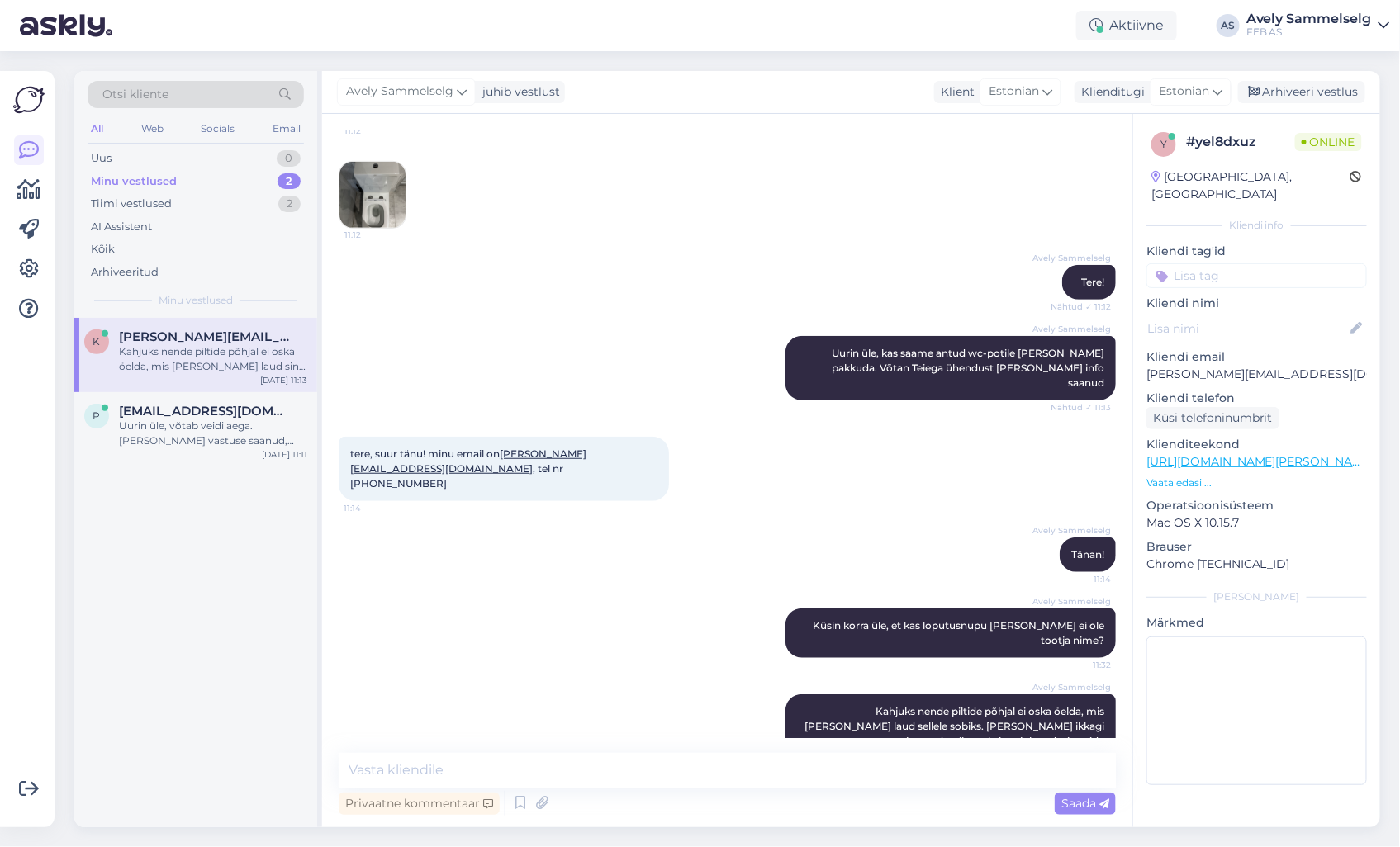
click at [1169, 476] on p "Vaata edasi ..." at bounding box center [1257, 483] width 221 height 15
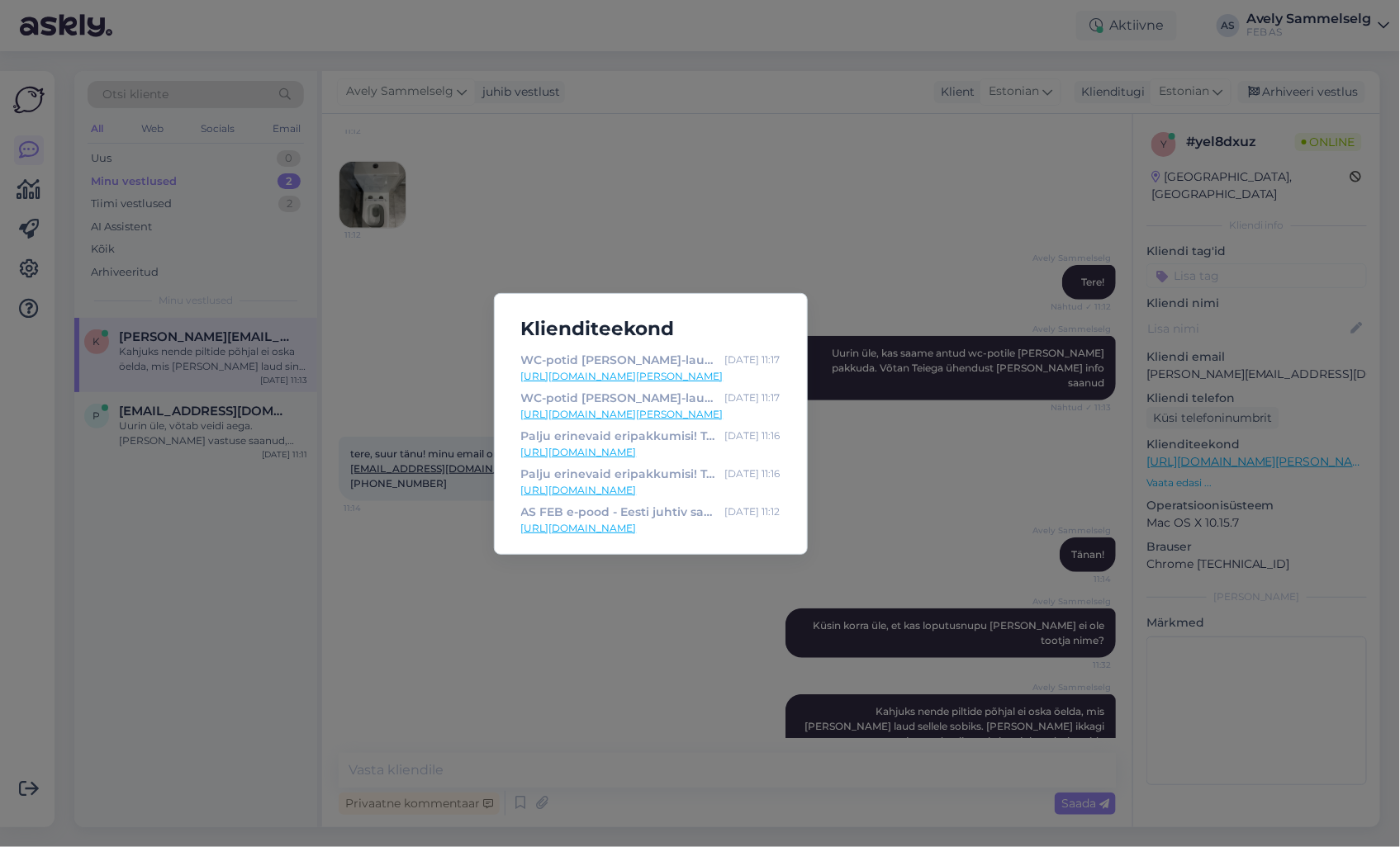
click at [920, 465] on div "Klienditeekond WC-potid [PERSON_NAME]-lauad FEB-st! Tooted kohe saadaval. [DATE…" at bounding box center [700, 424] width 1400 height 847
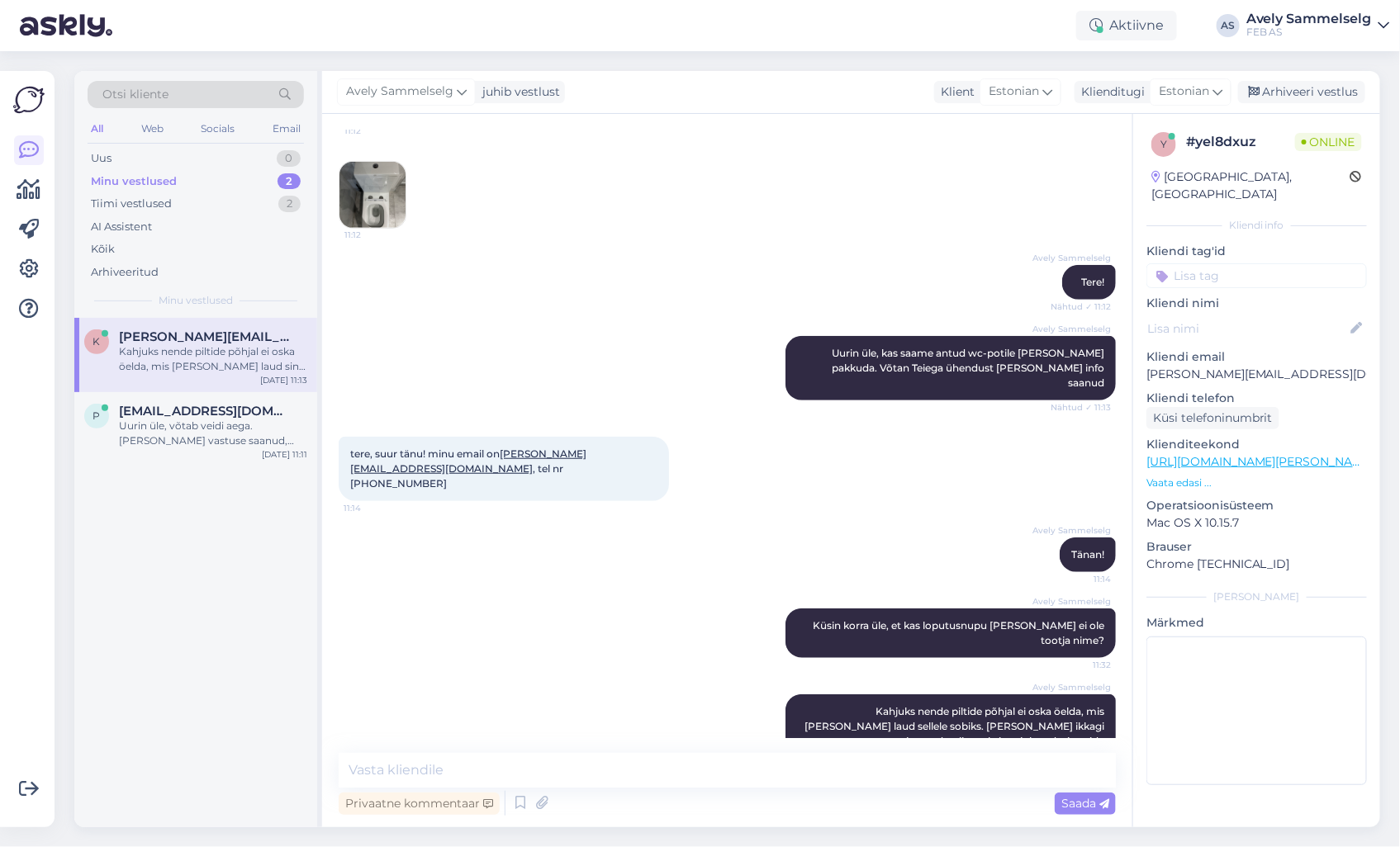
scroll to position [374, 0]
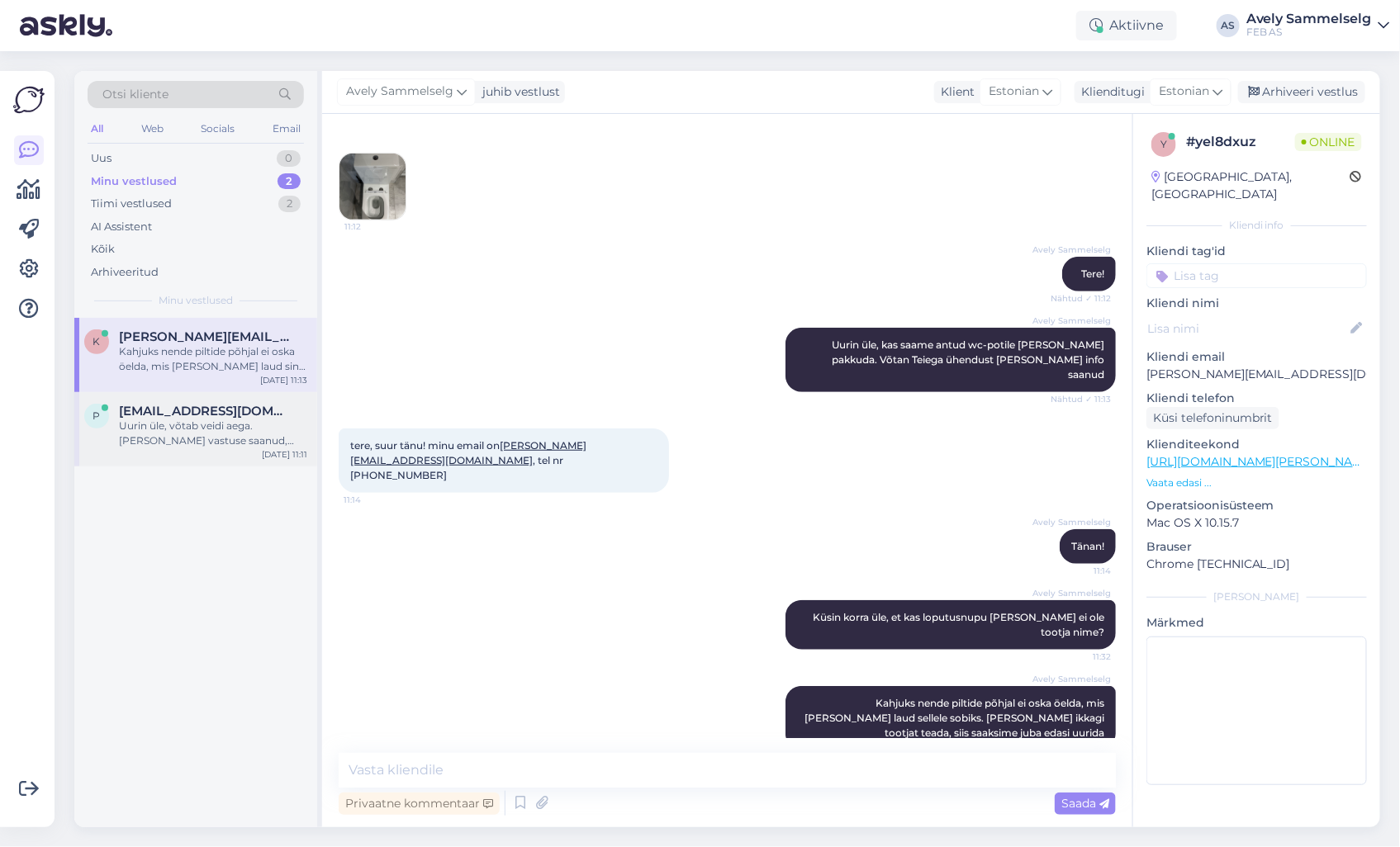
click at [213, 452] on div "p [EMAIL_ADDRESS][DOMAIN_NAME] Uurin üle, võtab veidi aega. [PERSON_NAME] vastu…" at bounding box center [195, 429] width 243 height 74
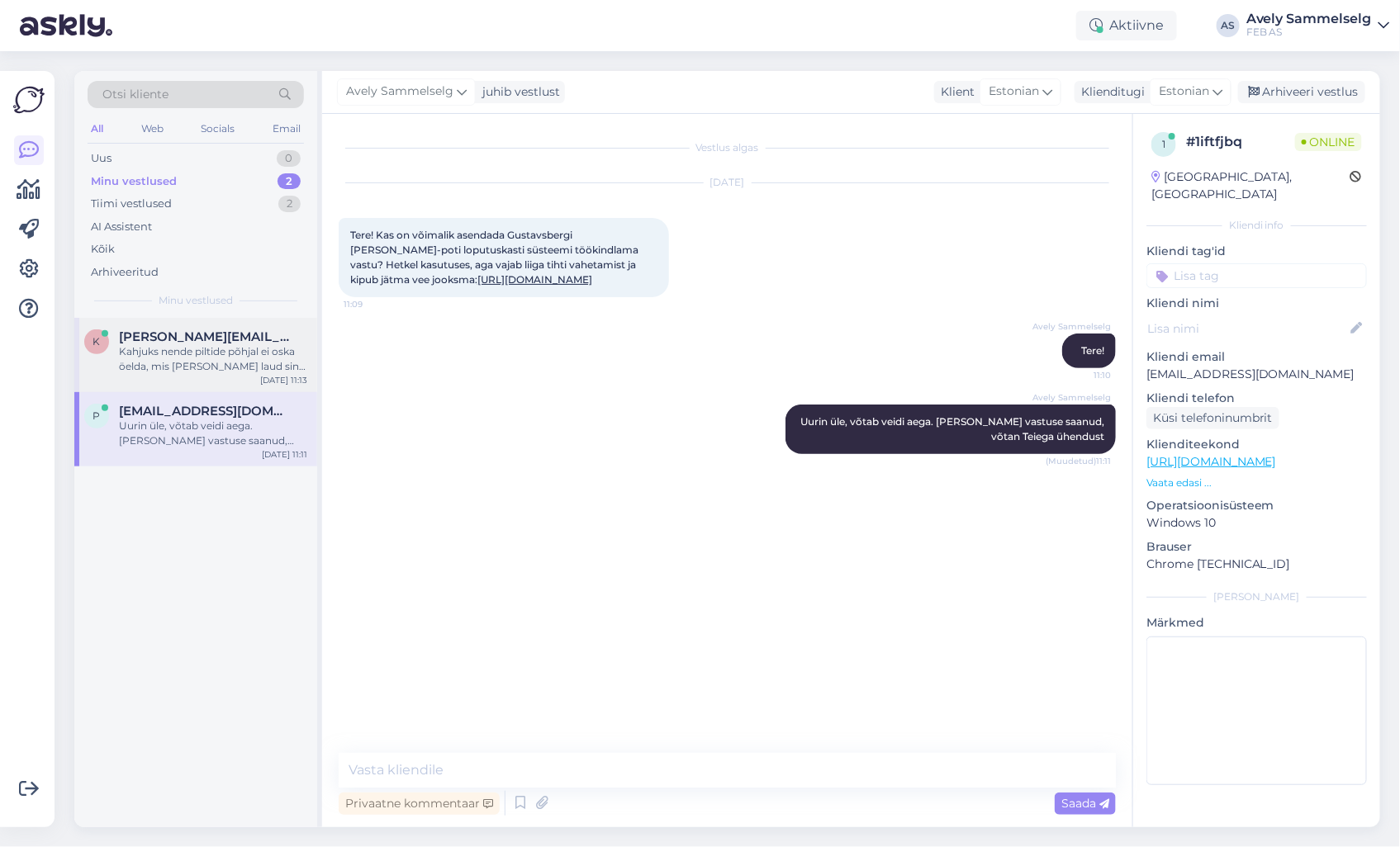
click at [184, 356] on div "Kahjuks nende piltide põhjal ei oska öelda, mis [PERSON_NAME] laud sin na sobik…" at bounding box center [213, 359] width 188 height 30
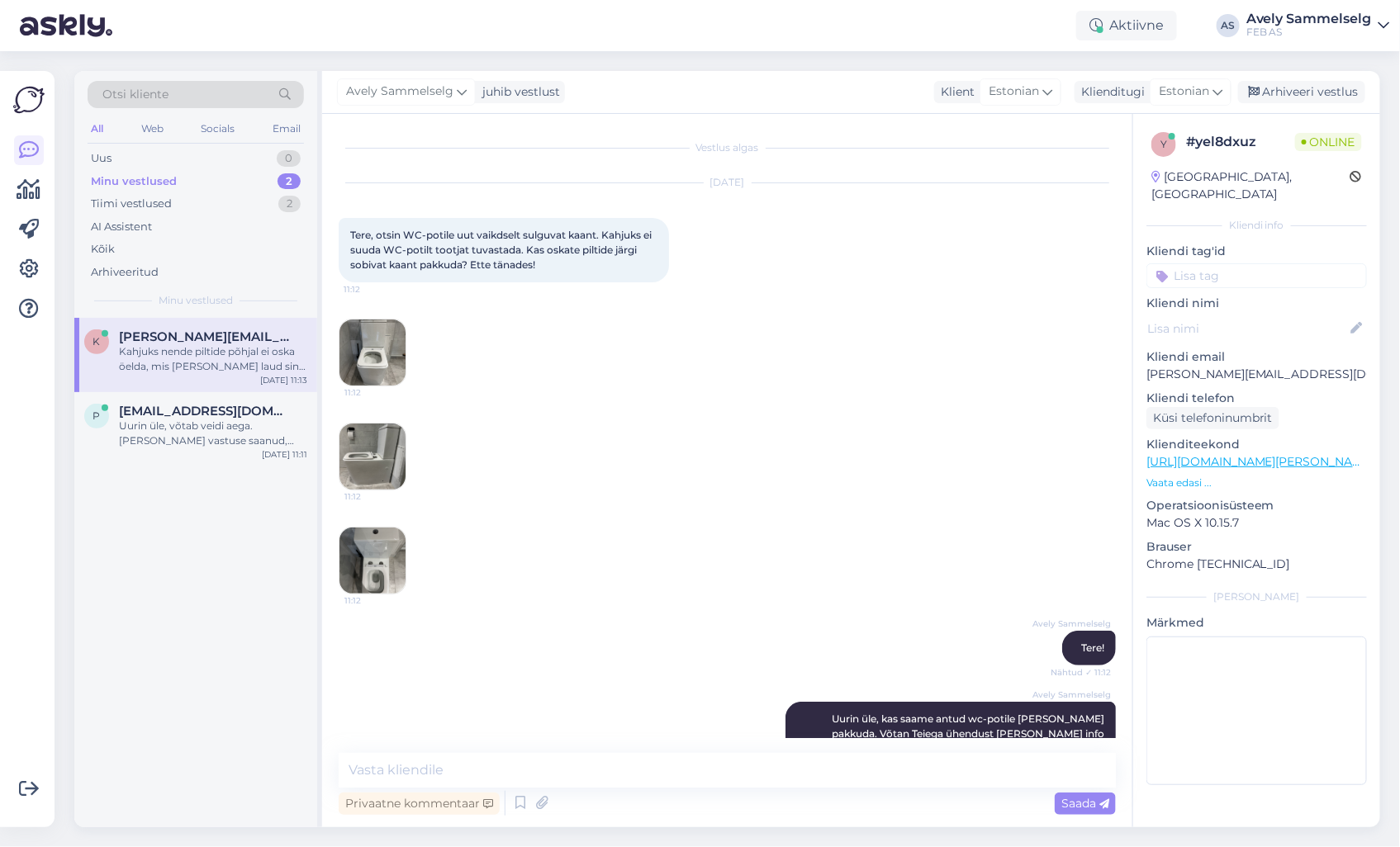
scroll to position [374, 0]
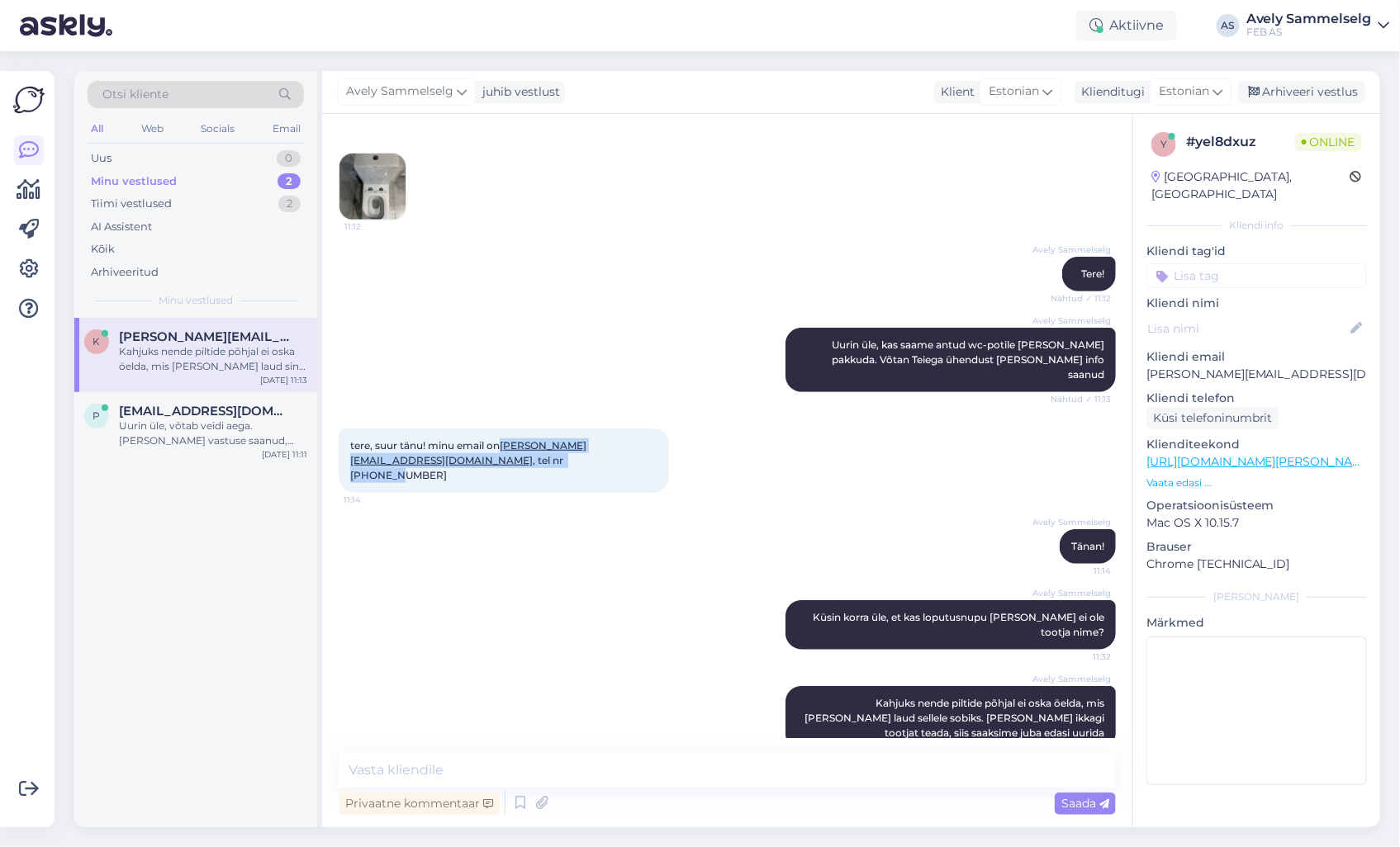
drag, startPoint x: 580, startPoint y: 441, endPoint x: 506, endPoint y: 430, distance: 74.8
click at [506, 430] on div "tere, suur tänu! minu email on [PERSON_NAME][EMAIL_ADDRESS][DOMAIN_NAME] , tel …" at bounding box center [504, 461] width 330 height 65
click at [573, 511] on div "Avely Sammelselg Tänan! 11:14" at bounding box center [727, 547] width 778 height 71
drag, startPoint x: 501, startPoint y: 428, endPoint x: 580, endPoint y: 427, distance: 79.0
click at [580, 439] on span "tere, suur tänu! minu email on [PERSON_NAME][EMAIL_ADDRESS][DOMAIN_NAME] , tel …" at bounding box center [468, 460] width 236 height 42
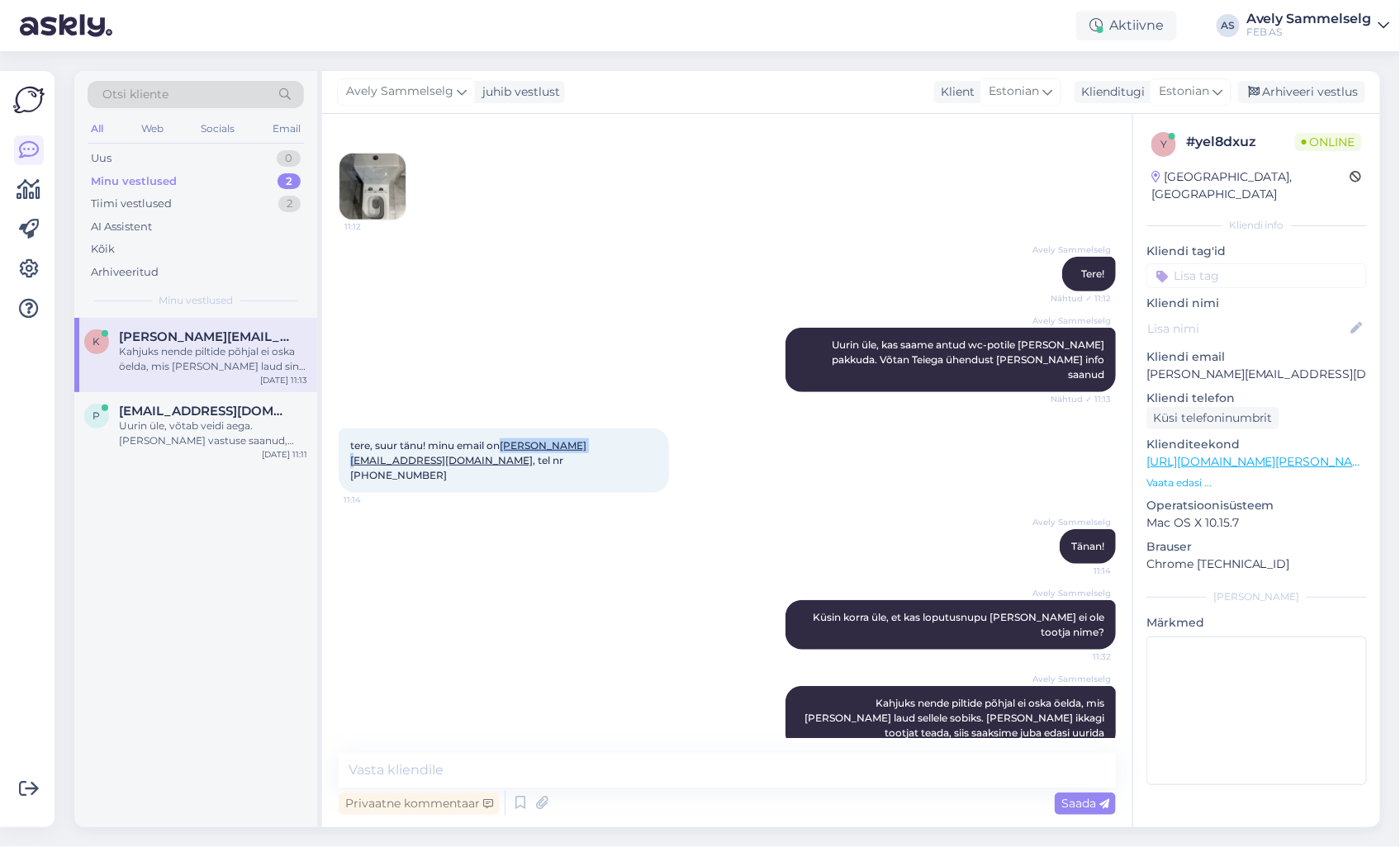
copy span "[PERSON_NAME][EMAIL_ADDRESS][DOMAIN_NAME]"
click at [750, 444] on div "tere, suur tänu! minu email on [PERSON_NAME][EMAIL_ADDRESS][DOMAIN_NAME] , tel …" at bounding box center [727, 461] width 778 height 100
click at [1227, 658] on textarea at bounding box center [1257, 711] width 221 height 149
drag, startPoint x: 1300, startPoint y: 630, endPoint x: 1134, endPoint y: 630, distance: 166.0
click at [1134, 630] on div "y # yel8dxuz Online [GEOGRAPHIC_DATA], [GEOGRAPHIC_DATA] Kliendi info Kliendi t…" at bounding box center [1257, 462] width 247 height 696
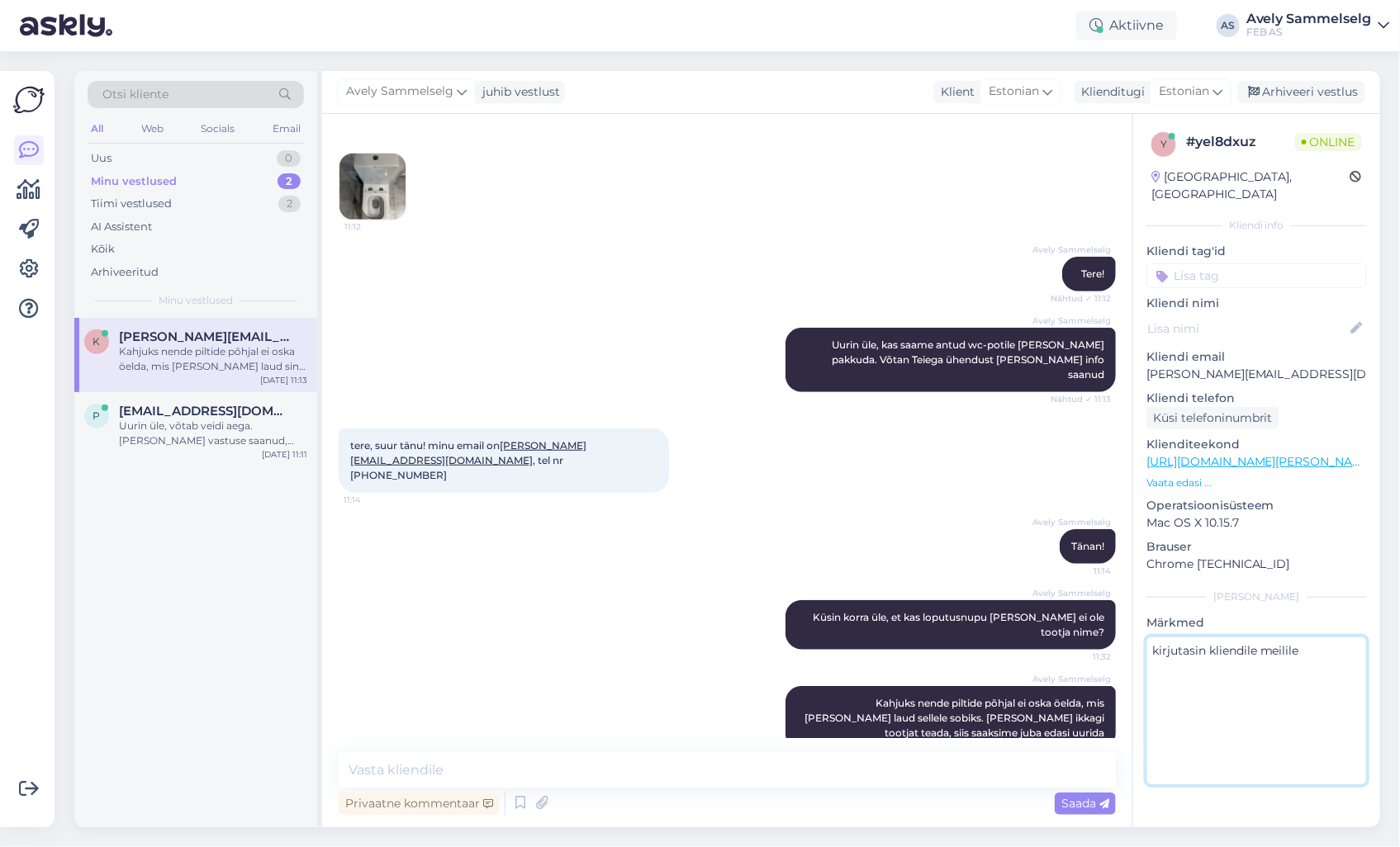
type textarea "s"
type textarea "kirjutasin meilile"
click at [204, 413] on span "[EMAIL_ADDRESS][DOMAIN_NAME]" at bounding box center [204, 412] width 172 height 15
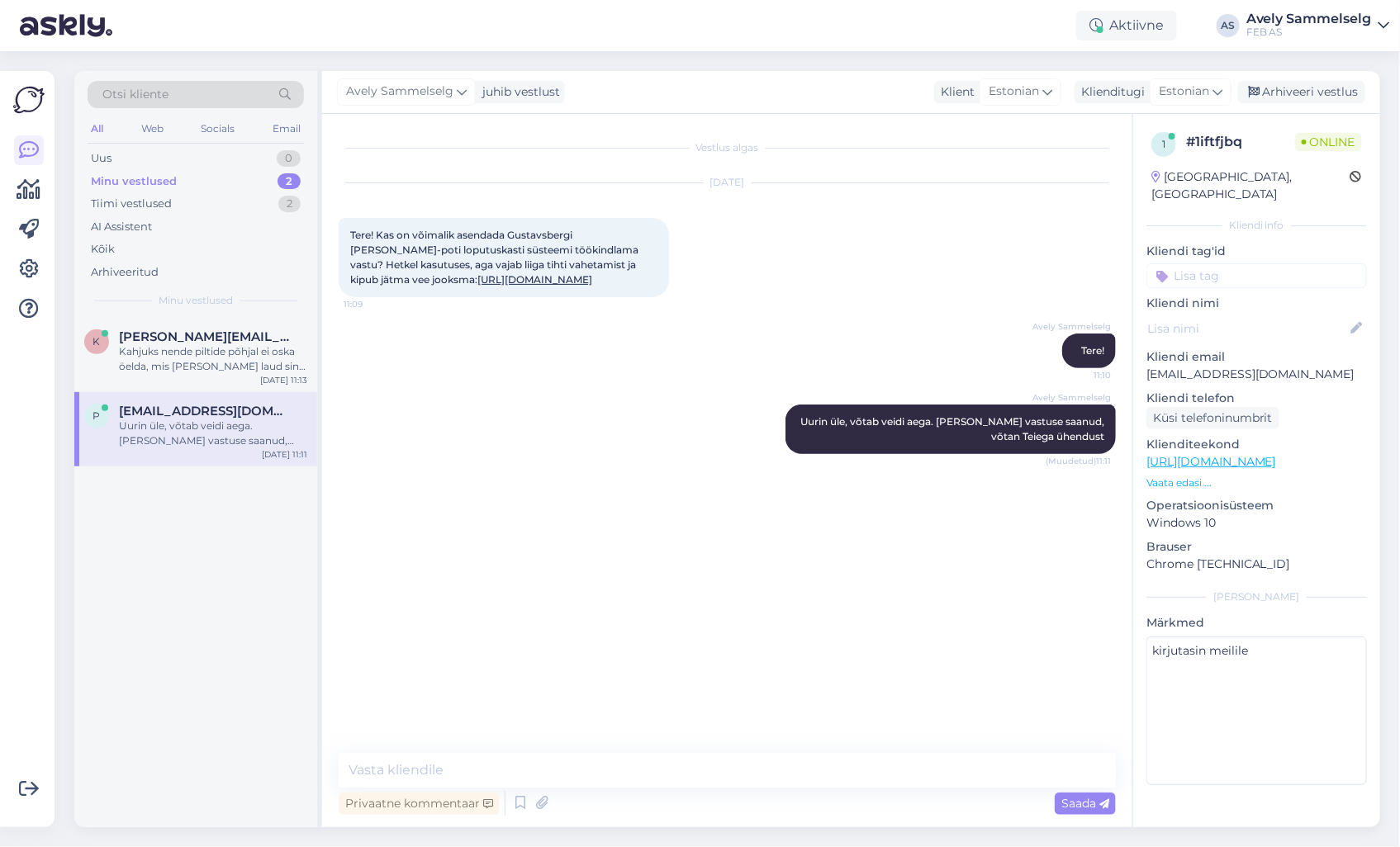
scroll to position [0, 0]
click at [218, 419] on div "Uurin üle, võtab veidi aega. [PERSON_NAME] vastuse saanud, võtan Teiega ühendust" at bounding box center [213, 434] width 188 height 30
click at [188, 319] on div "k [PERSON_NAME][EMAIL_ADDRESS][DOMAIN_NAME] Kahjuks nende piltide põhjal ei osk…" at bounding box center [195, 354] width 243 height 74
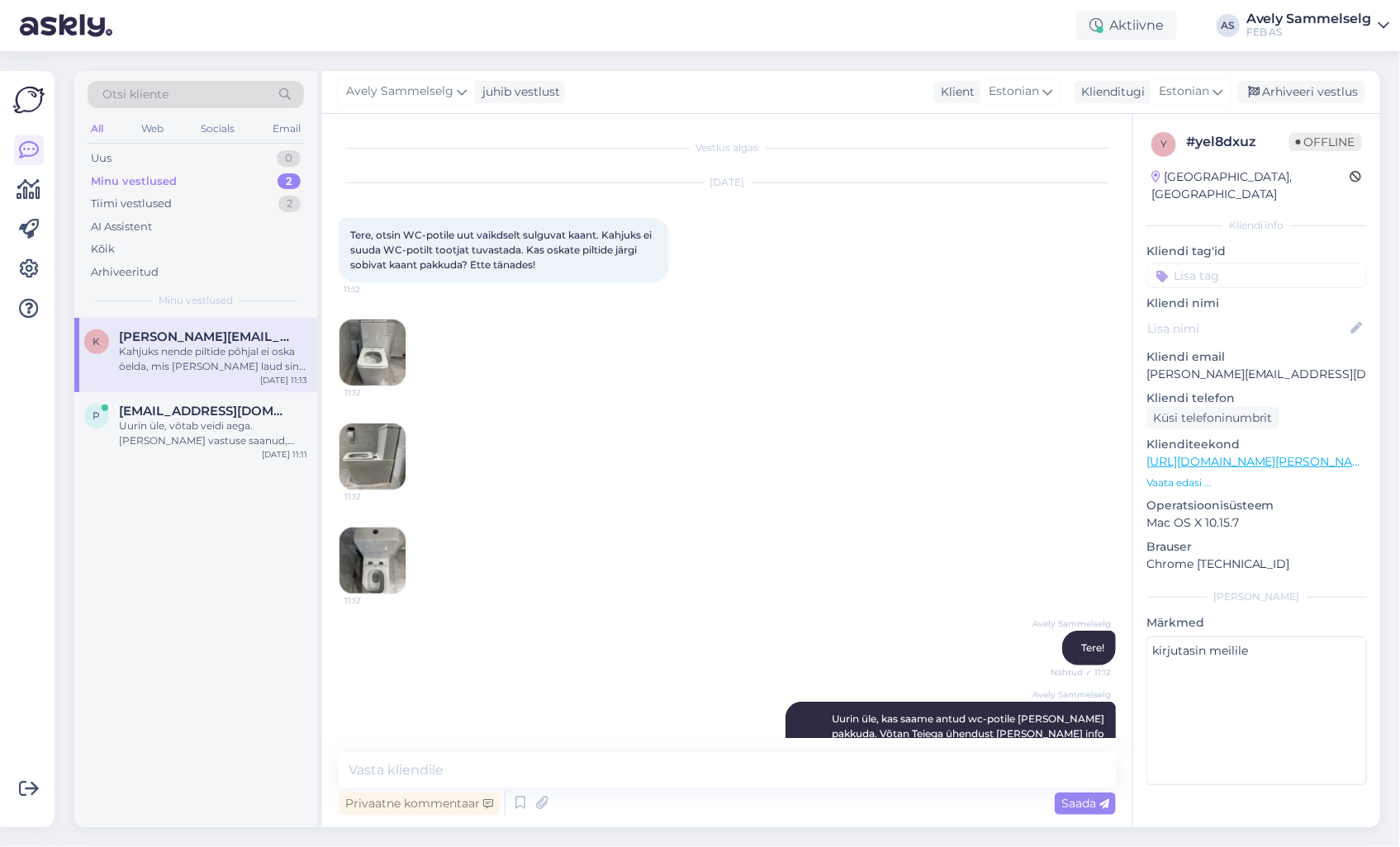
scroll to position [374, 0]
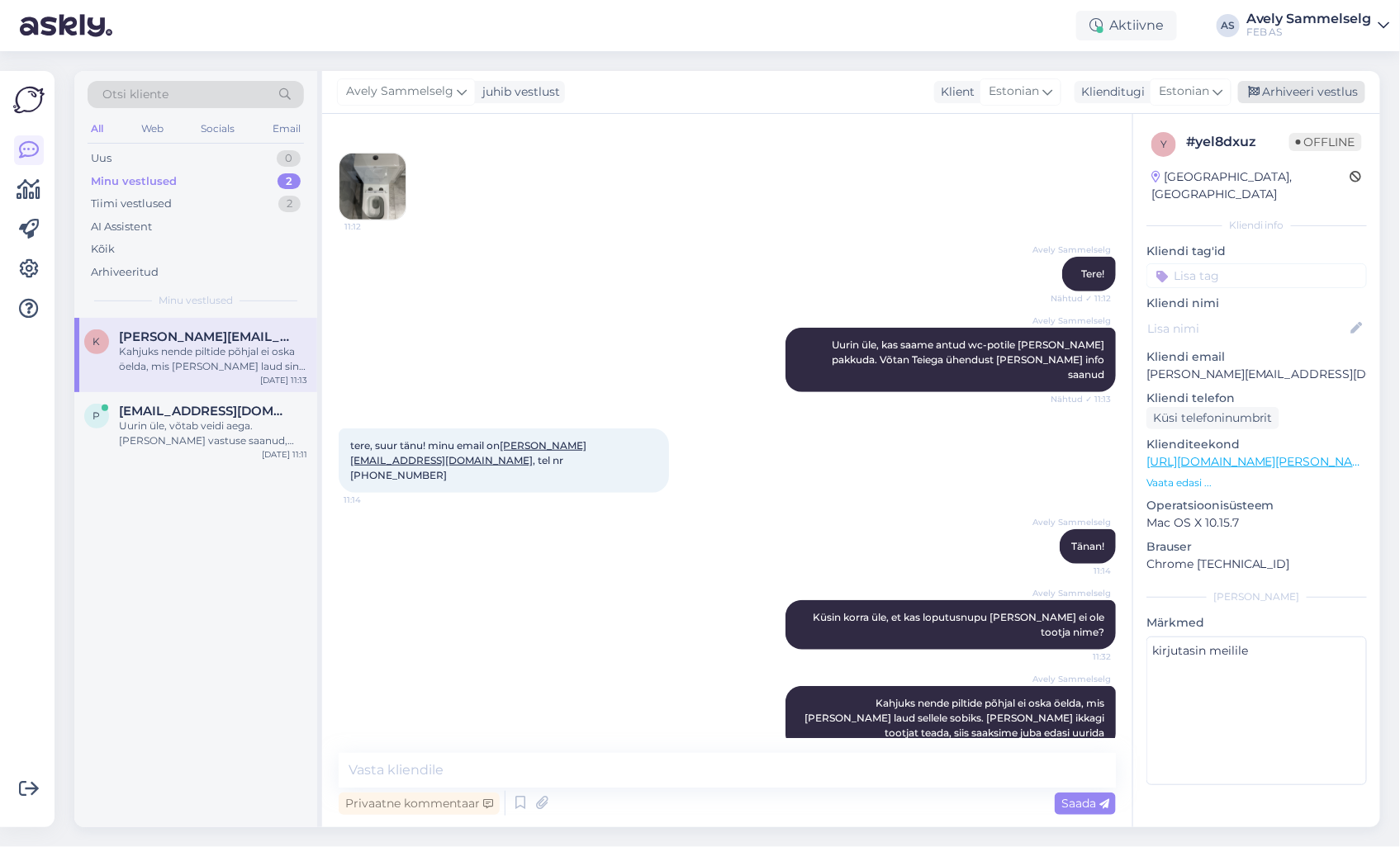
click at [1306, 98] on div "Arhiveeri vestlus" at bounding box center [1301, 92] width 127 height 22
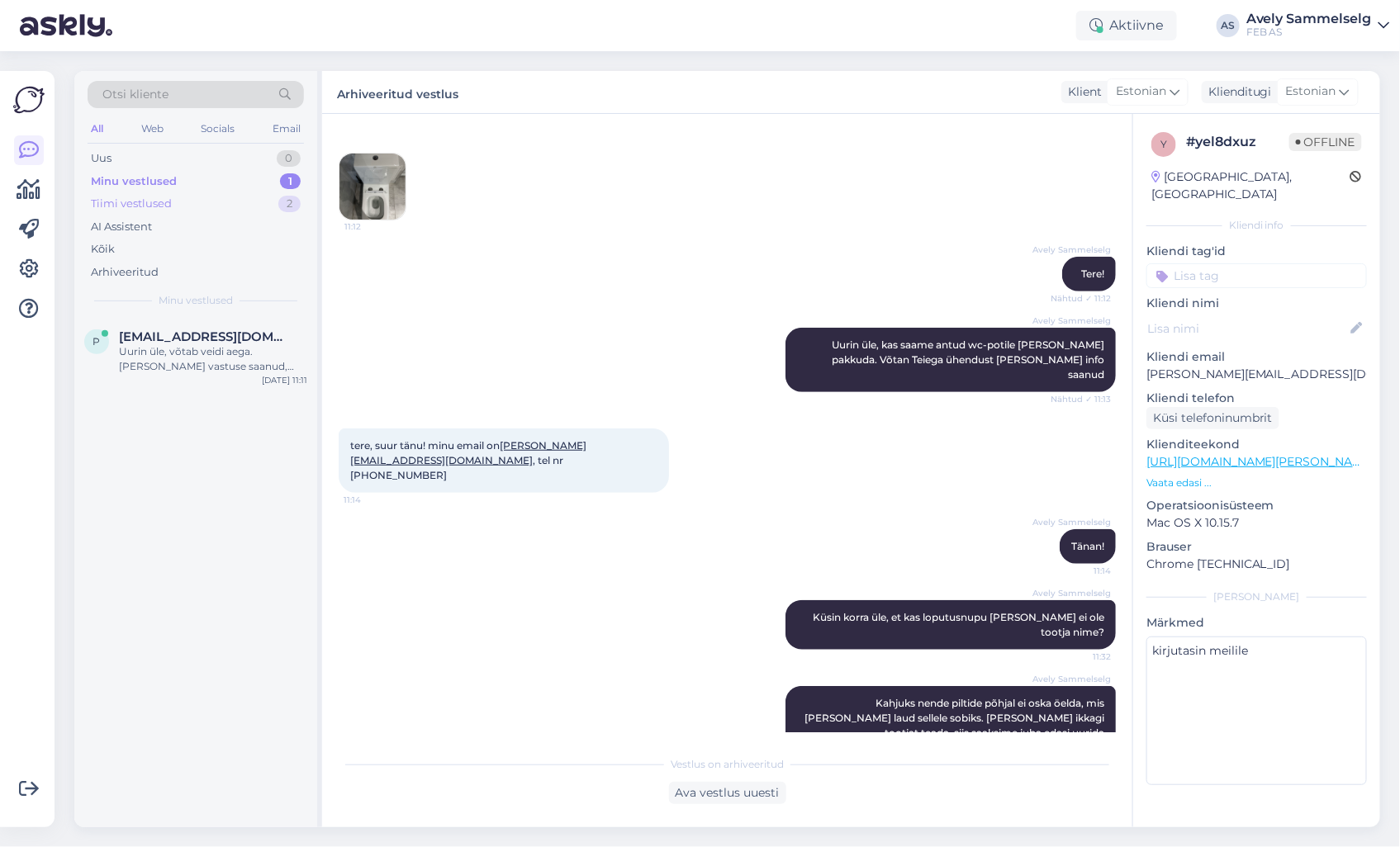
click at [121, 201] on div "Tiimi vestlused" at bounding box center [131, 204] width 81 height 16
click at [154, 183] on div "Minu vestlused" at bounding box center [132, 182] width 82 height 16
click at [1144, 22] on div "Aktiivne" at bounding box center [1126, 26] width 100 height 30
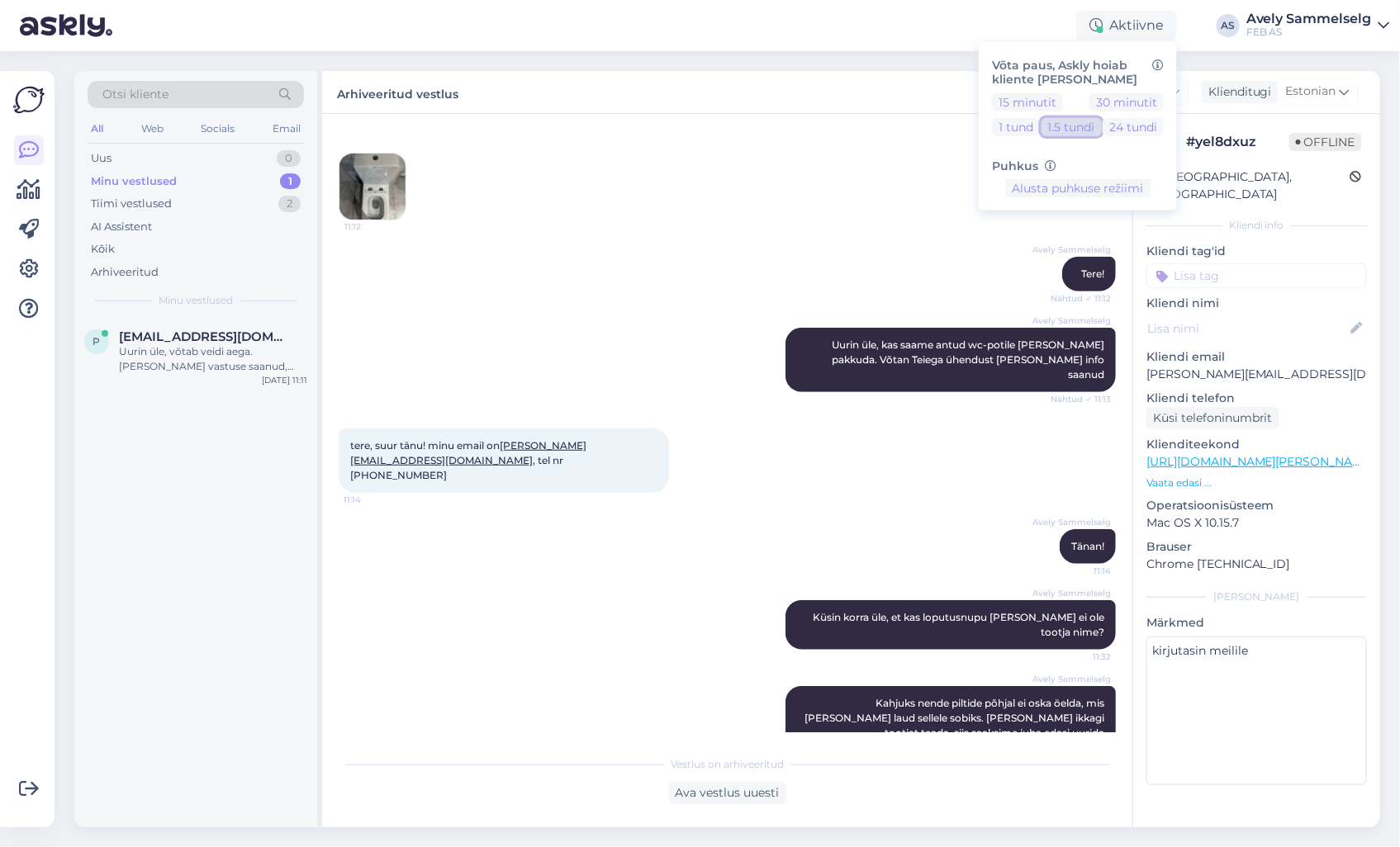
click at [1066, 124] on button "1.5 tundi" at bounding box center [1071, 127] width 60 height 18
click at [1021, 121] on button "1 tund" at bounding box center [1016, 127] width 47 height 18
click at [856, 78] on div "Arhiveeritud vestlus Klient Estonian Klienditugi Estonian" at bounding box center [851, 92] width 1058 height 43
